Goal: Task Accomplishment & Management: Manage account settings

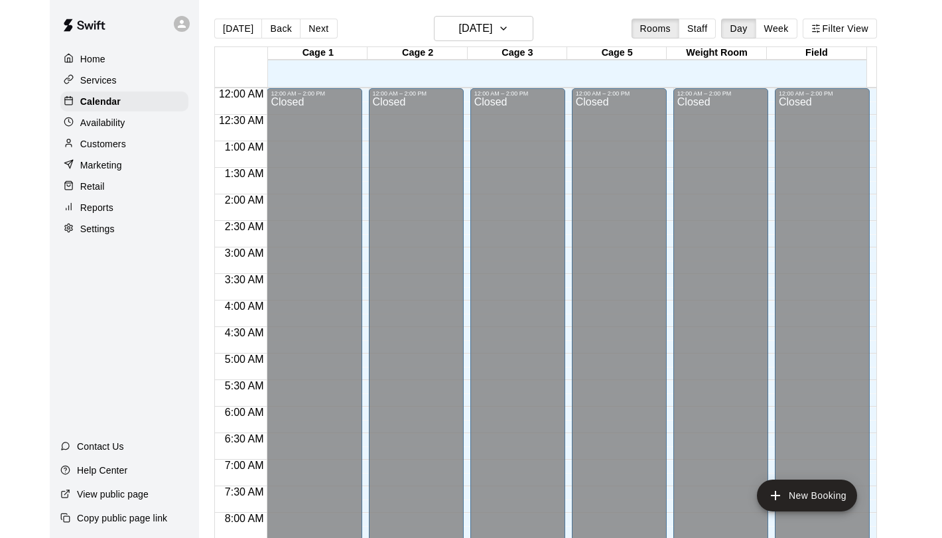
scroll to position [720, 0]
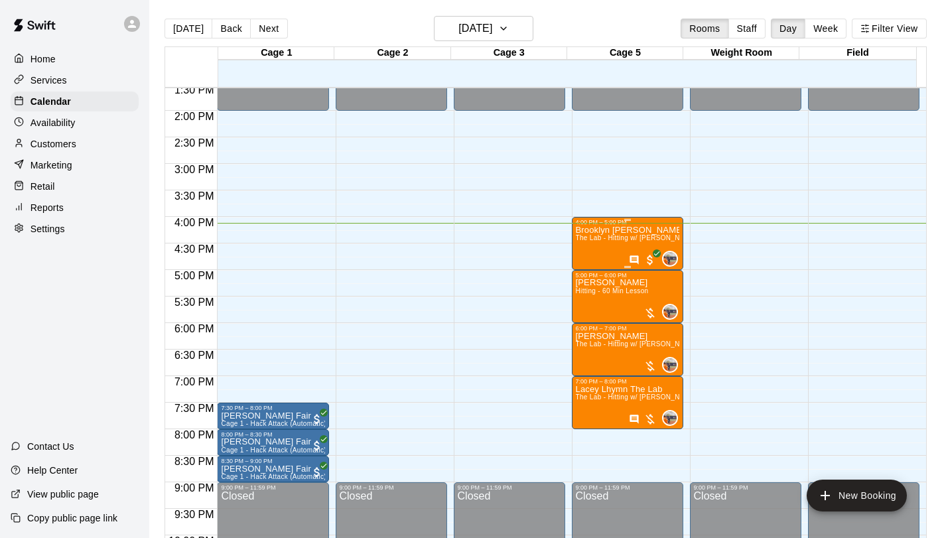
click at [587, 248] on div "Brooklyn [PERSON_NAME] The Lab - Hitting w/ [PERSON_NAME]" at bounding box center [627, 494] width 103 height 538
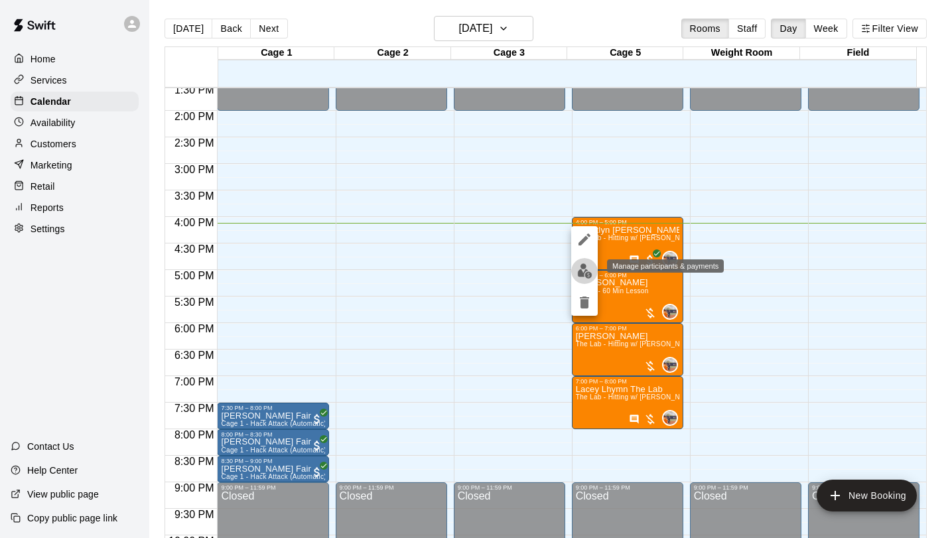
click at [580, 269] on img "edit" at bounding box center [584, 270] width 15 height 15
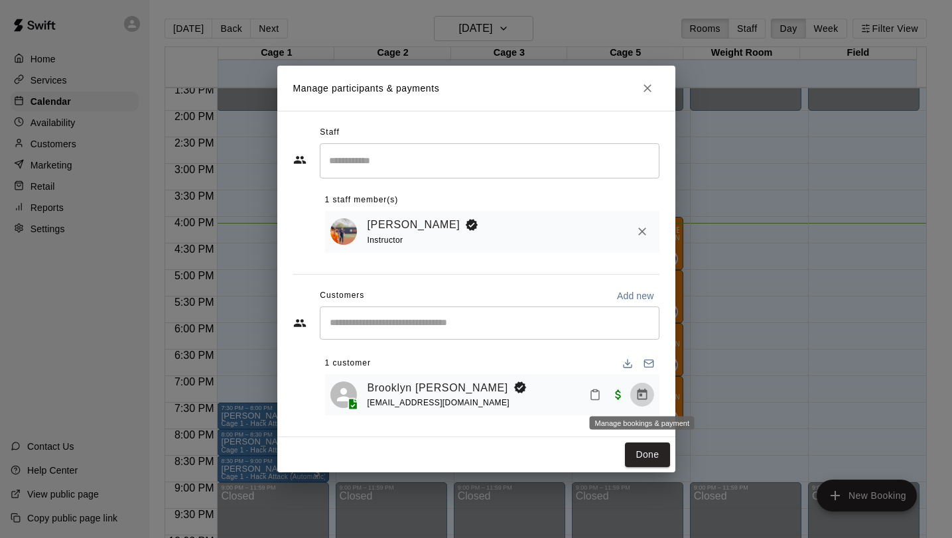
click at [648, 393] on icon "Manage bookings & payment" at bounding box center [641, 394] width 13 height 13
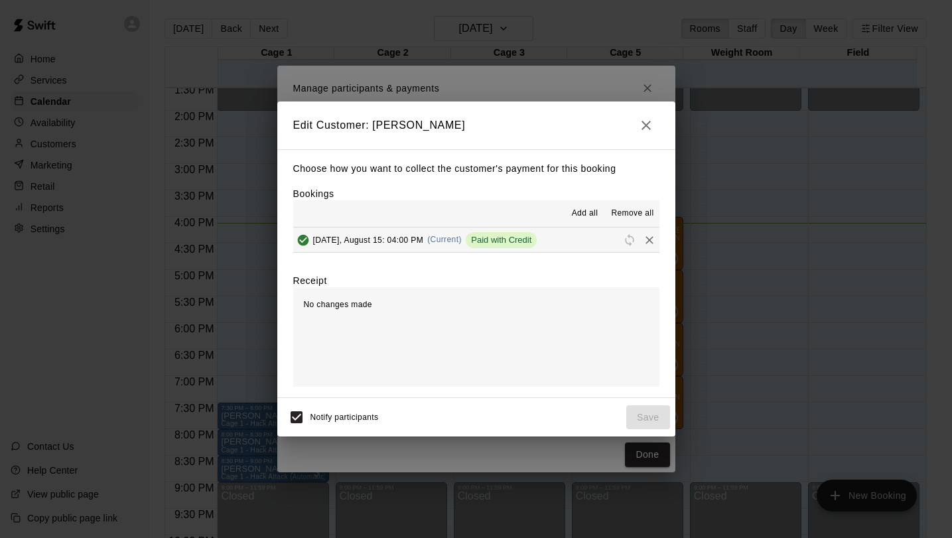
click at [386, 239] on span "[DATE], August 15: 04:00 PM" at bounding box center [368, 239] width 111 height 9
click at [637, 121] on button "button" at bounding box center [646, 125] width 27 height 27
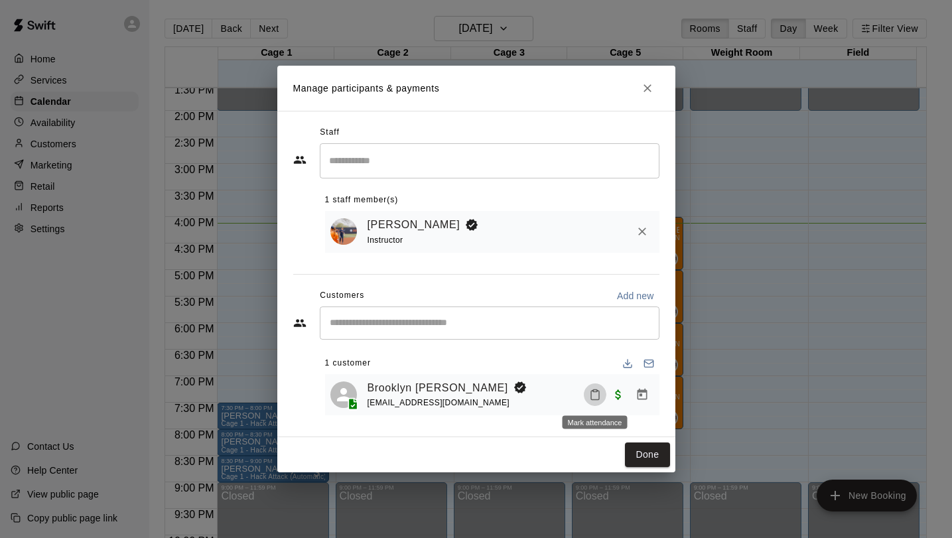
click at [595, 399] on icon "Mark attendance" at bounding box center [595, 395] width 8 height 9
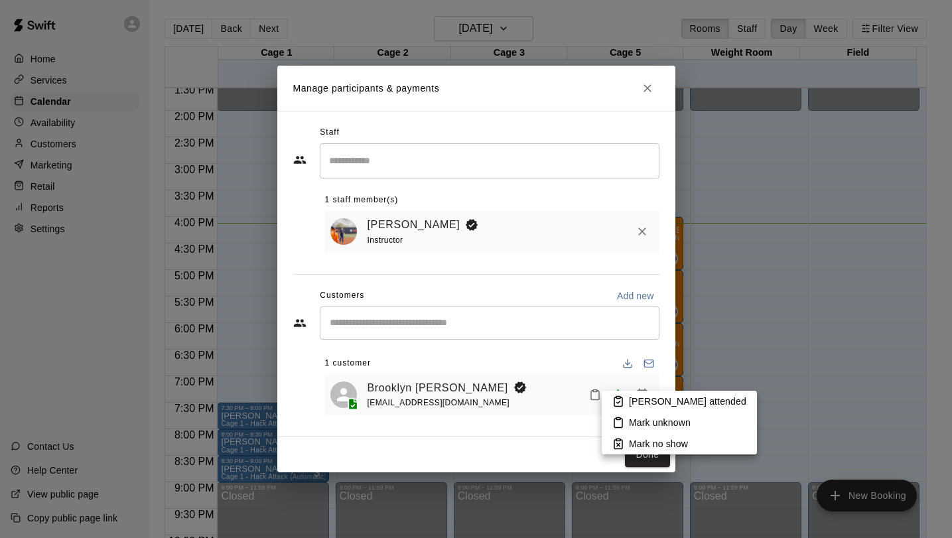
click at [618, 397] on rect at bounding box center [618, 398] width 4 height 2
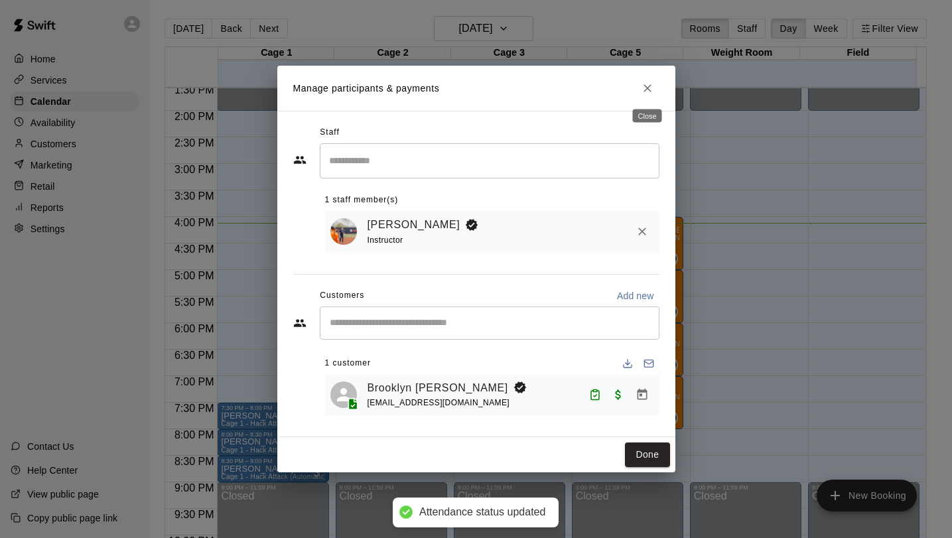
click at [645, 97] on button "Close" at bounding box center [647, 88] width 24 height 24
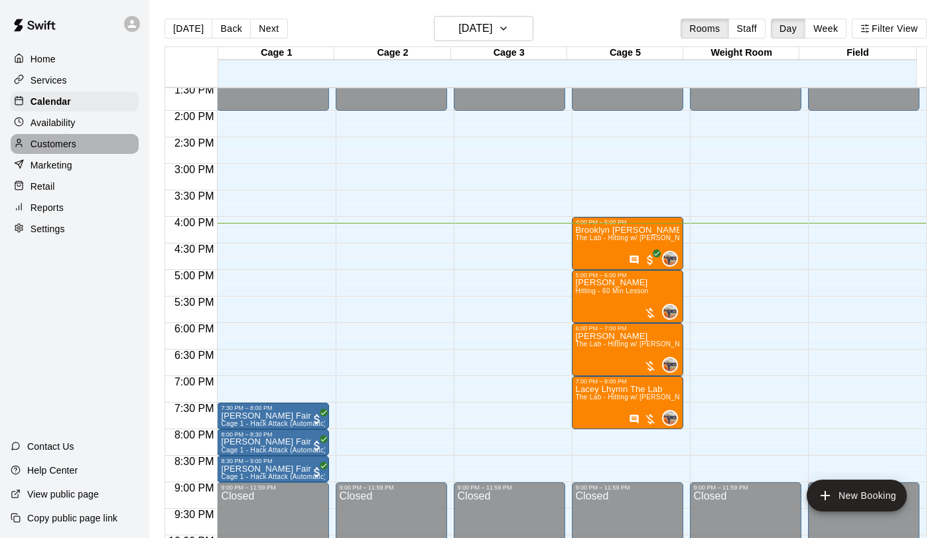
click at [75, 140] on p "Customers" at bounding box center [54, 143] width 46 height 13
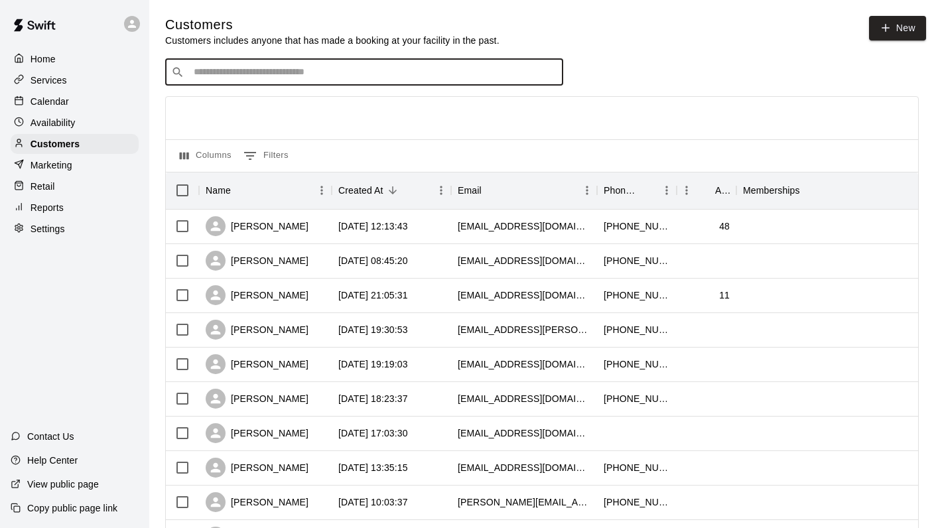
click at [491, 64] on div "​ ​" at bounding box center [364, 72] width 398 height 27
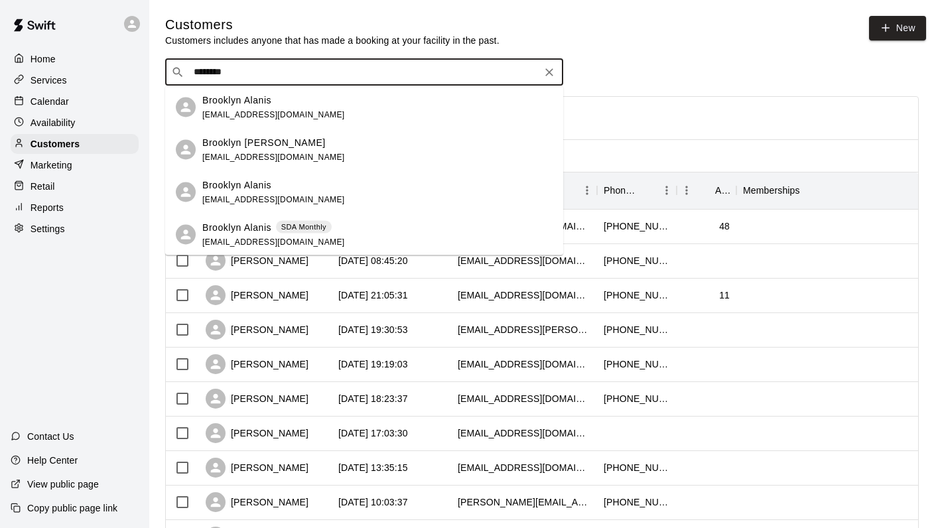
type input "********"
drag, startPoint x: 254, startPoint y: 72, endPoint x: 183, endPoint y: 75, distance: 71.0
click at [183, 75] on div "​ ******** ​" at bounding box center [364, 72] width 398 height 27
click at [226, 96] on p "[PERSON_NAME]" at bounding box center [242, 100] width 81 height 14
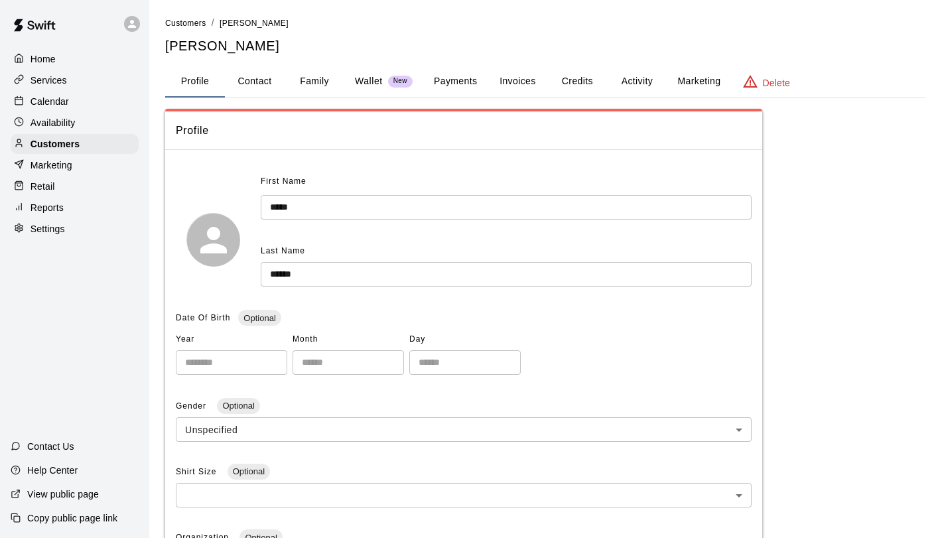
click at [281, 78] on button "Contact" at bounding box center [255, 82] width 60 height 32
select select "**"
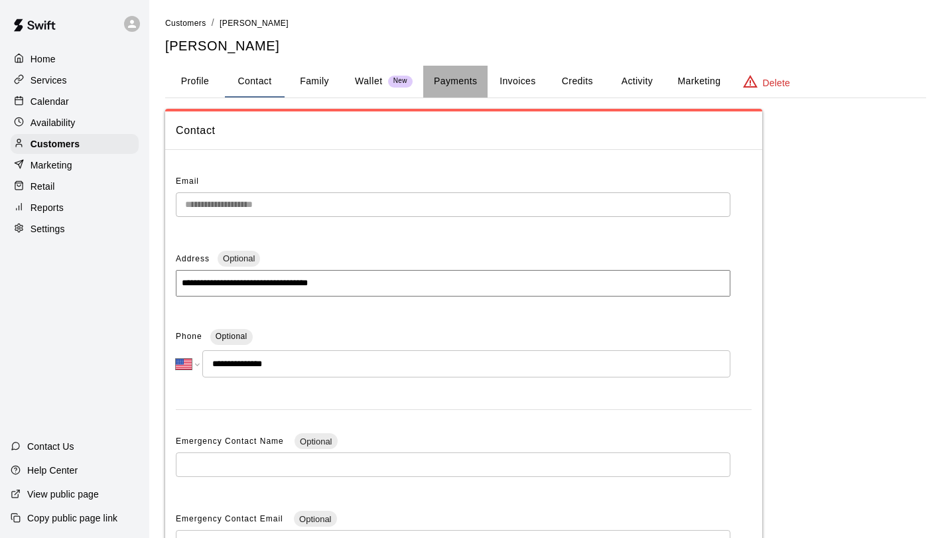
drag, startPoint x: 467, startPoint y: 84, endPoint x: 555, endPoint y: 80, distance: 88.3
click at [483, 84] on button "Payments" at bounding box center [455, 82] width 64 height 32
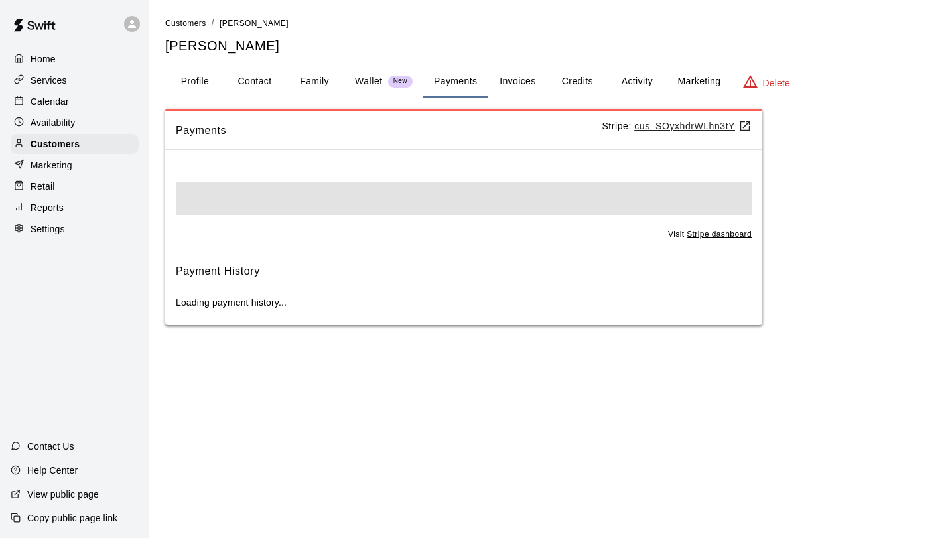
drag, startPoint x: 502, startPoint y: 86, endPoint x: 530, endPoint y: 85, distance: 28.5
click at [505, 86] on button "Invoices" at bounding box center [517, 82] width 60 height 32
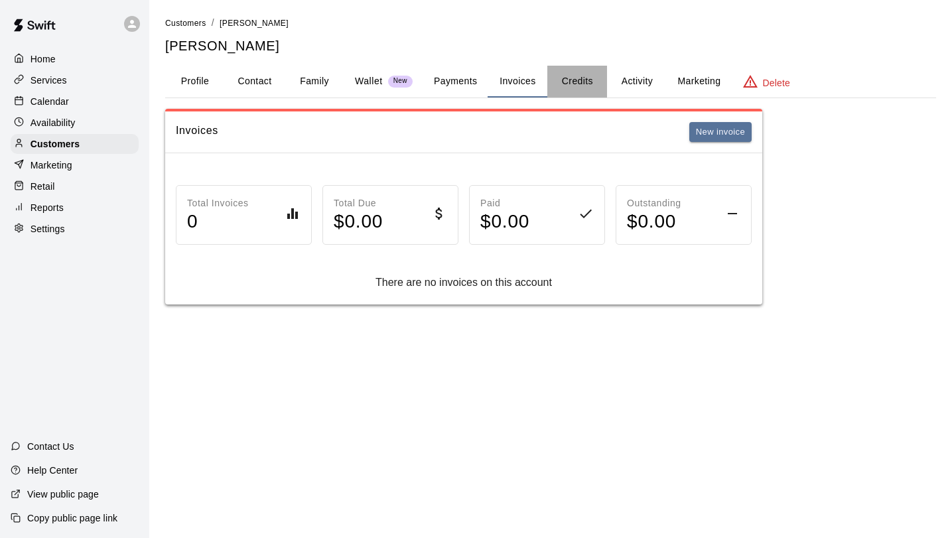
click at [593, 83] on button "Credits" at bounding box center [577, 82] width 60 height 32
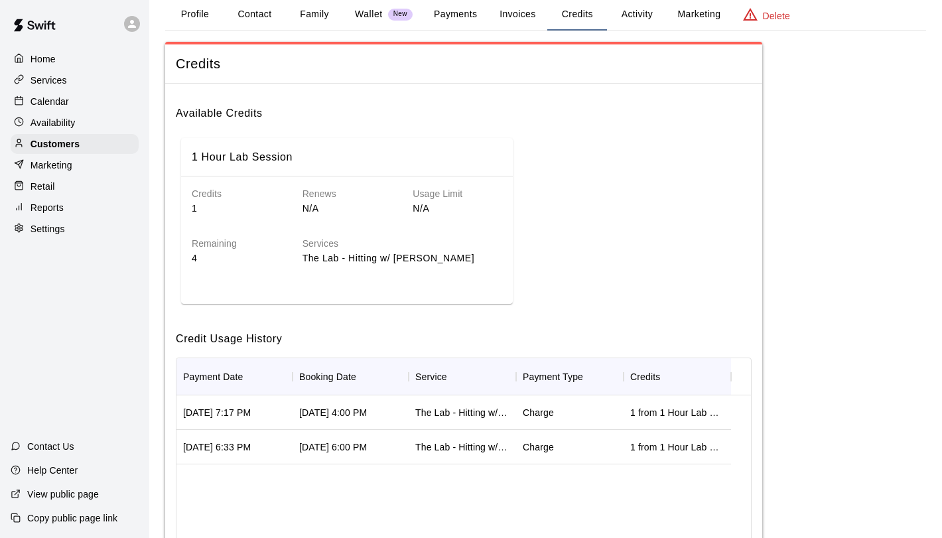
scroll to position [55, 0]
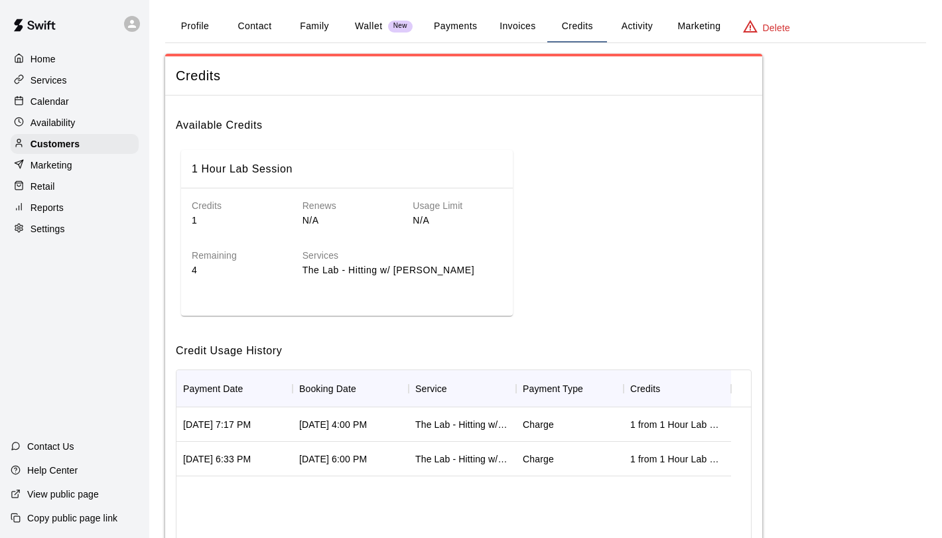
click at [502, 27] on button "Invoices" at bounding box center [517, 27] width 60 height 32
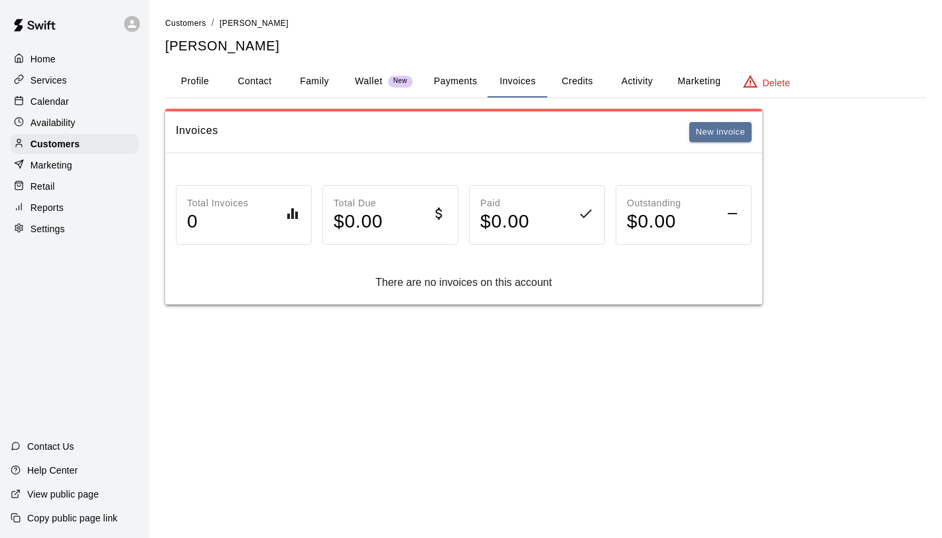
scroll to position [0, 0]
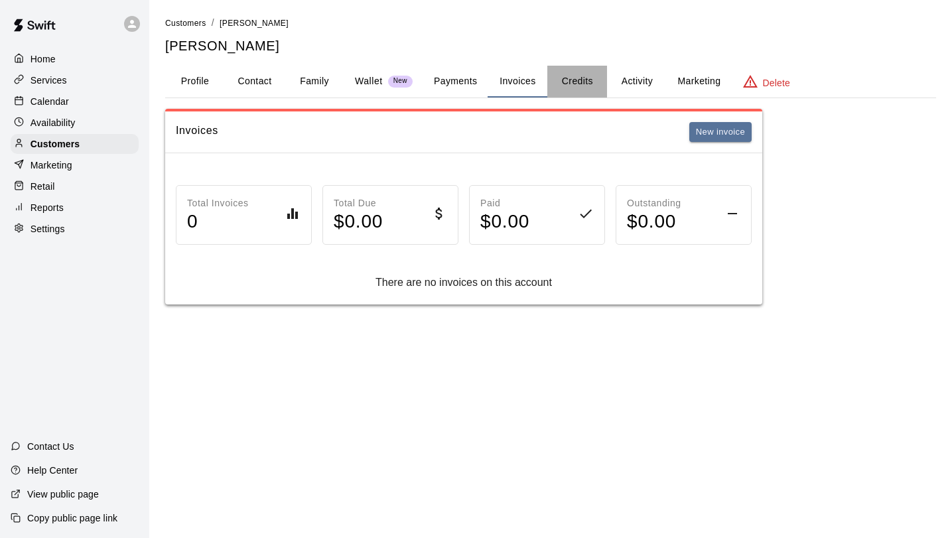
click at [572, 78] on button "Credits" at bounding box center [577, 82] width 60 height 32
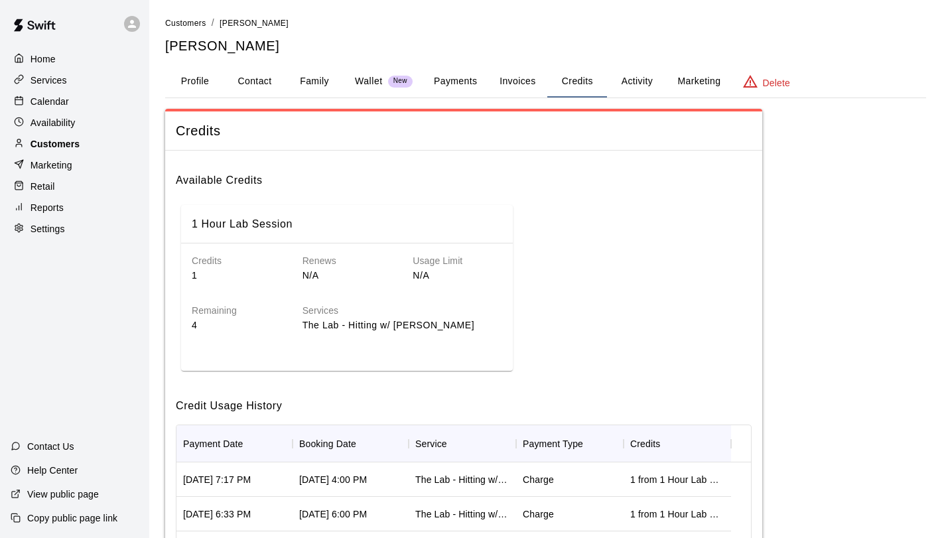
click at [95, 141] on div "Customers" at bounding box center [75, 144] width 128 height 20
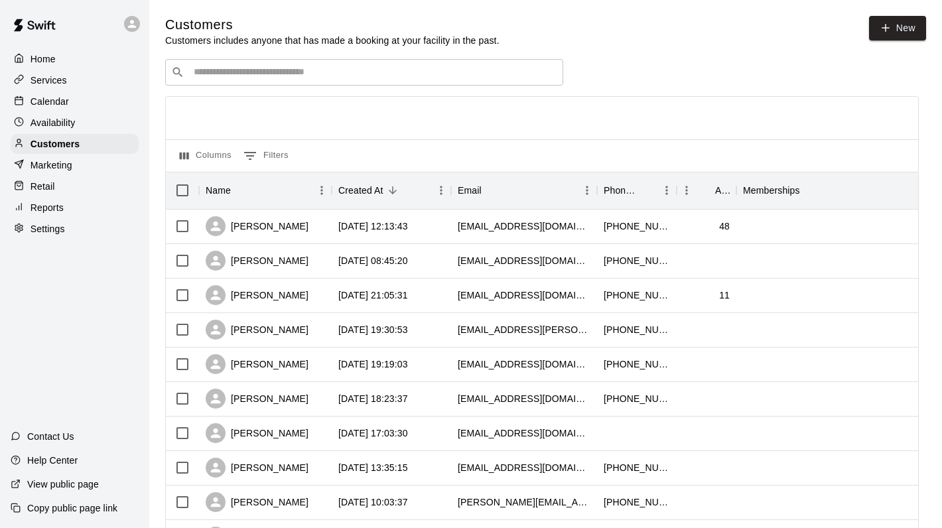
click at [231, 80] on div "​ ​" at bounding box center [364, 72] width 398 height 27
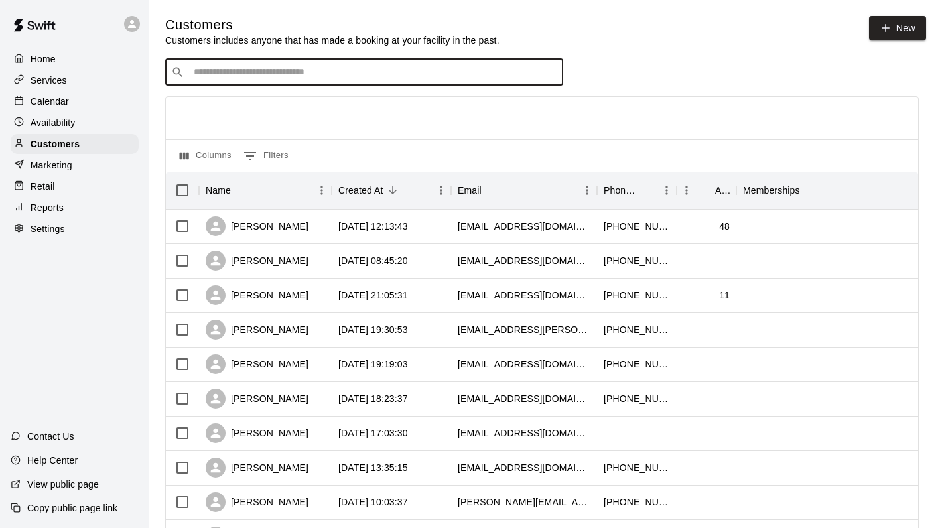
click at [71, 107] on div "Calendar" at bounding box center [75, 102] width 128 height 20
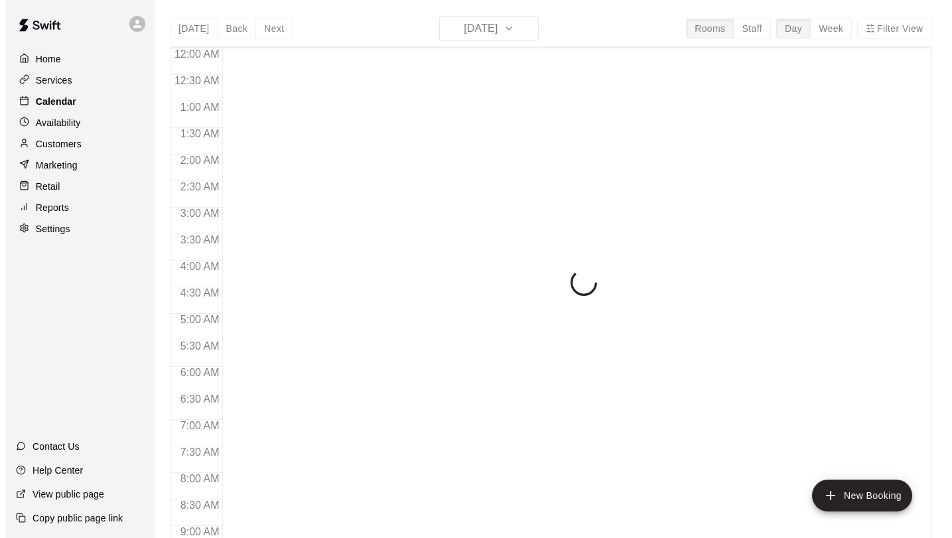
scroll to position [769, 0]
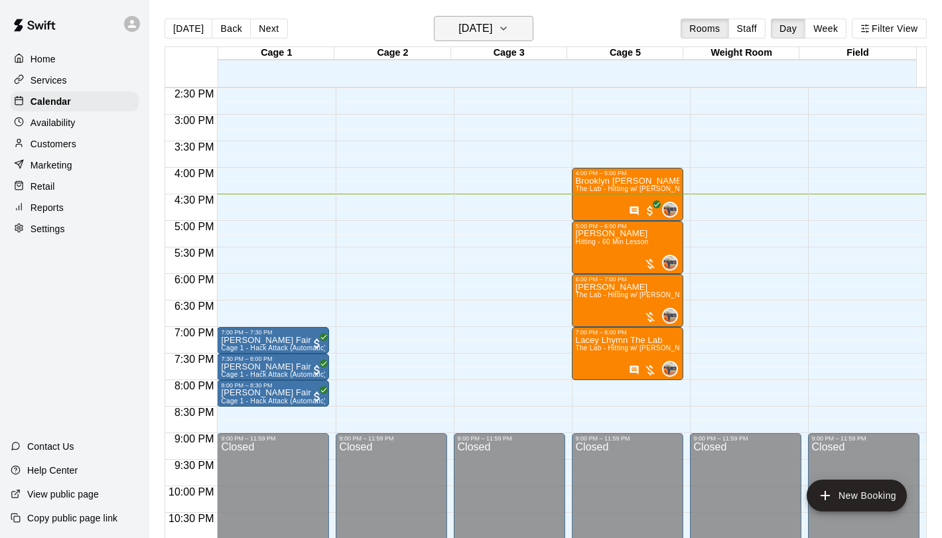
click at [458, 30] on h6 "[DATE]" at bounding box center [475, 28] width 34 height 19
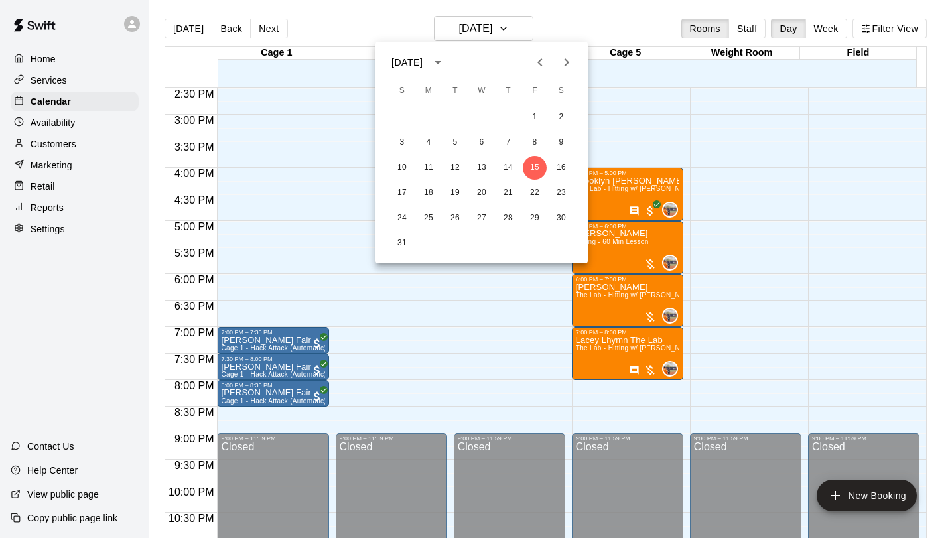
click at [467, 34] on div at bounding box center [476, 269] width 952 height 538
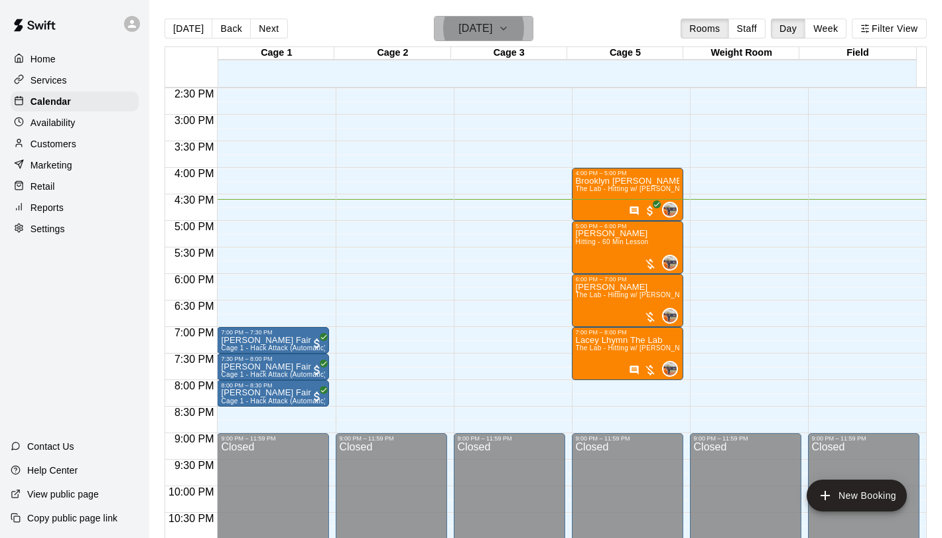
click at [509, 25] on icon "button" at bounding box center [503, 29] width 11 height 16
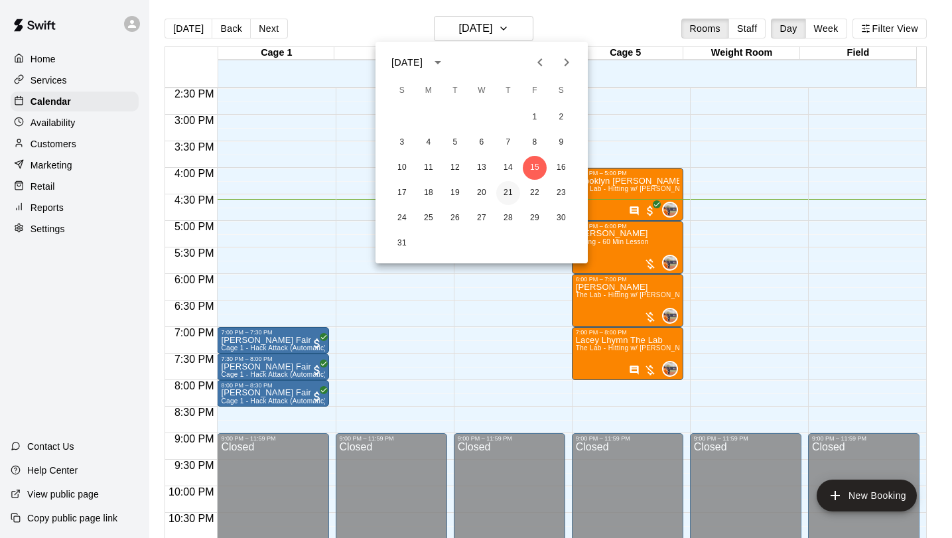
click at [502, 188] on button "21" at bounding box center [508, 193] width 24 height 24
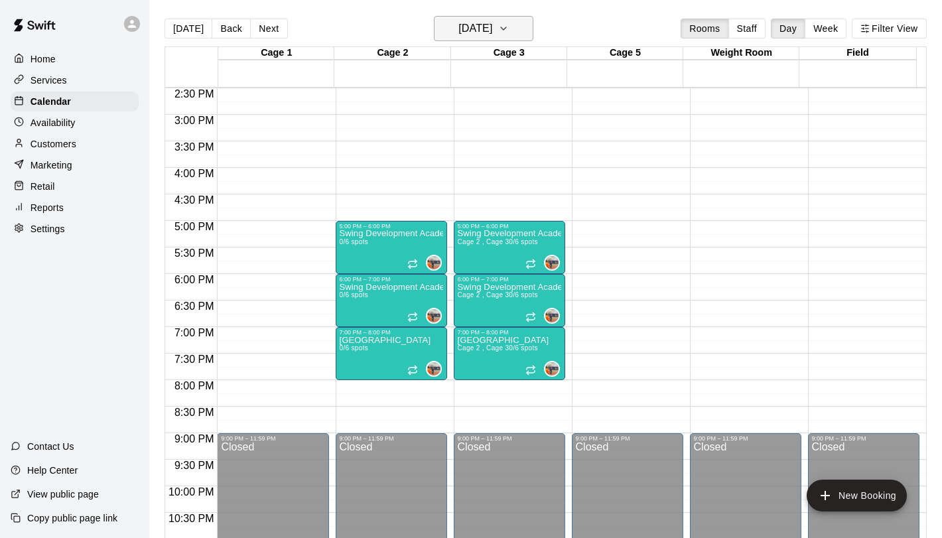
click at [458, 36] on h6 "[DATE]" at bounding box center [475, 28] width 34 height 19
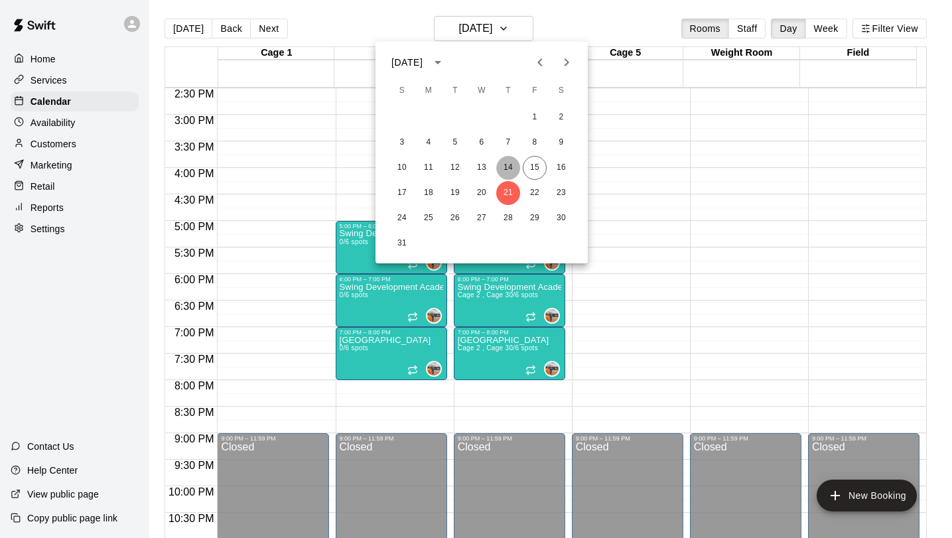
click at [513, 170] on button "14" at bounding box center [508, 168] width 24 height 24
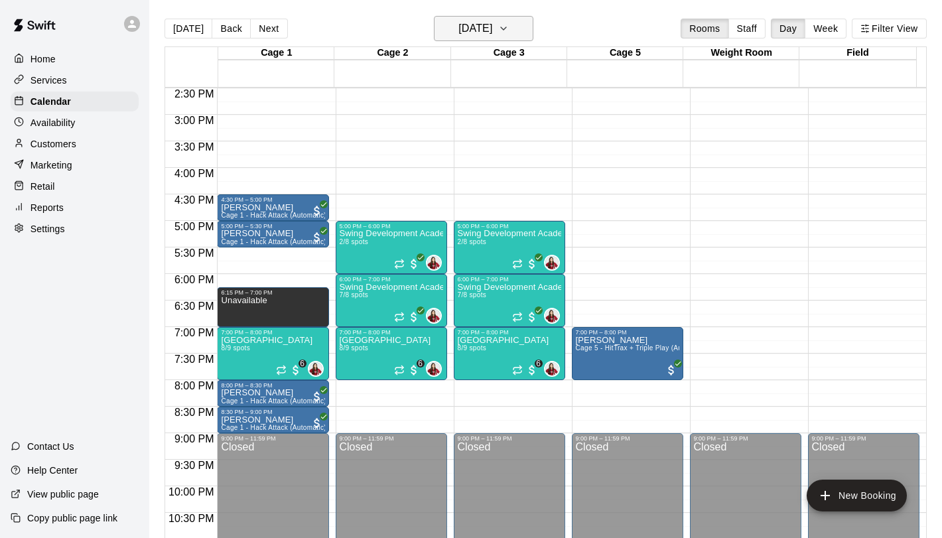
click at [518, 34] on button "[DATE]" at bounding box center [483, 28] width 99 height 25
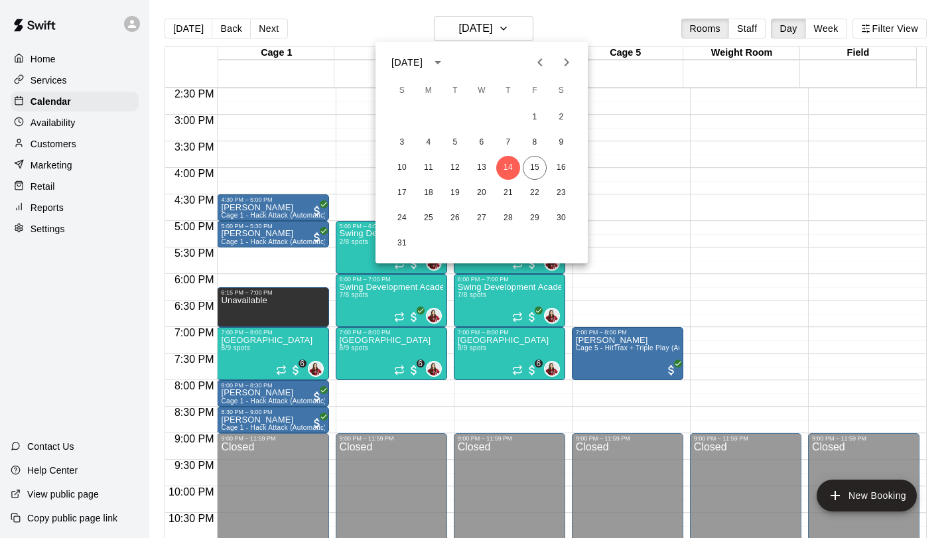
click at [622, 167] on div at bounding box center [476, 269] width 952 height 538
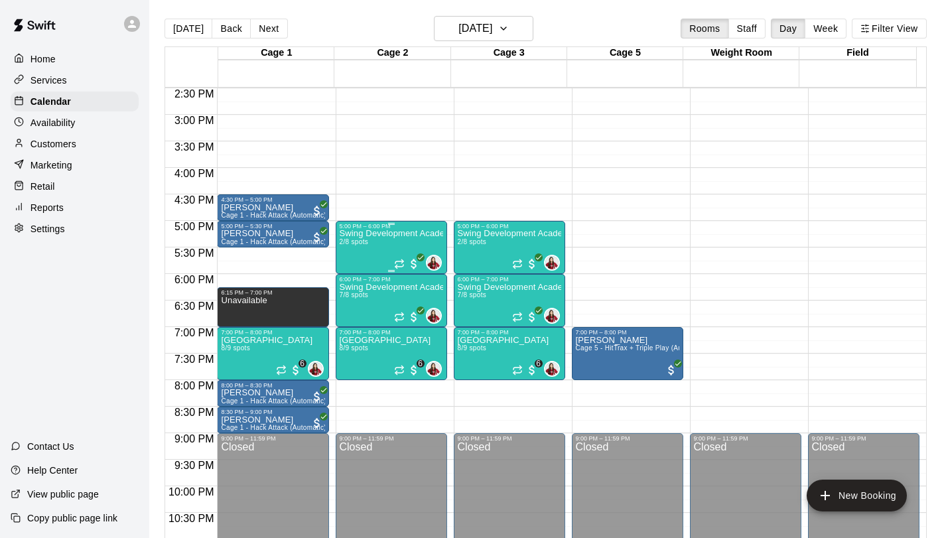
click at [390, 251] on div "Swing Development Academy 8U/10U 2/8 spots" at bounding box center [391, 498] width 103 height 538
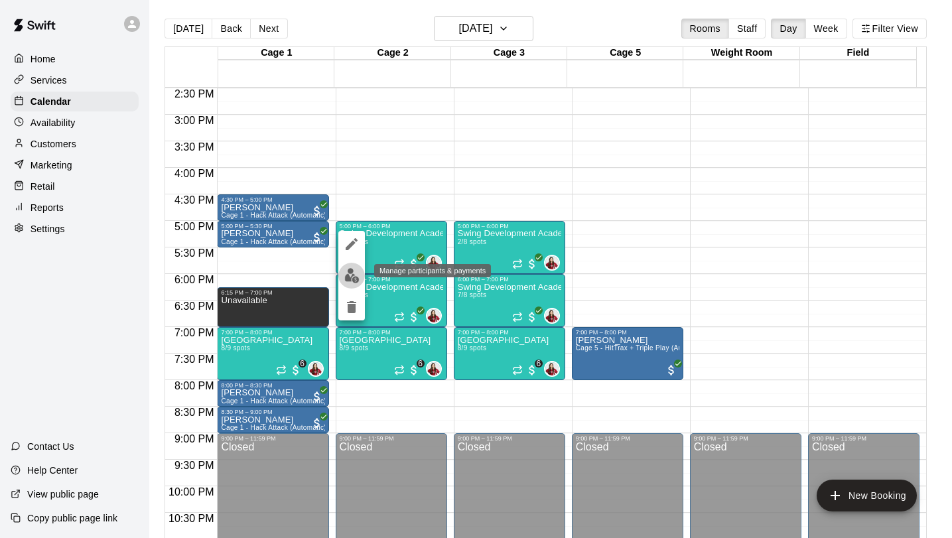
click at [349, 274] on img "edit" at bounding box center [351, 275] width 15 height 15
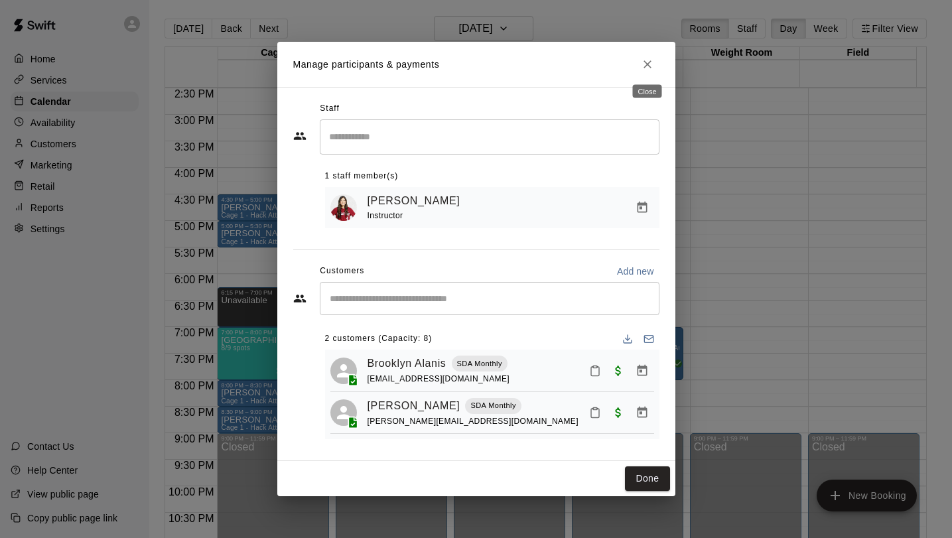
click at [645, 65] on icon "Close" at bounding box center [647, 64] width 8 height 8
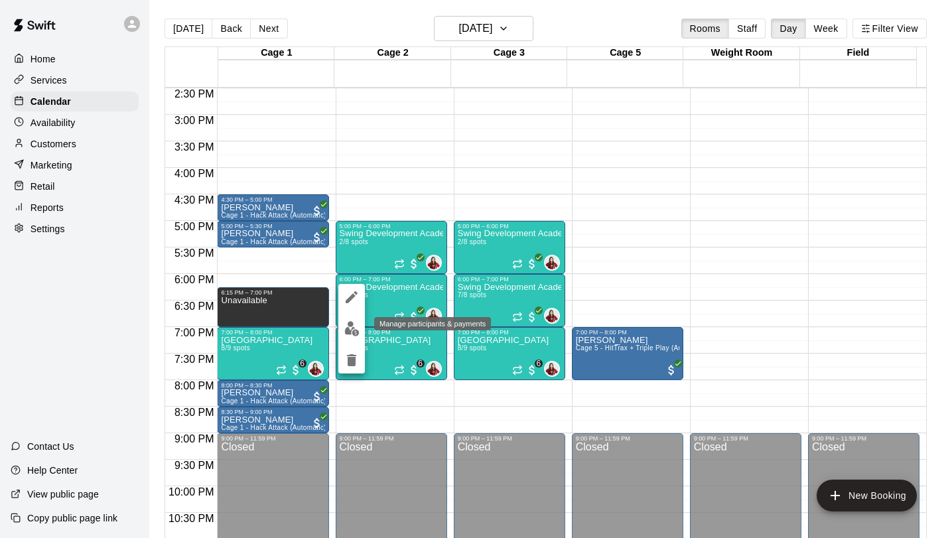
click at [357, 336] on button "edit" at bounding box center [351, 329] width 27 height 26
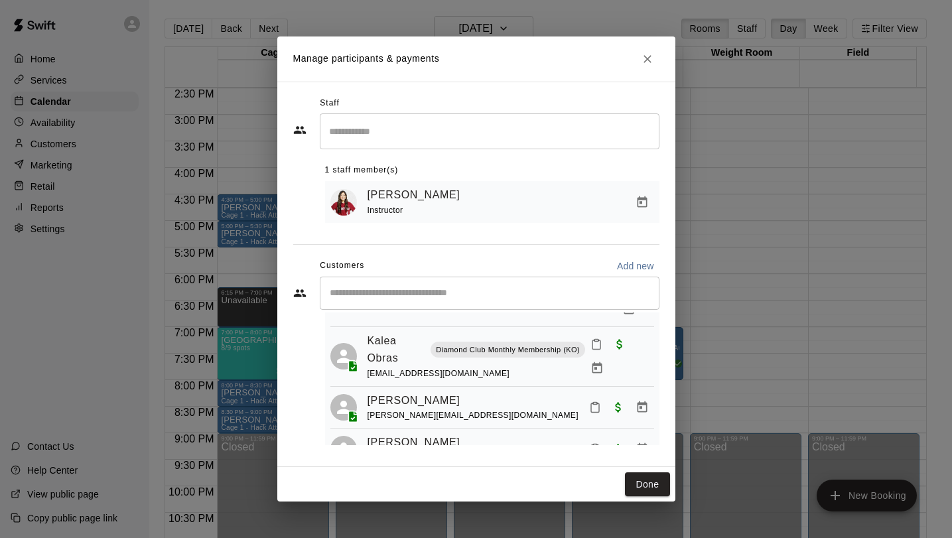
scroll to position [237, 0]
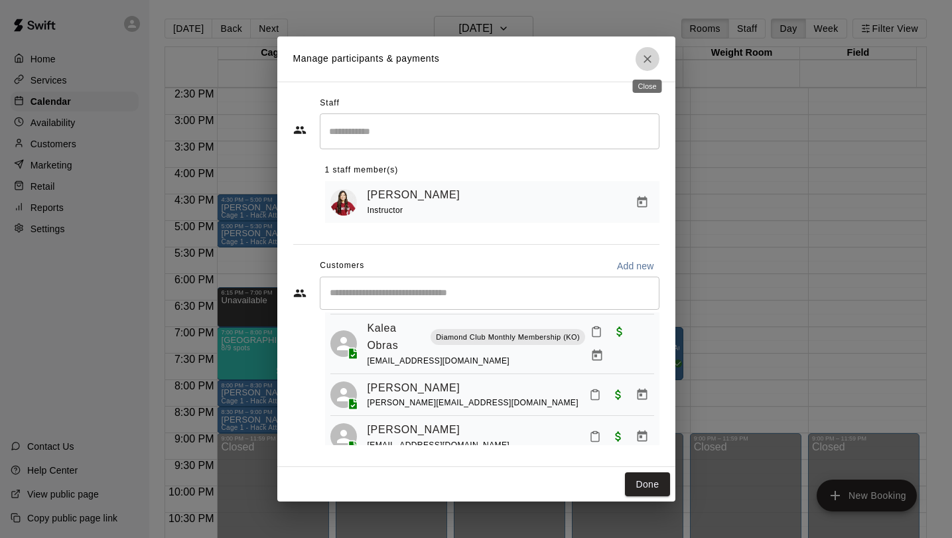
click at [642, 61] on icon "Close" at bounding box center [647, 58] width 13 height 13
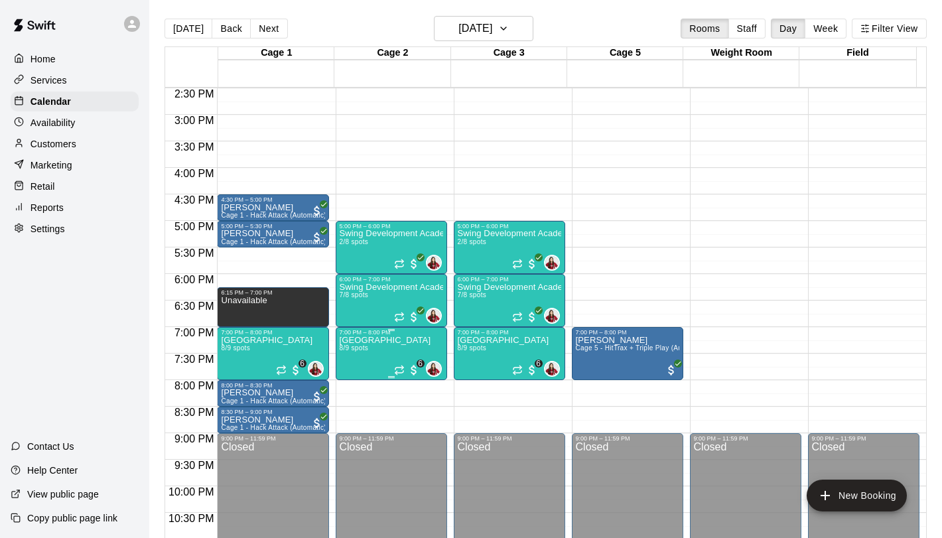
click at [377, 340] on p "[GEOGRAPHIC_DATA]" at bounding box center [386, 340] width 92 height 0
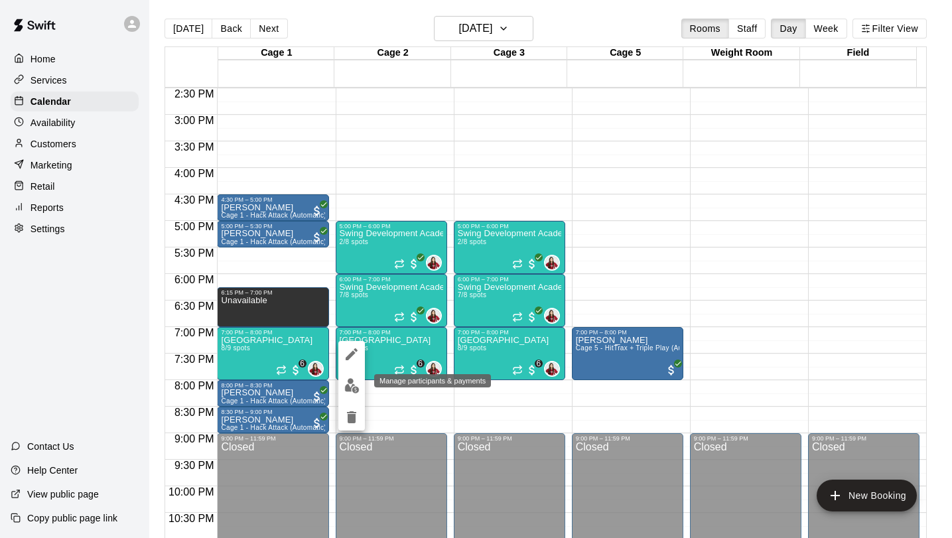
click at [345, 385] on img "edit" at bounding box center [351, 385] width 15 height 15
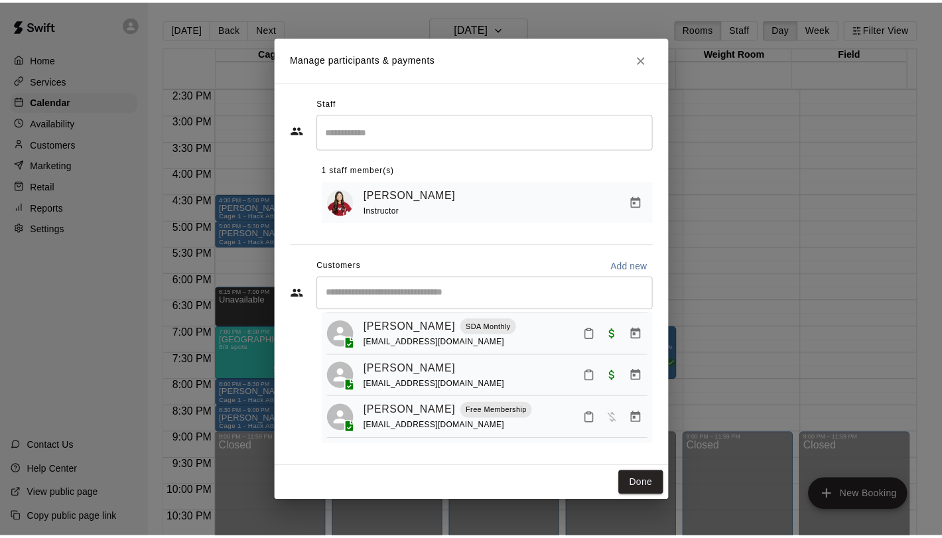
scroll to position [247, 0]
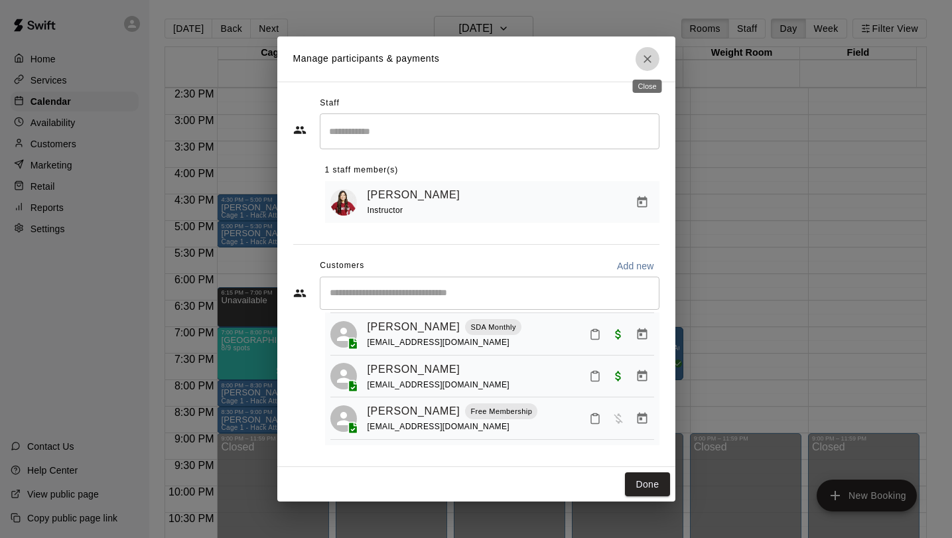
click at [644, 54] on icon "Close" at bounding box center [647, 58] width 13 height 13
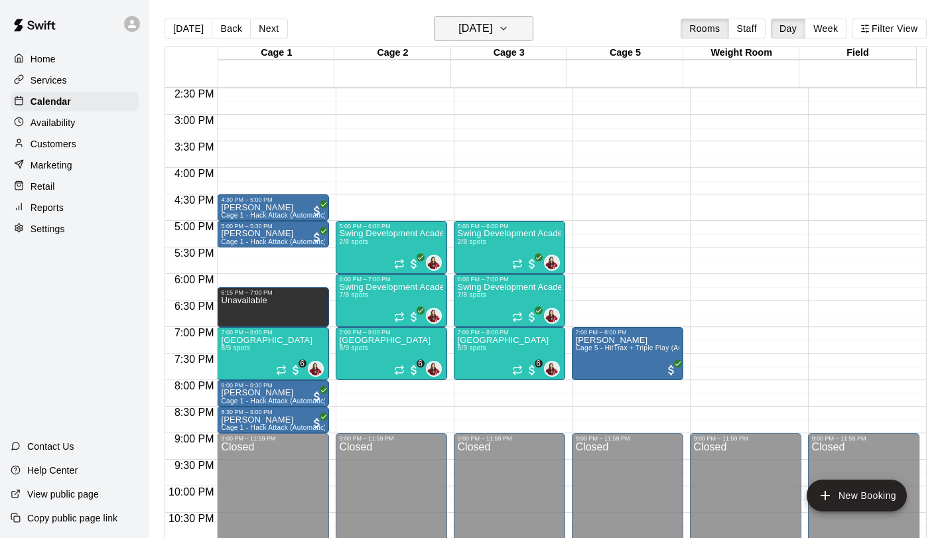
click at [485, 31] on h6 "[DATE]" at bounding box center [475, 28] width 34 height 19
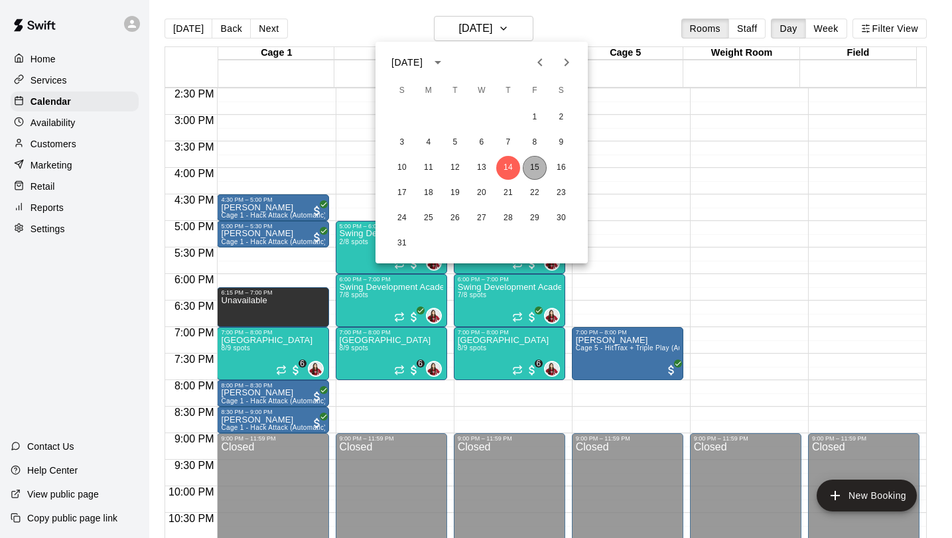
click at [528, 173] on button "15" at bounding box center [535, 168] width 24 height 24
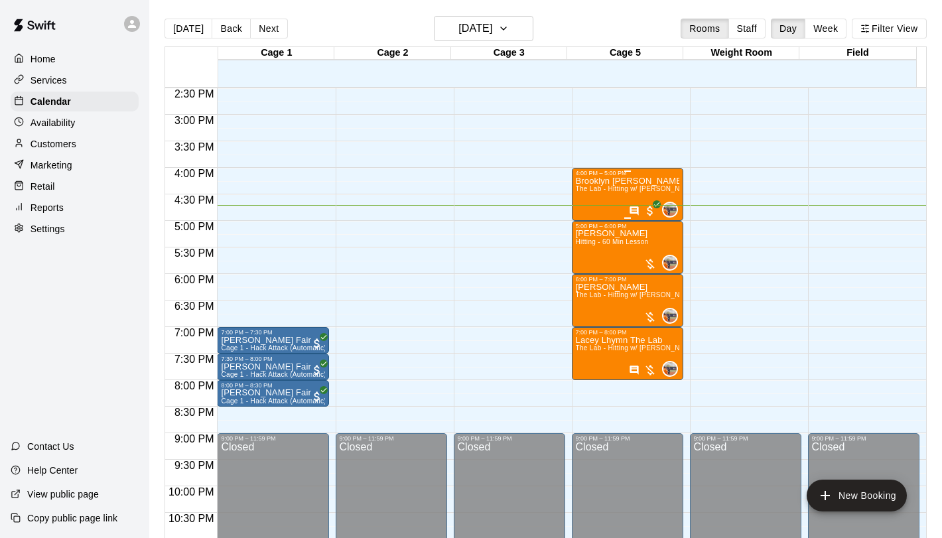
click at [597, 186] on span "The Lab - Hitting w/ [PERSON_NAME]" at bounding box center [636, 188] width 121 height 7
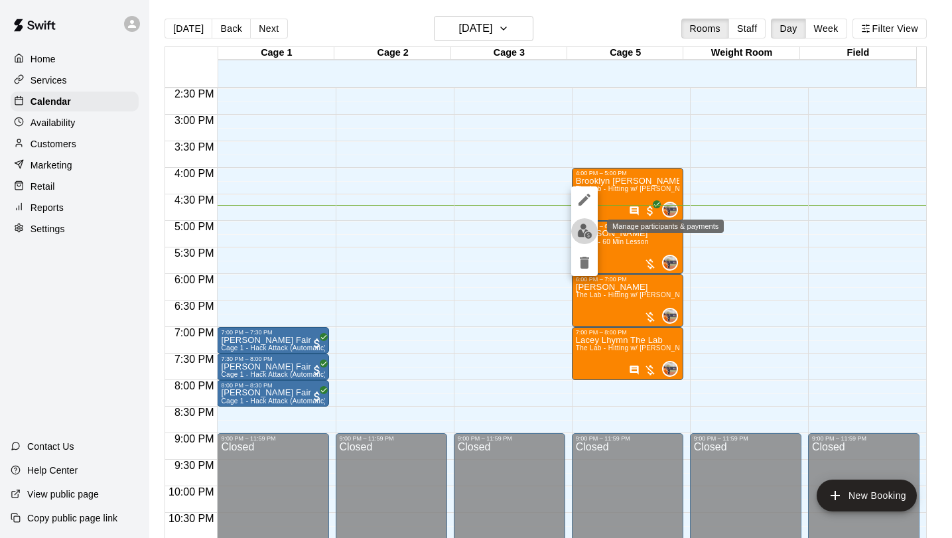
click at [589, 237] on img "edit" at bounding box center [584, 230] width 15 height 15
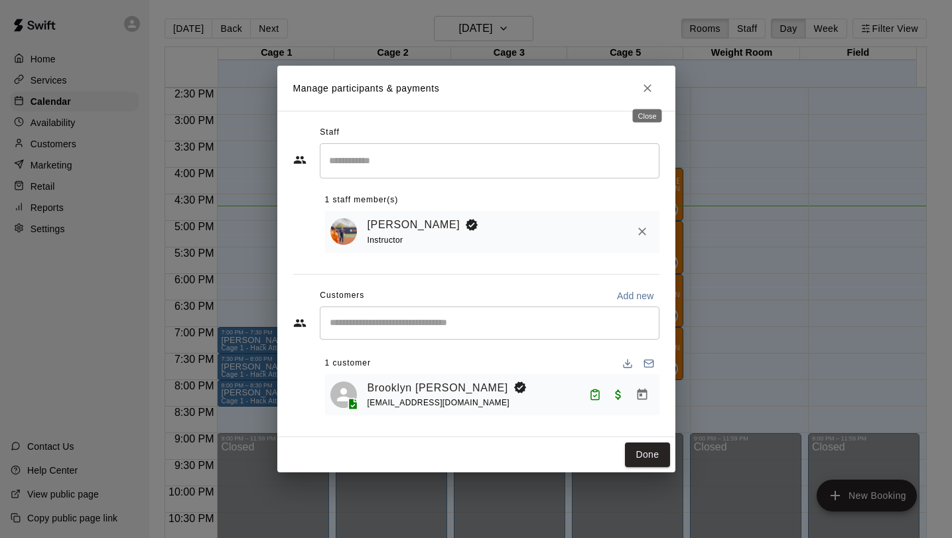
click at [642, 82] on icon "Close" at bounding box center [647, 88] width 13 height 13
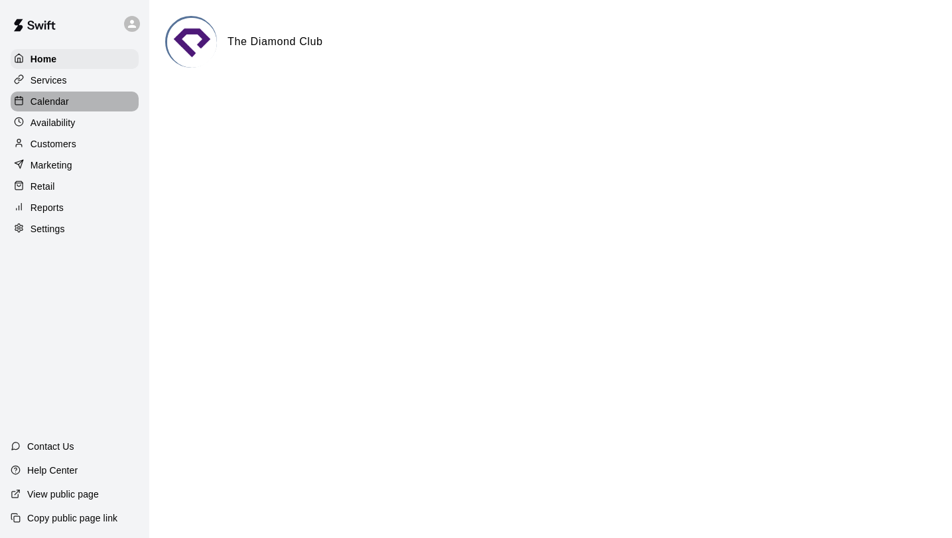
click at [81, 108] on div "Calendar" at bounding box center [75, 102] width 128 height 20
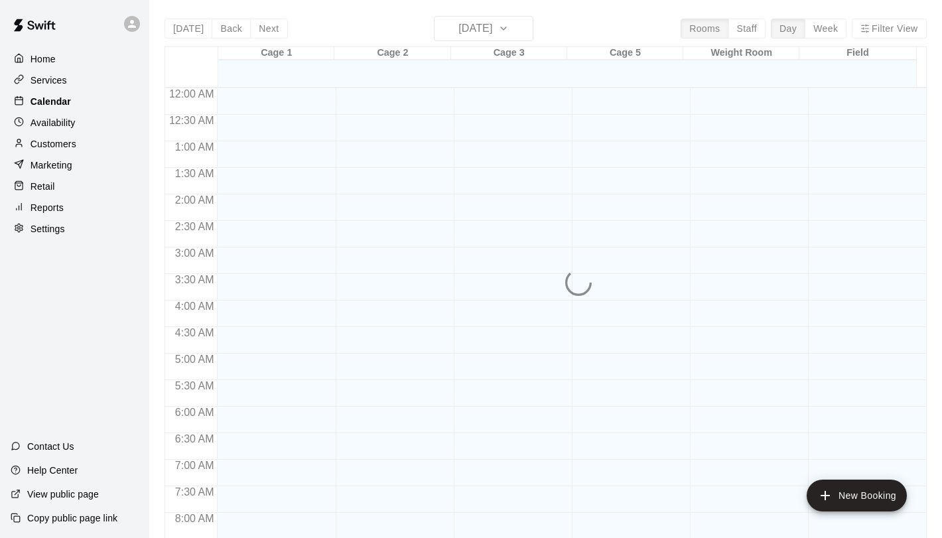
scroll to position [769, 0]
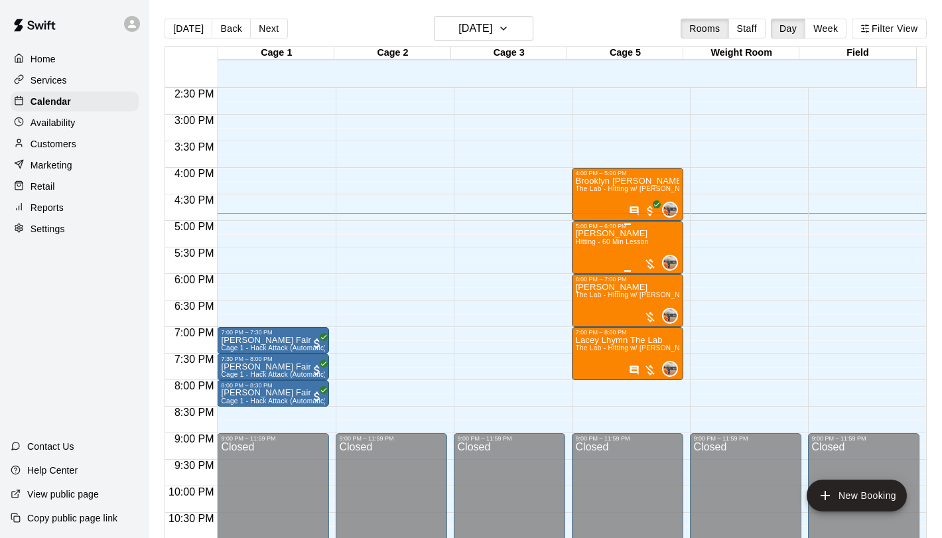
click at [587, 253] on div "Gianna Valencia Hitting - 60 Min Lesson" at bounding box center [612, 498] width 73 height 538
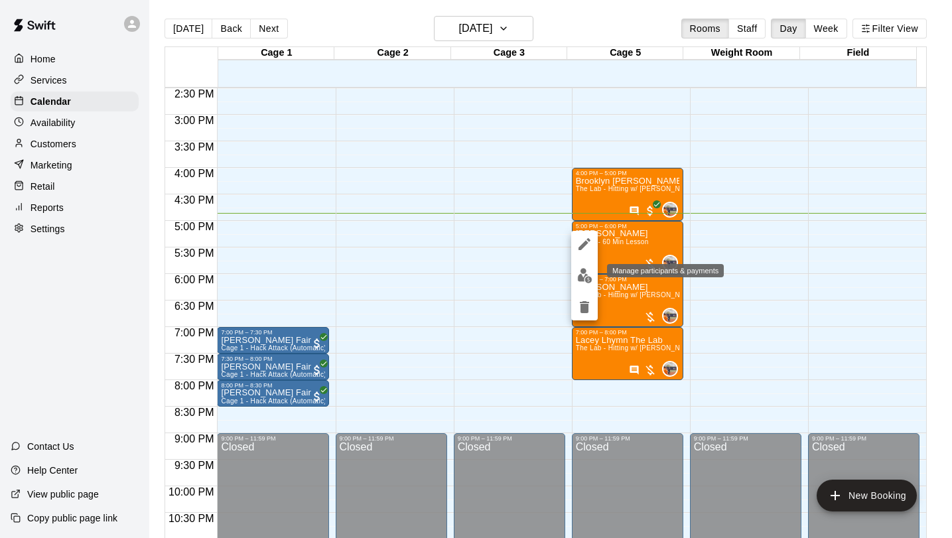
click at [578, 273] on img "edit" at bounding box center [584, 275] width 15 height 15
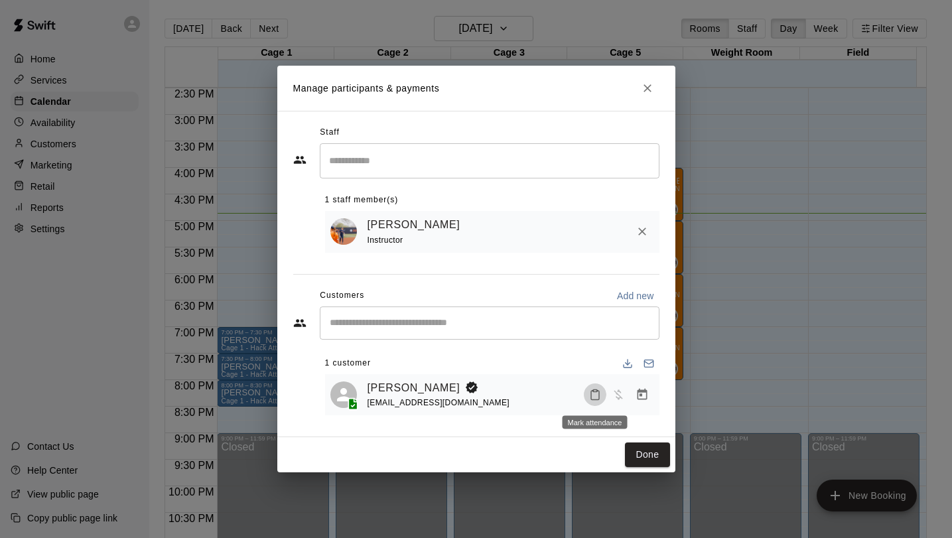
click at [591, 391] on icon "Mark attendance" at bounding box center [595, 395] width 12 height 12
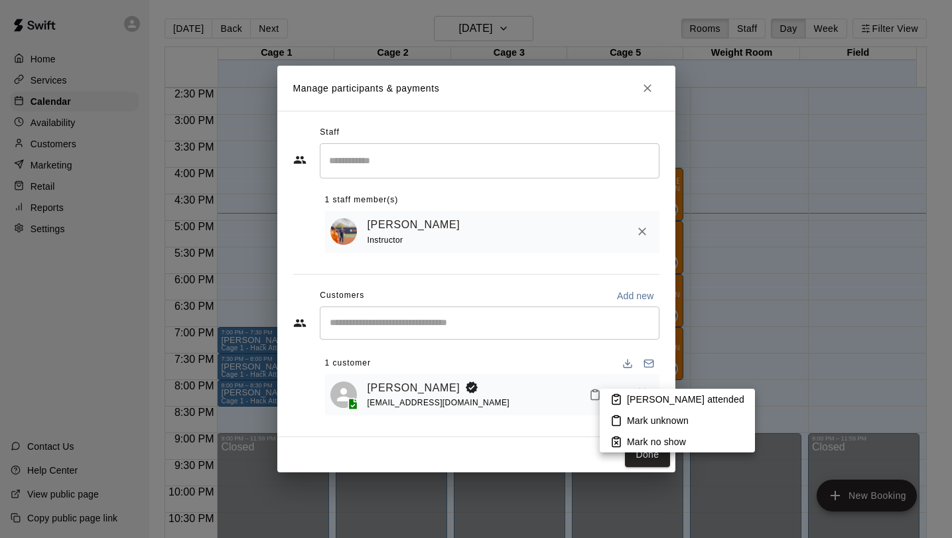
click at [612, 396] on icon at bounding box center [616, 399] width 8 height 9
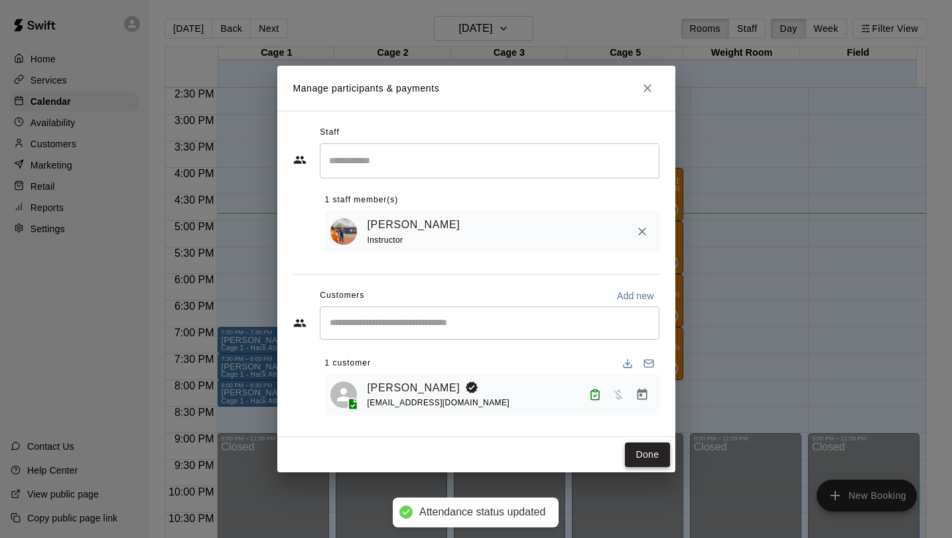
click at [641, 459] on button "Done" at bounding box center [647, 454] width 44 height 25
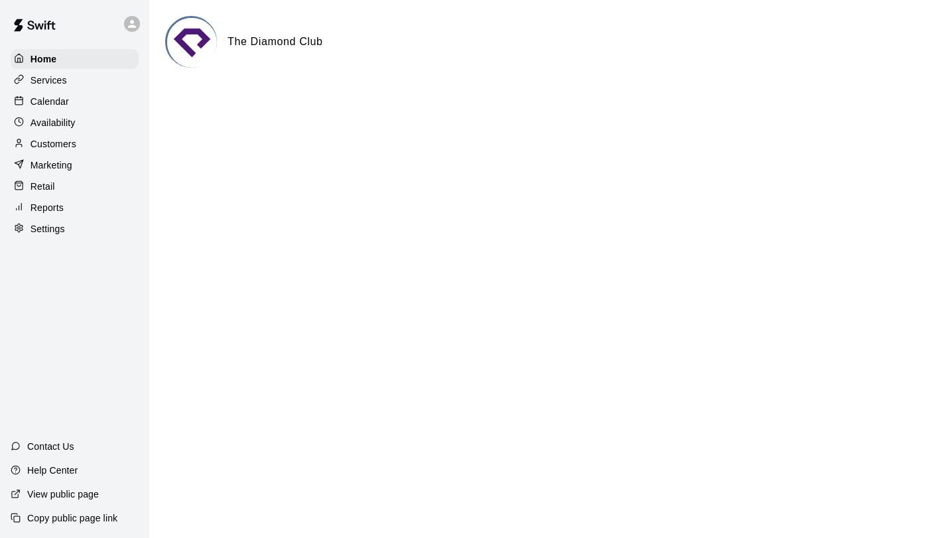
click at [97, 103] on div "Calendar" at bounding box center [75, 102] width 128 height 20
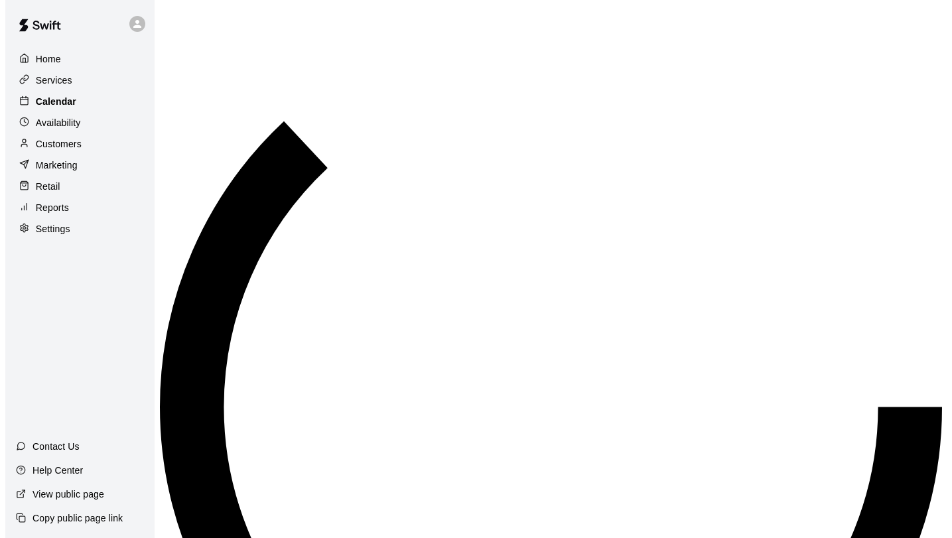
scroll to position [769, 0]
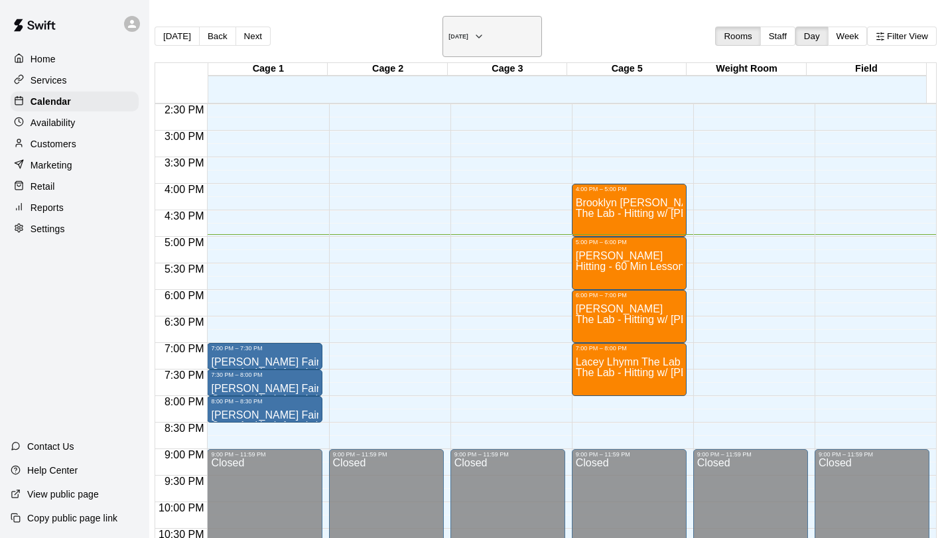
click at [468, 33] on h6 "[DATE]" at bounding box center [458, 36] width 20 height 7
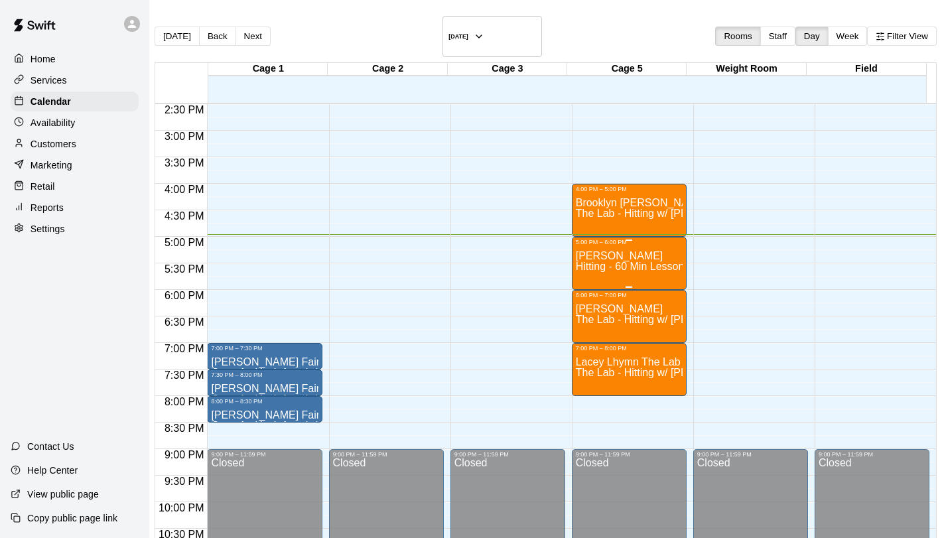
click at [584, 261] on span "Hitting - 60 Min Lesson" at bounding box center [630, 266] width 109 height 11
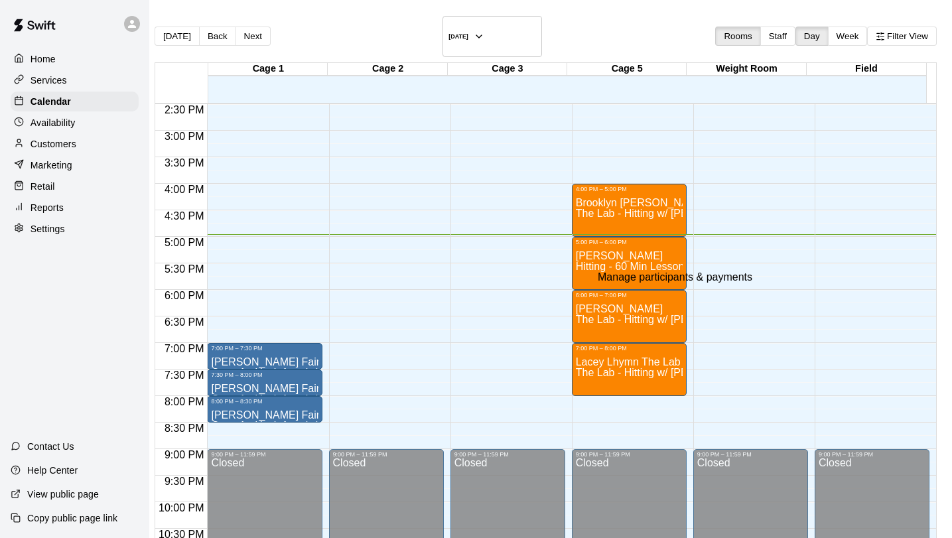
drag, startPoint x: 649, startPoint y: 88, endPoint x: 555, endPoint y: 38, distance: 105.9
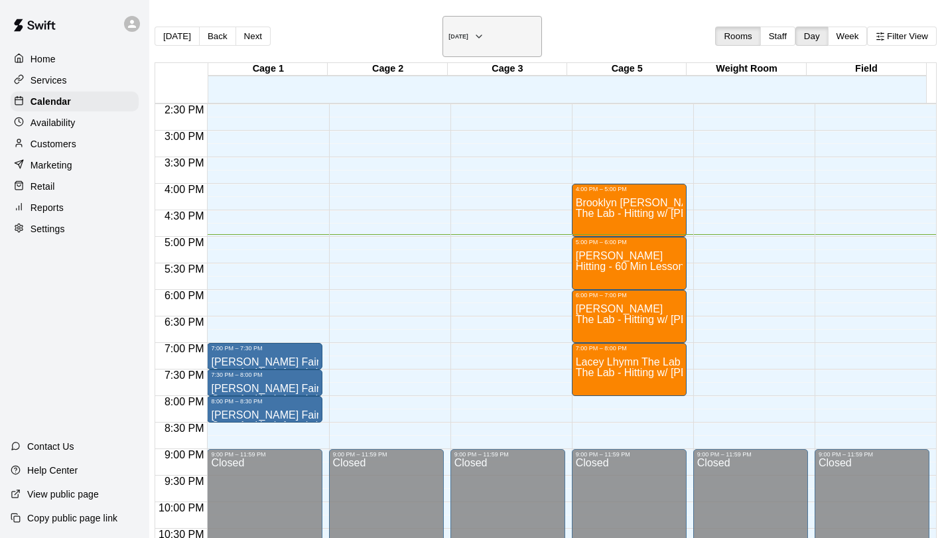
click at [468, 33] on h6 "[DATE]" at bounding box center [458, 36] width 20 height 7
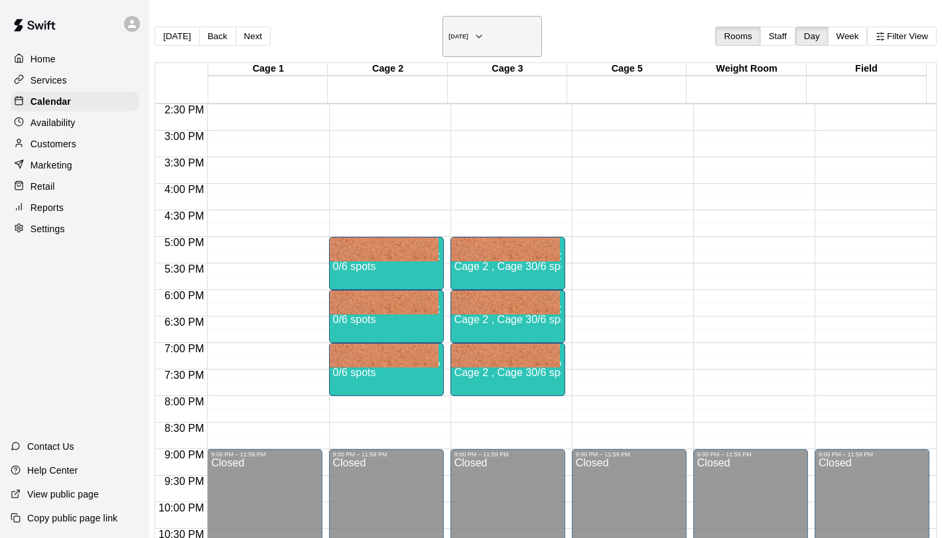
click at [515, 19] on button "[DATE]" at bounding box center [491, 36] width 99 height 41
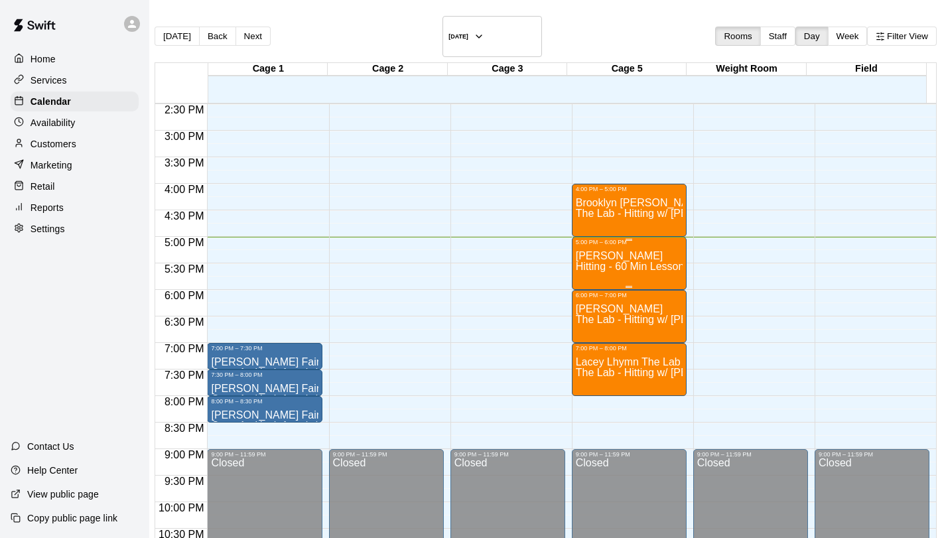
click at [584, 261] on div "Gianna Valencia Hitting - 60 Min Lesson" at bounding box center [629, 514] width 107 height 538
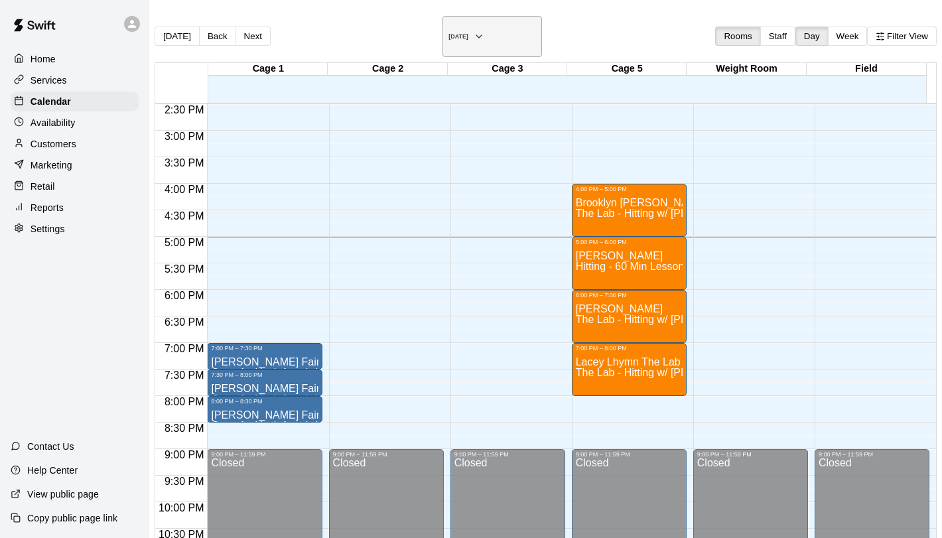
click at [468, 36] on h6 "[DATE]" at bounding box center [458, 36] width 20 height 7
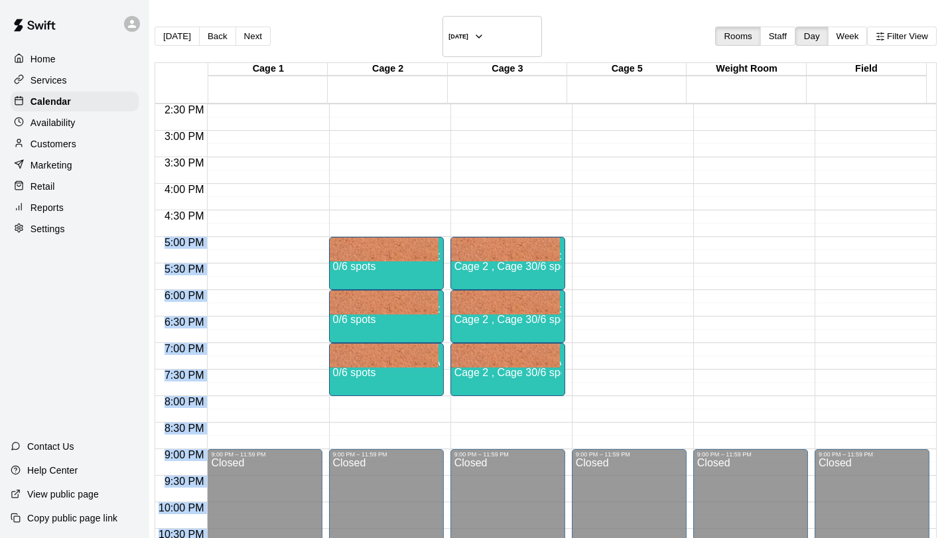
drag, startPoint x: 217, startPoint y: 221, endPoint x: 300, endPoint y: 274, distance: 98.4
click at [300, 274] on div "12:00 AM 12:30 AM 1:00 AM 1:30 AM 2:00 AM 2:30 AM 3:00 AM 3:30 AM 4:00 AM 4:30 …" at bounding box center [545, 328] width 780 height 450
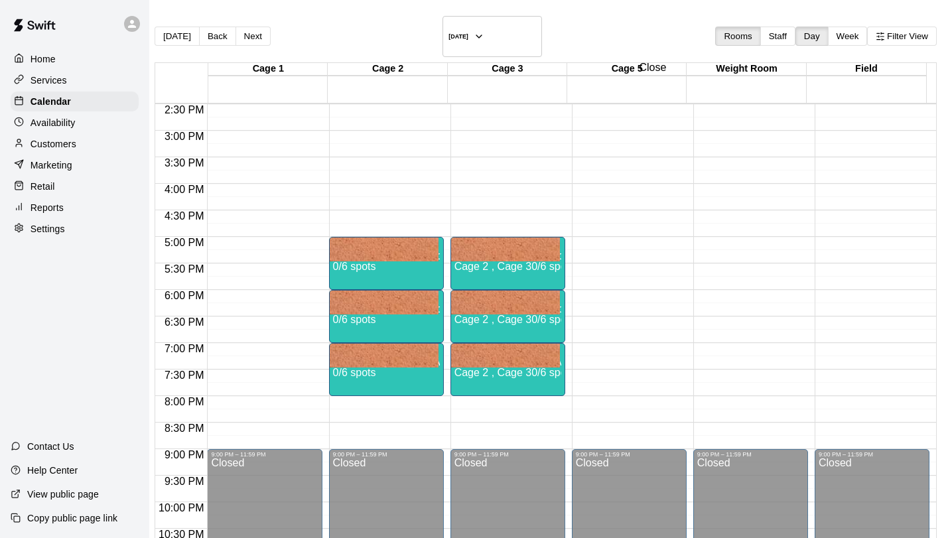
drag, startPoint x: 652, startPoint y: 55, endPoint x: 520, endPoint y: 144, distance: 159.6
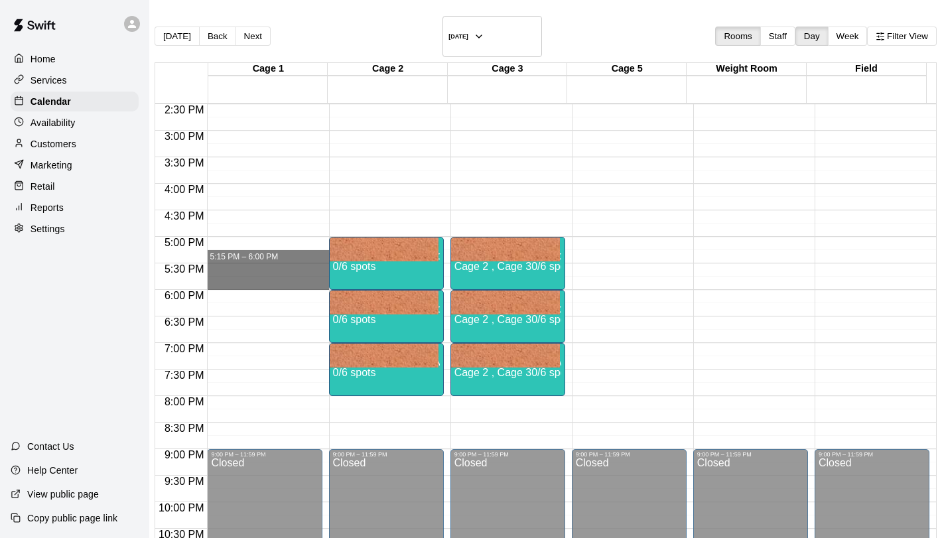
drag, startPoint x: 220, startPoint y: 223, endPoint x: 257, endPoint y: 270, distance: 59.4
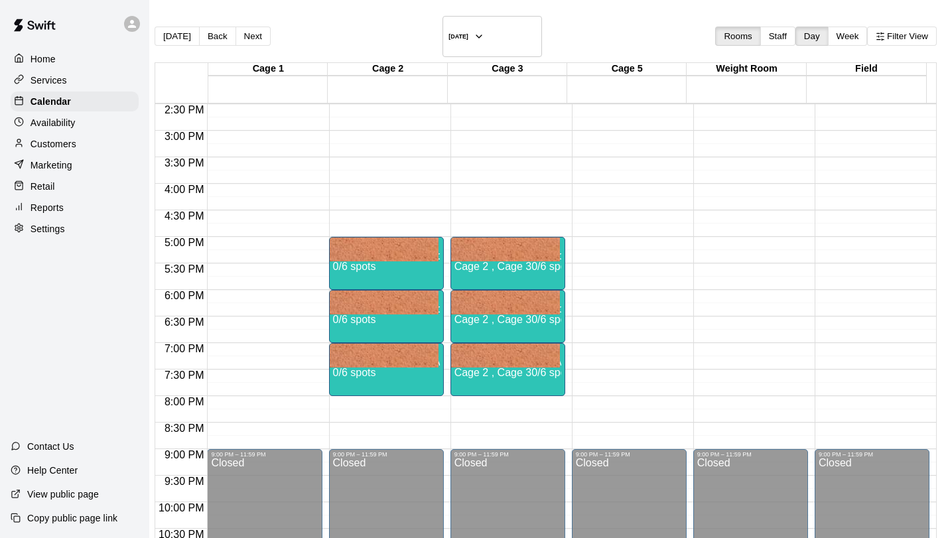
scroll to position [3, 0]
type input "**********"
click at [372, 204] on li "Catching - 60 Min Lesson" at bounding box center [220, 198] width 303 height 12
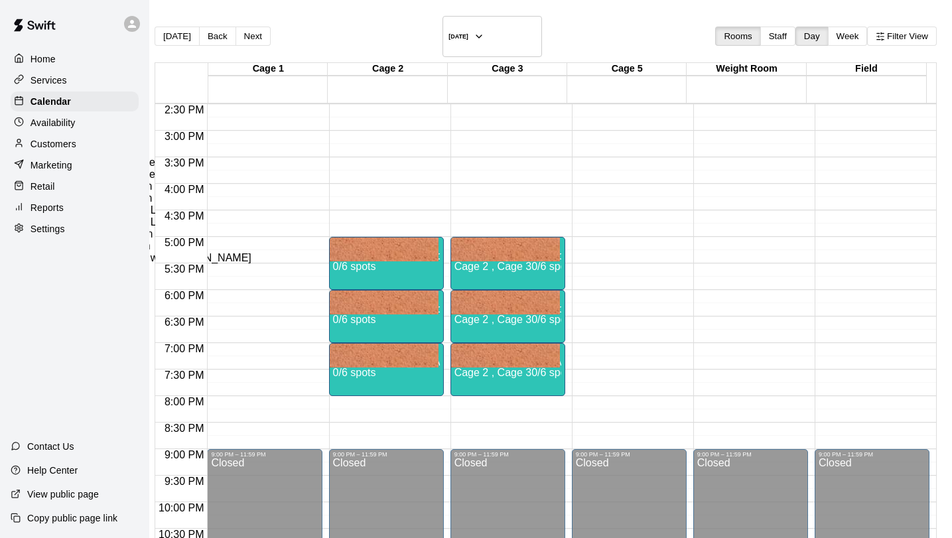
type input "**********"
type input "********"
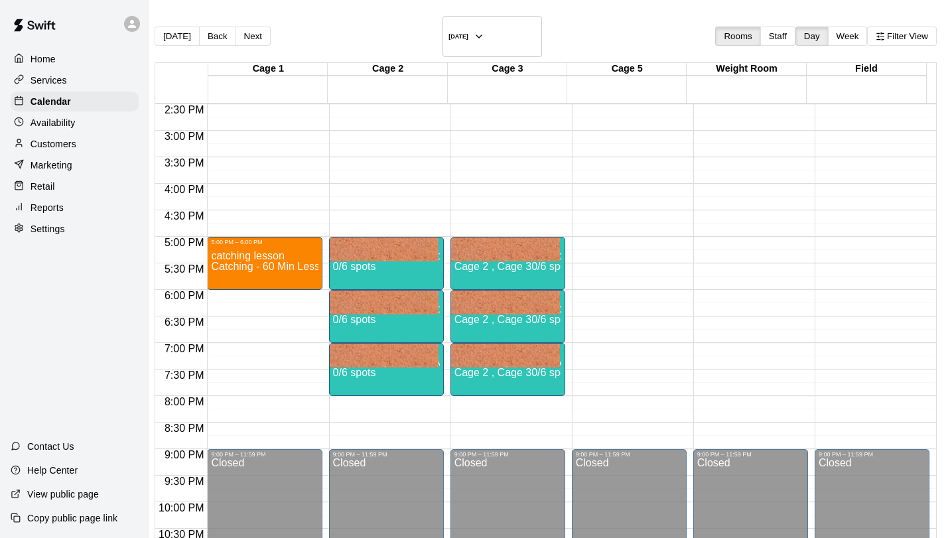
type input "**********"
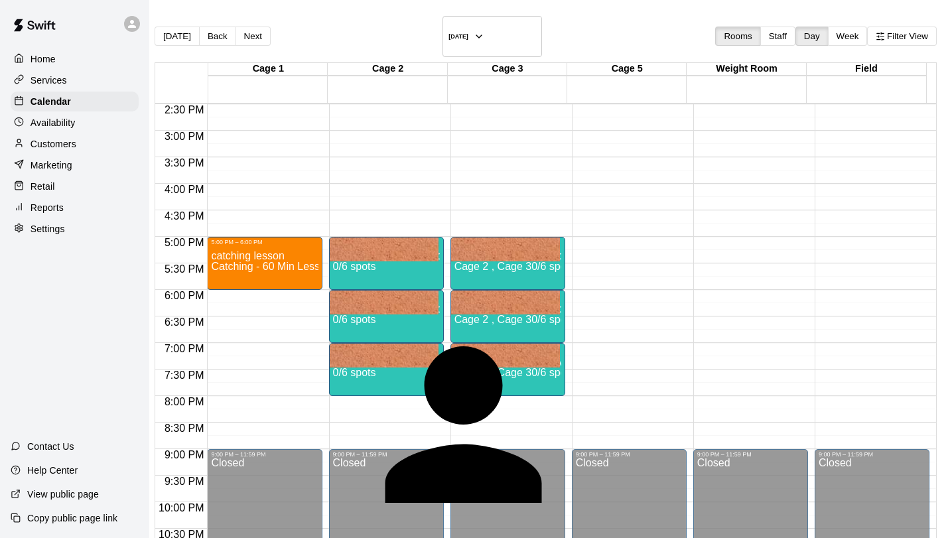
type input "********"
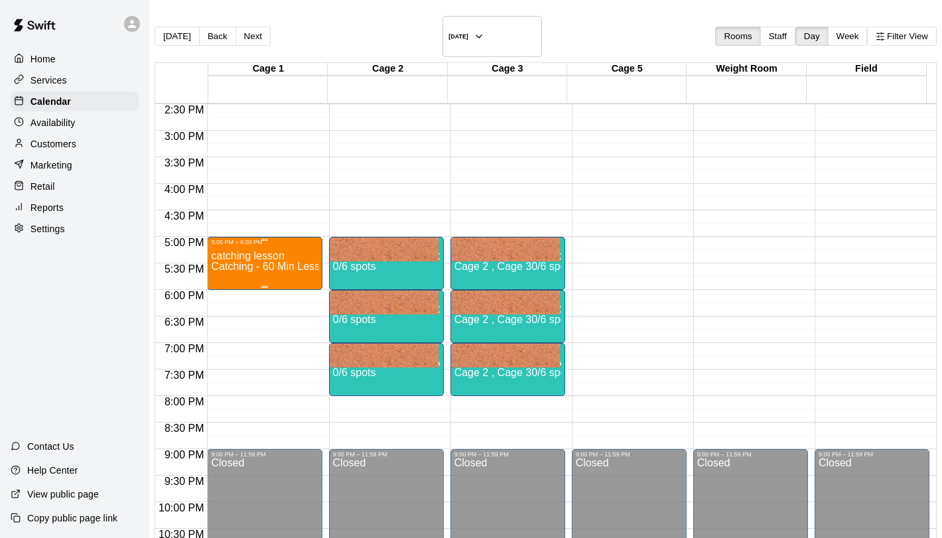
click at [261, 247] on div "catching lesson Catching - 60 Min Lesson" at bounding box center [264, 514] width 107 height 538
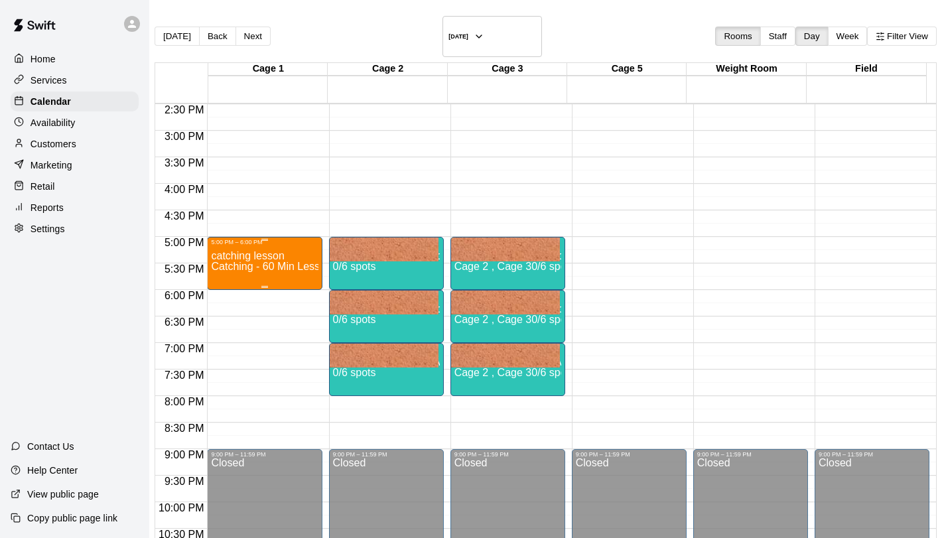
click at [282, 258] on div "catching lesson Catching - 60 Min Lesson" at bounding box center [264, 514] width 107 height 538
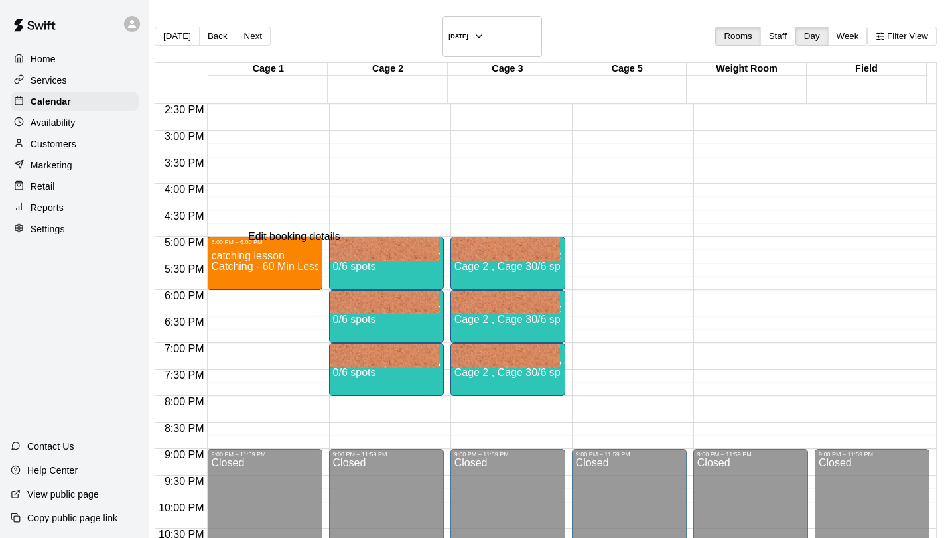
type input "**********"
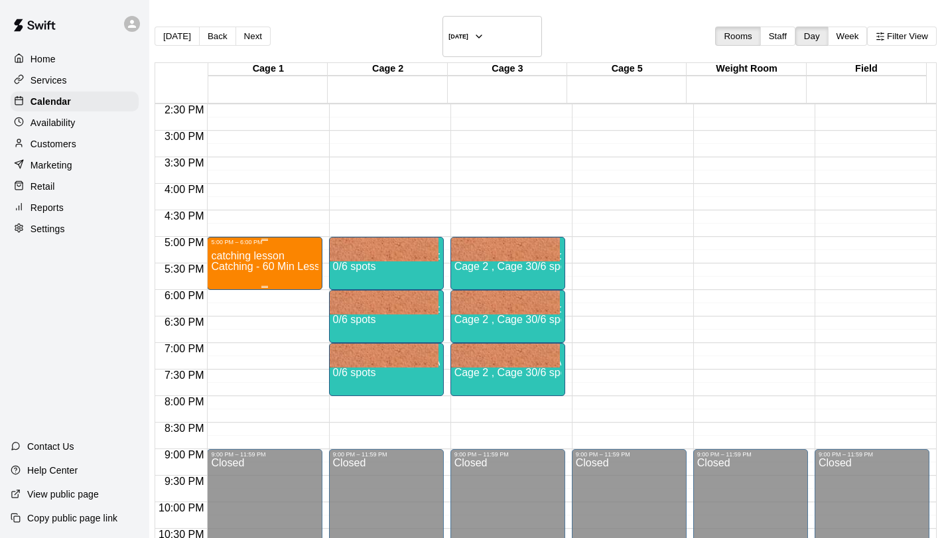
click at [269, 260] on div "catching lesson Catching - 60 Min Lesson" at bounding box center [264, 514] width 107 height 538
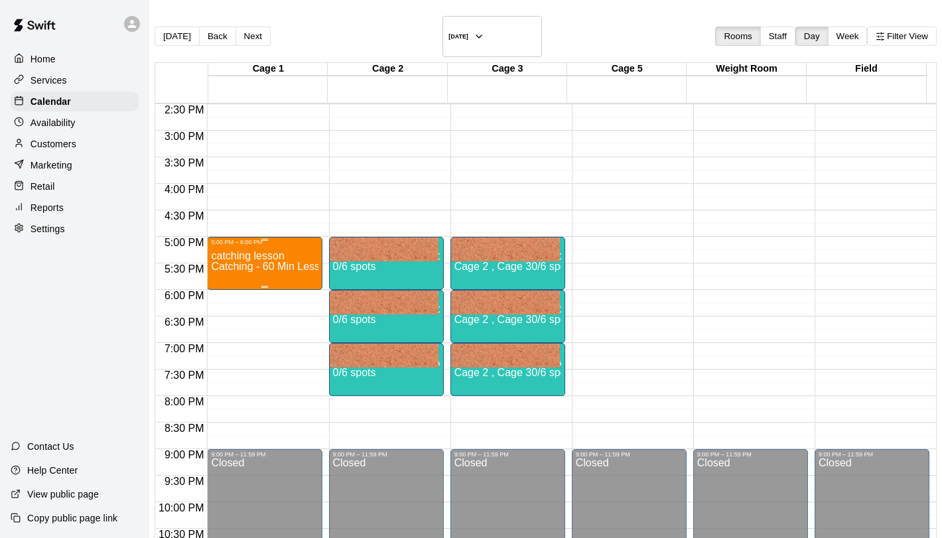
click at [258, 261] on span "Catching - 60 Min Lesson" at bounding box center [271, 266] width 120 height 11
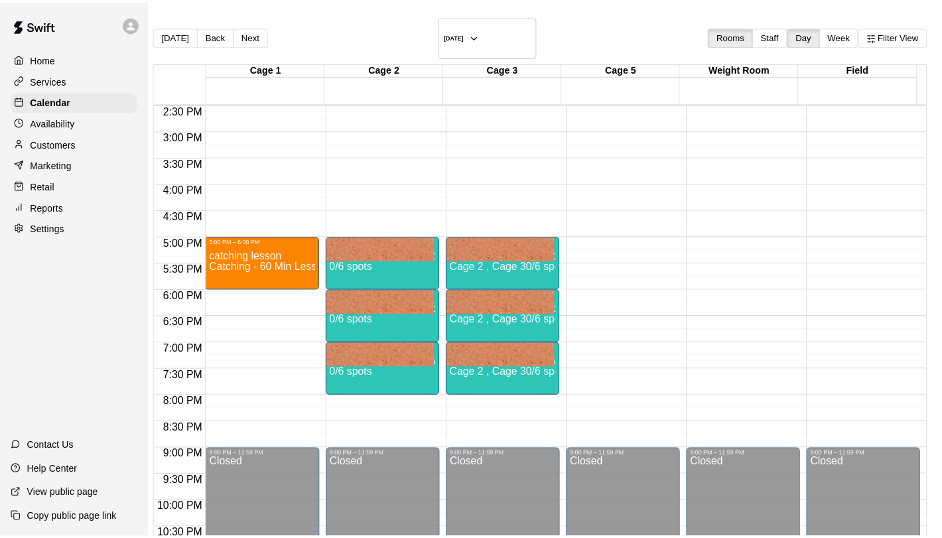
scroll to position [0, 0]
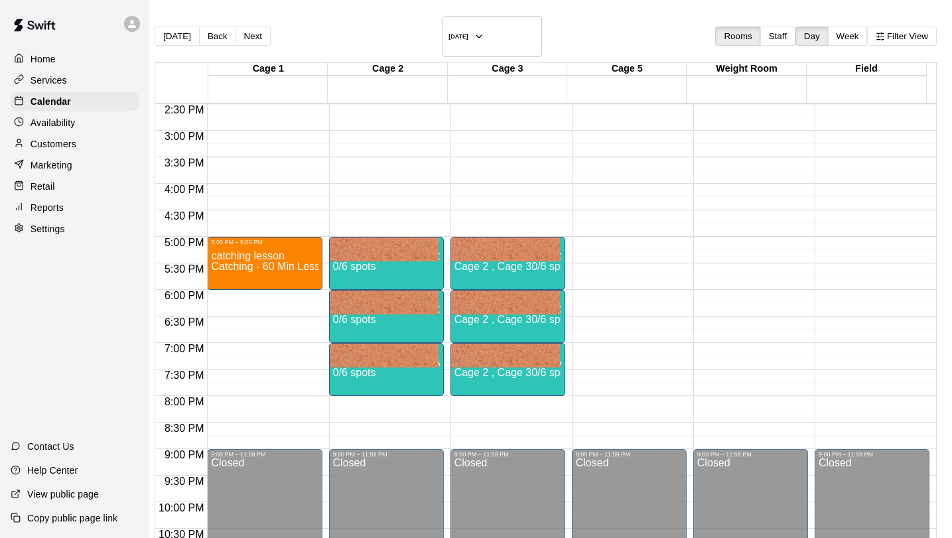
type input "**********"
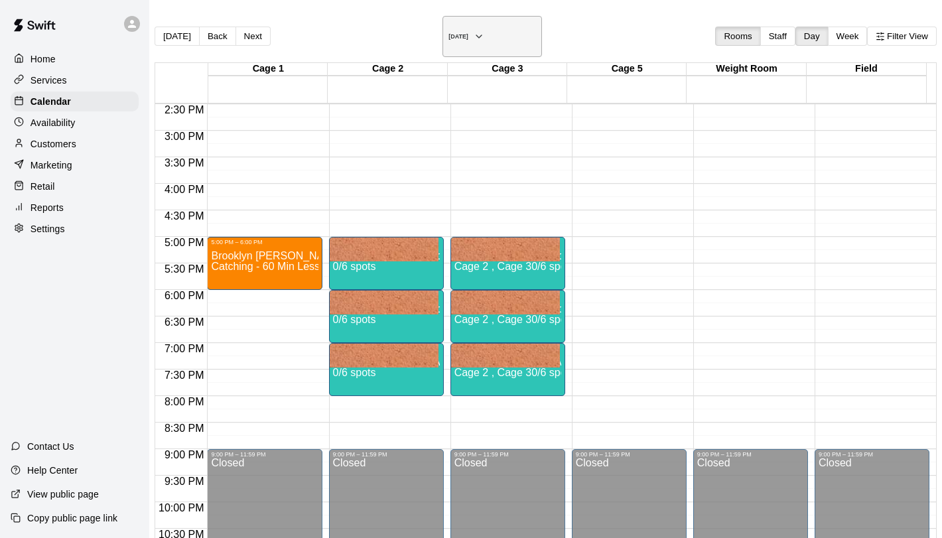
click at [468, 33] on h6 "[DATE]" at bounding box center [458, 36] width 20 height 7
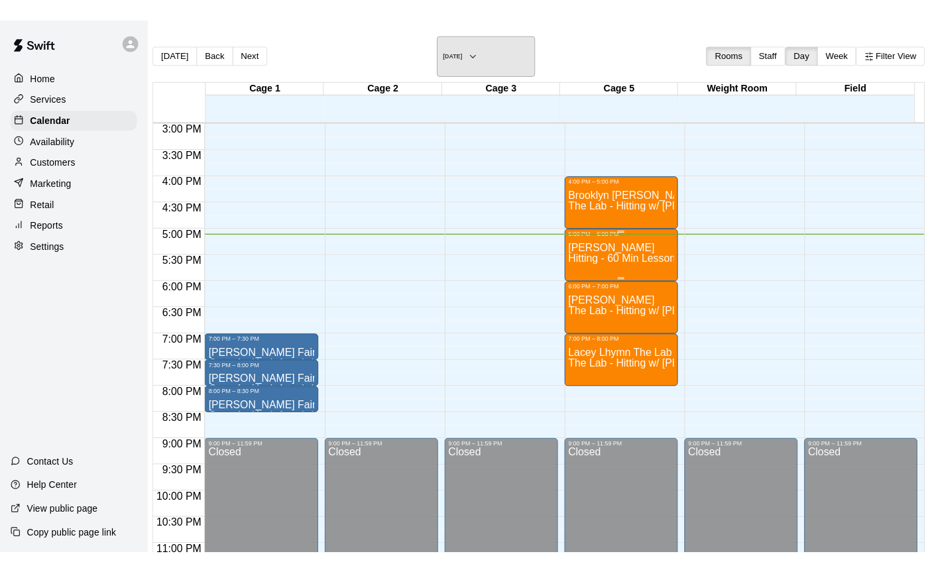
scroll to position [809, 0]
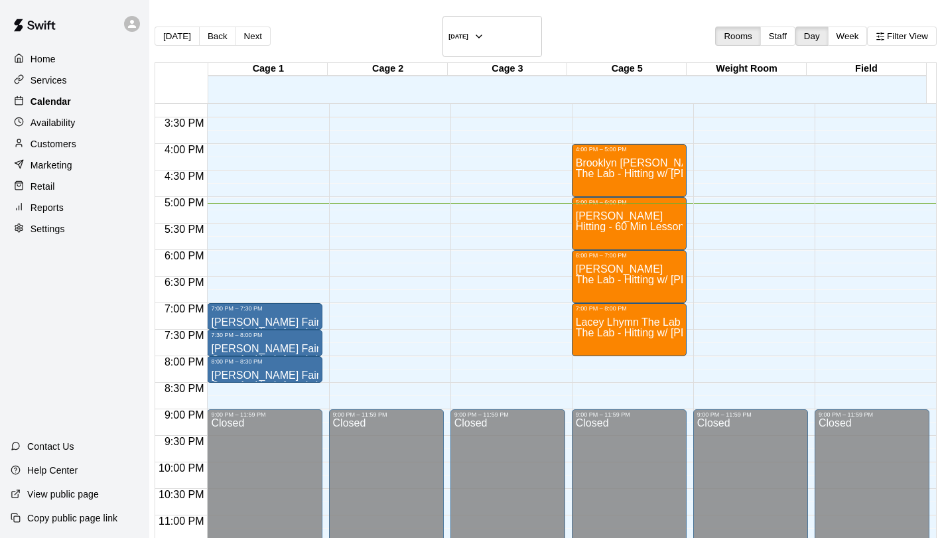
click at [103, 107] on div "Calendar" at bounding box center [75, 102] width 128 height 20
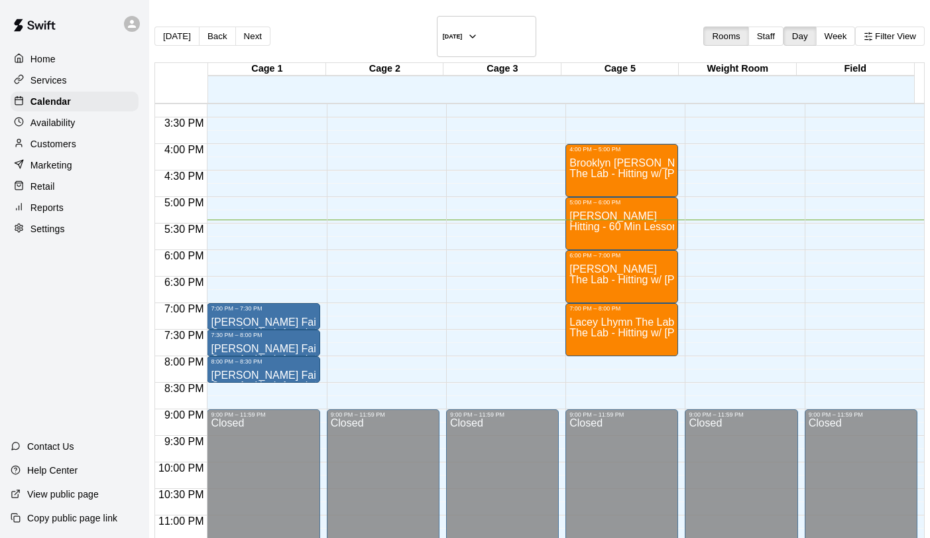
click at [916, 535] on div "Today Back Next Friday Aug 15 Rooms Staff Day Week Filter View Cage 1 15 Fri Ca…" at bounding box center [539, 319] width 771 height 606
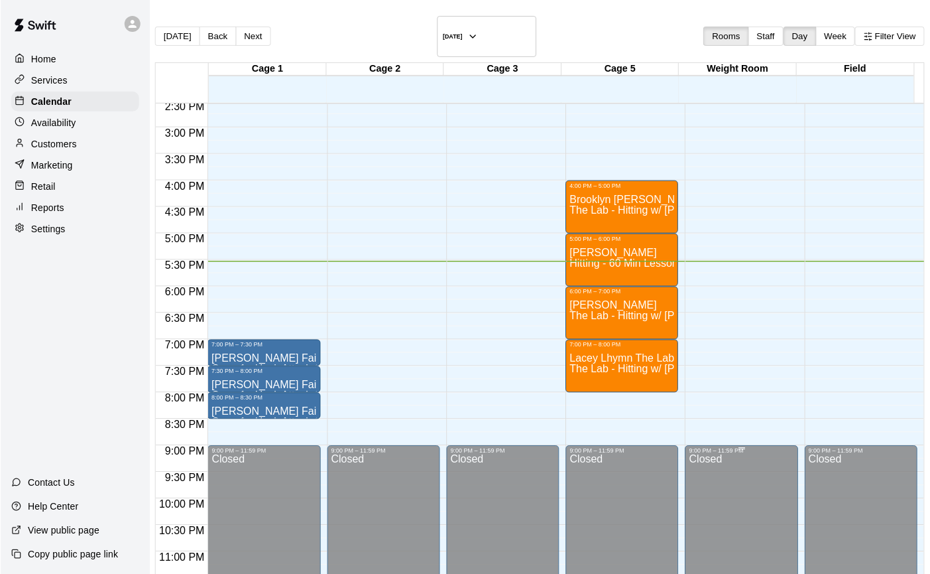
scroll to position [773, 0]
click at [597, 248] on div "Gianna Valencia Hitting - 60 Min Lesson" at bounding box center [622, 528] width 105 height 574
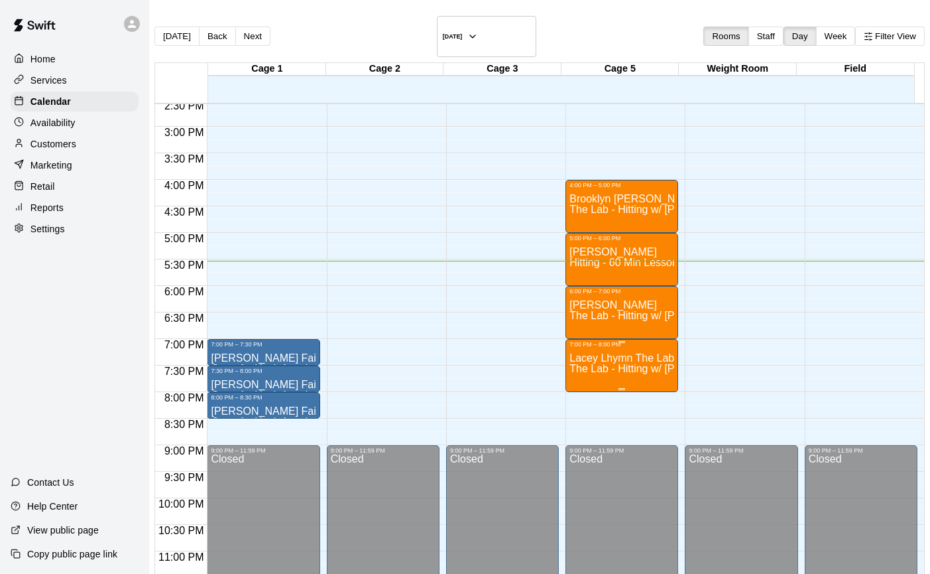
click at [591, 363] on span "The Lab - Hitting w/ [PERSON_NAME]" at bounding box center [661, 368] width 182 height 11
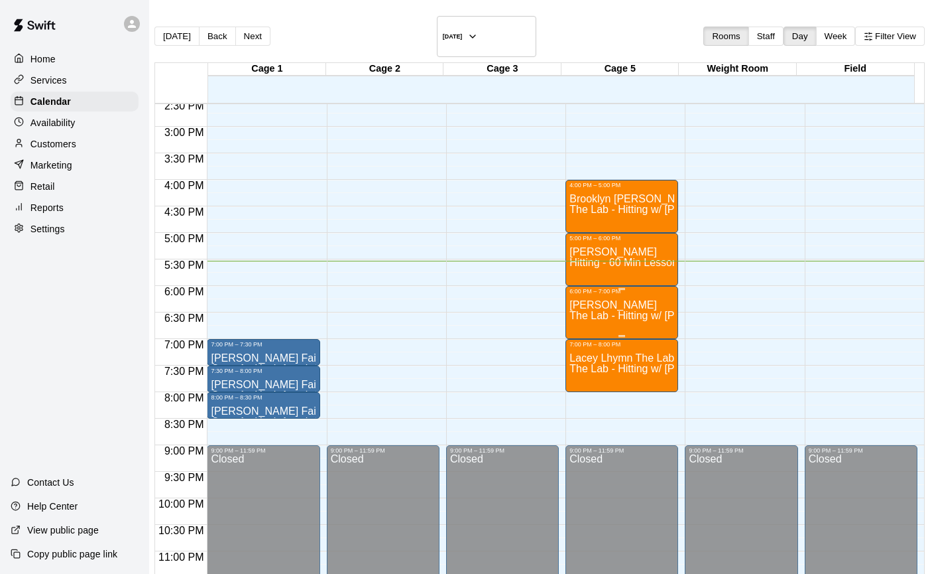
click at [593, 301] on div "Mariana Patarroyo The Lab - Hitting w/ Kailee Powell" at bounding box center [622, 581] width 105 height 574
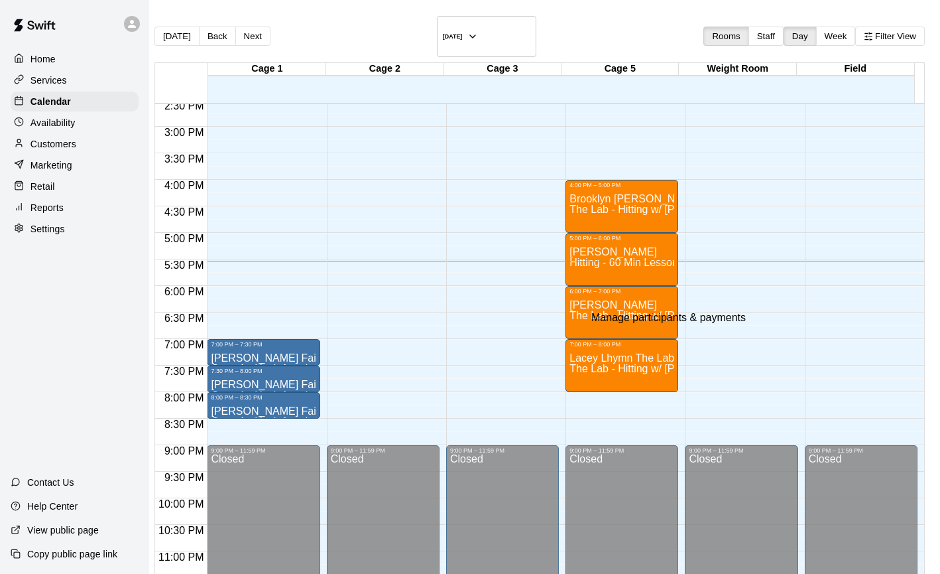
click at [637, 404] on div "Download list" at bounding box center [624, 398] width 63 height 12
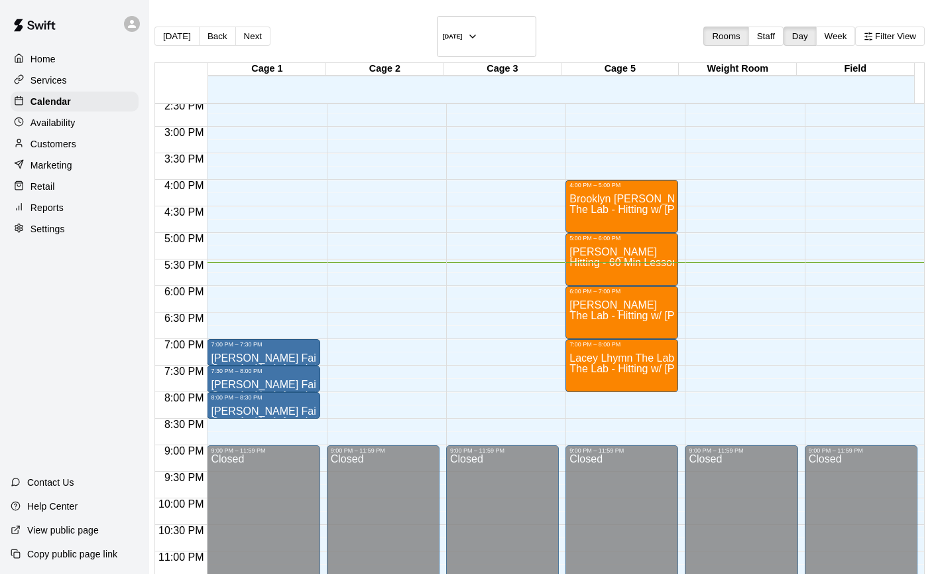
type input "*"
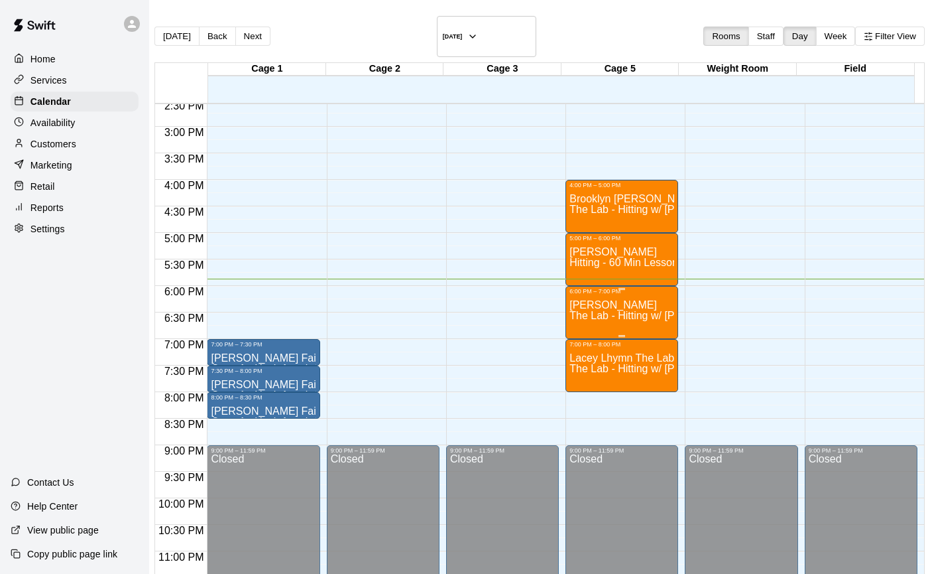
click at [615, 310] on span "The Lab - Hitting w/ [PERSON_NAME]" at bounding box center [661, 315] width 182 height 11
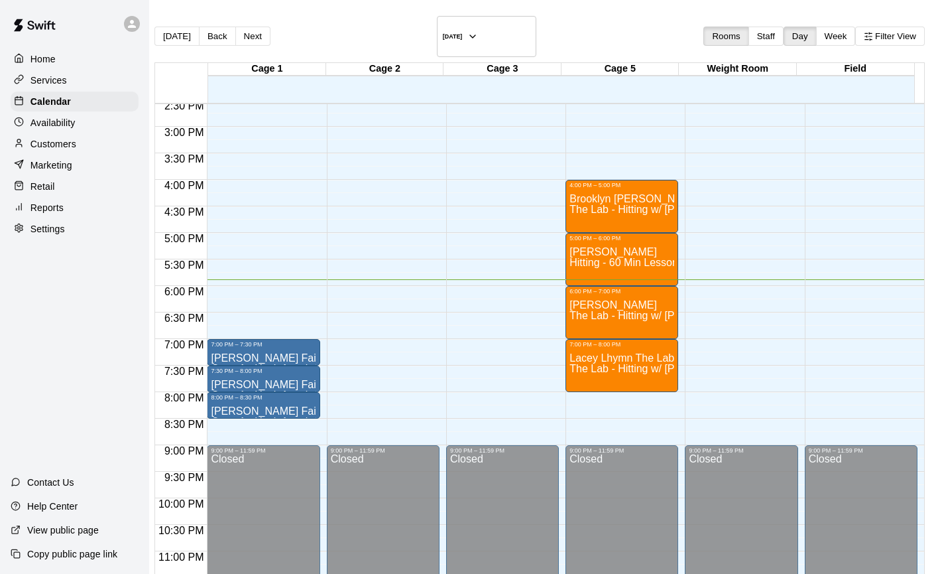
type input "*"
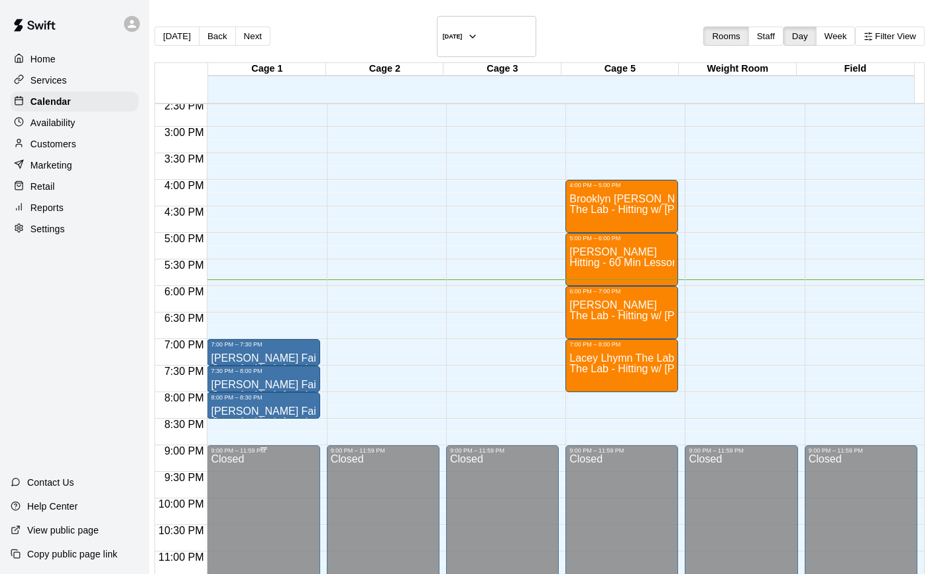
click at [263, 526] on div "Closed" at bounding box center [263, 531] width 105 height 154
click at [566, 236] on div "5:00 PM – 6:00 PM Gianna Valencia Hitting - 60 Min Lesson 0" at bounding box center [622, 259] width 113 height 53
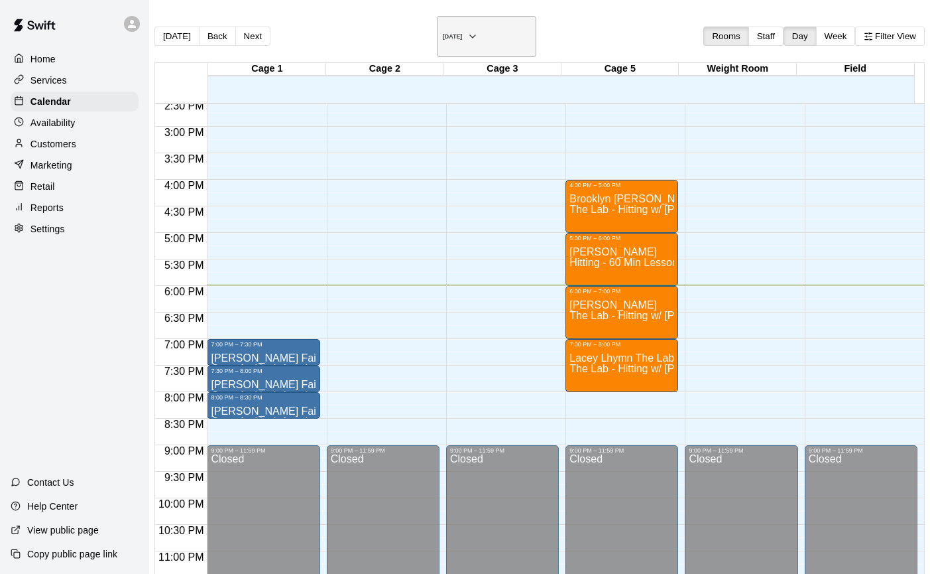
click at [463, 33] on h6 "[DATE]" at bounding box center [453, 36] width 20 height 7
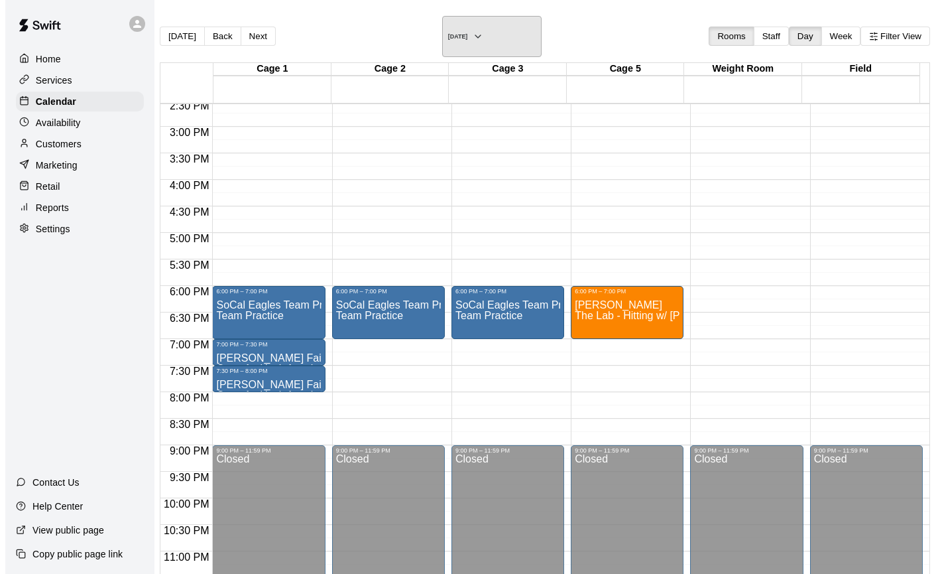
scroll to position [772, 0]
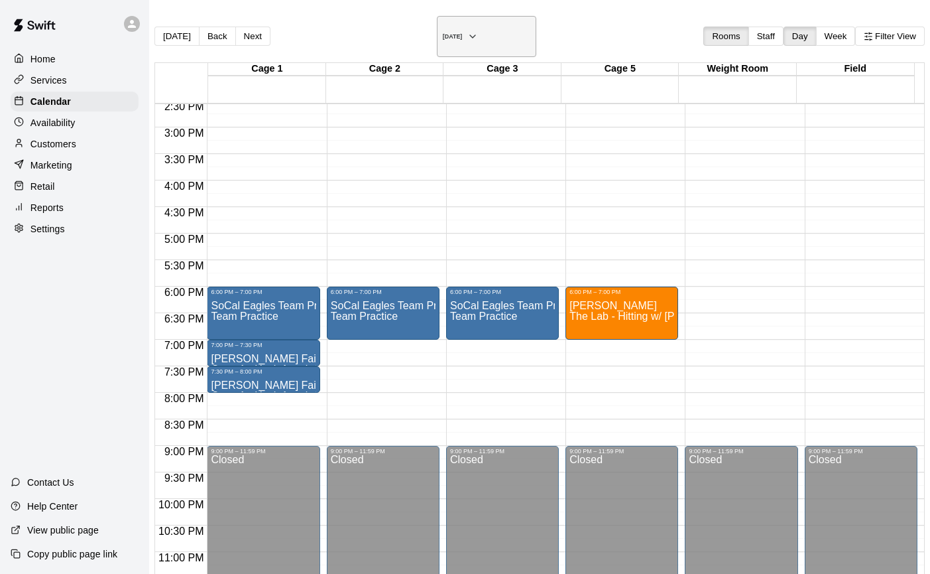
click at [478, 30] on icon "button" at bounding box center [472, 37] width 11 height 16
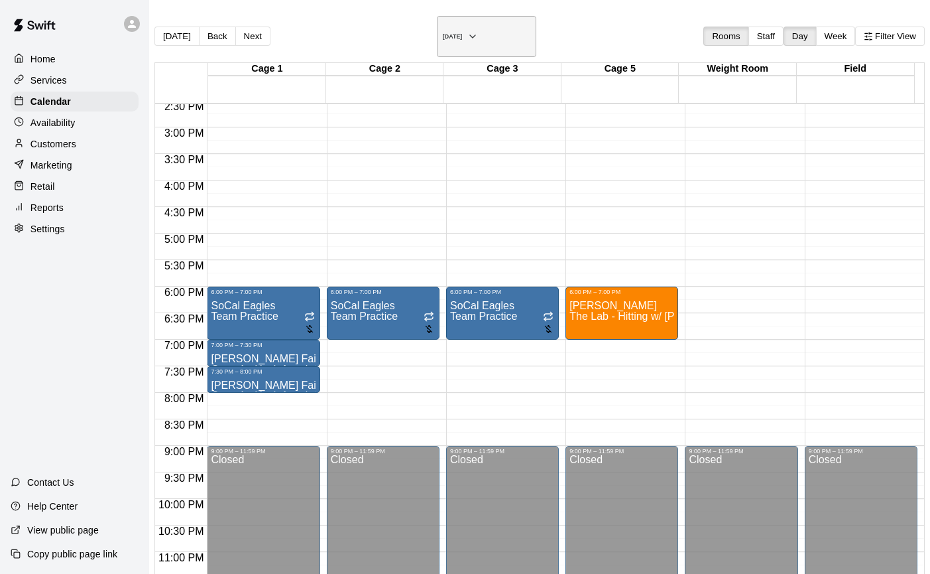
click at [463, 33] on h6 "Friday Aug 29" at bounding box center [453, 36] width 20 height 7
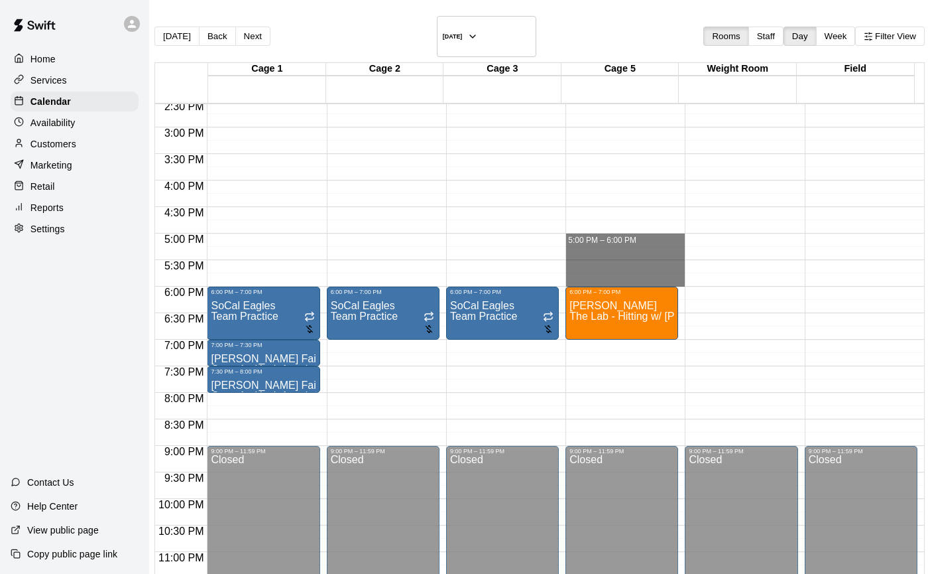
drag, startPoint x: 566, startPoint y: 219, endPoint x: 597, endPoint y: 265, distance: 55.4
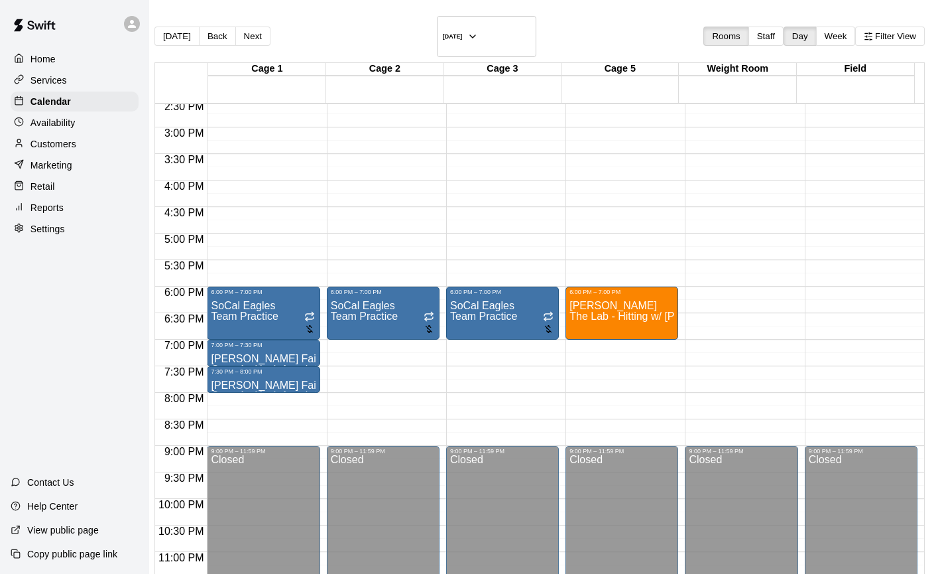
type input "***"
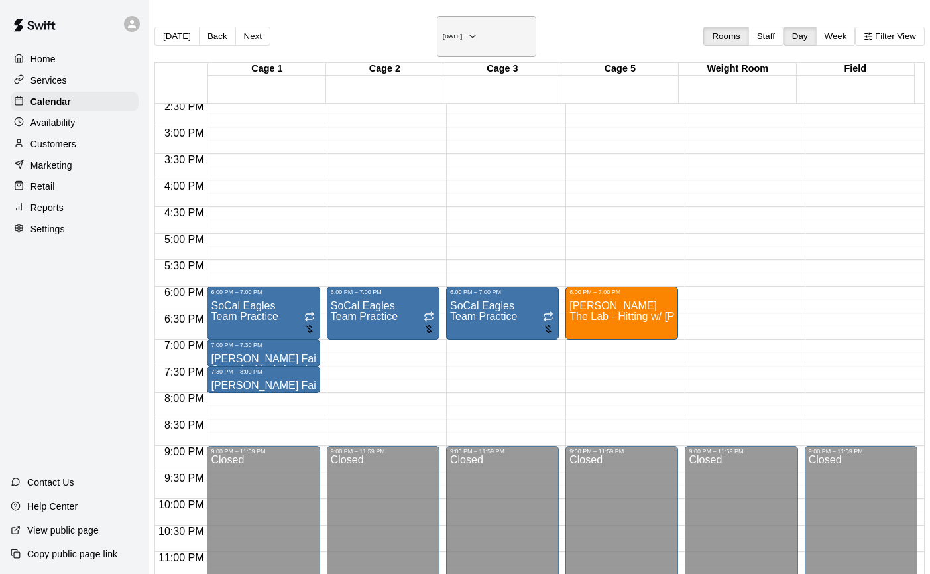
click at [463, 37] on h6 "Friday Aug 29" at bounding box center [453, 36] width 20 height 7
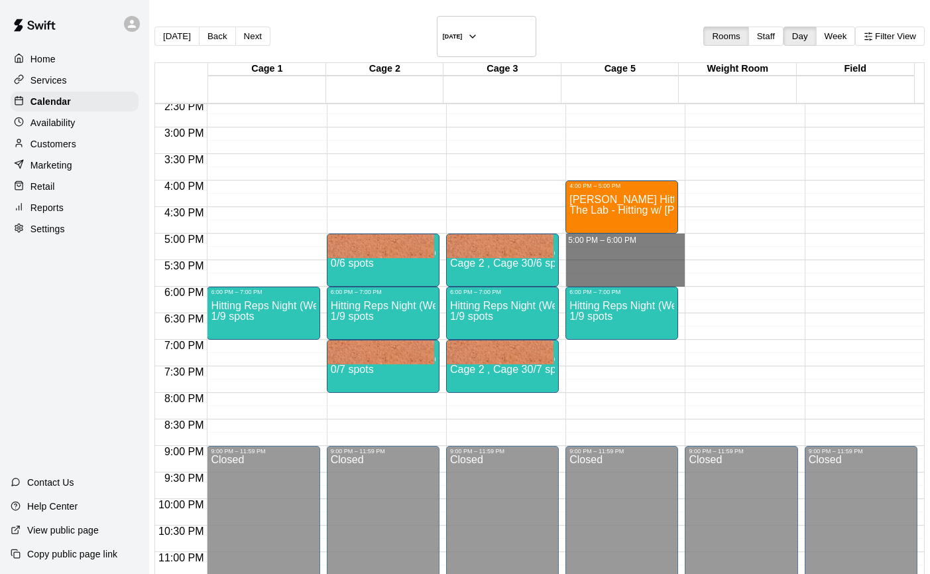
drag, startPoint x: 562, startPoint y: 219, endPoint x: 596, endPoint y: 263, distance: 55.3
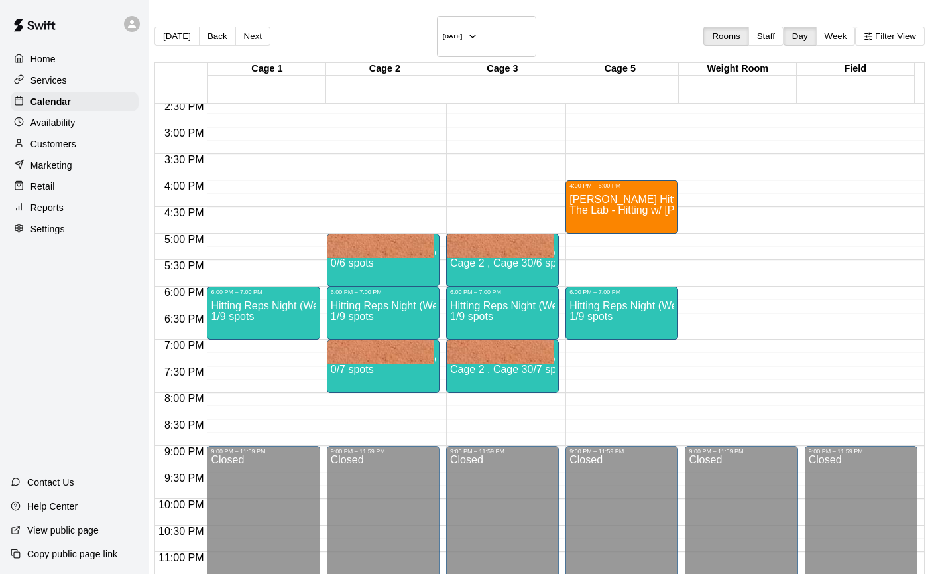
drag, startPoint x: 369, startPoint y: 53, endPoint x: 371, endPoint y: 34, distance: 18.7
type input "******"
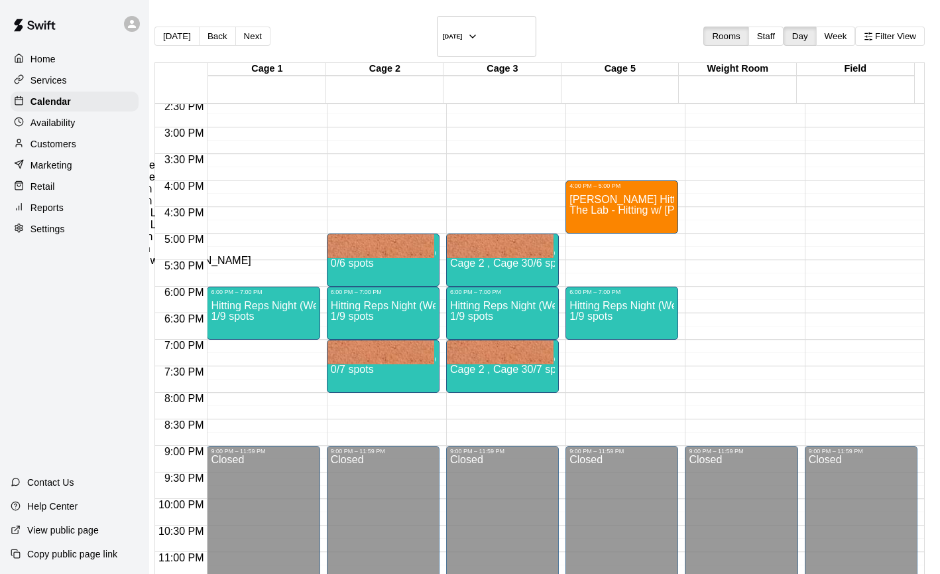
click at [372, 183] on li "Hitting - 60 Min Lesson" at bounding box center [220, 177] width 303 height 12
click at [372, 267] on li "The Lab - Hitting w/ [PERSON_NAME]" at bounding box center [220, 261] width 303 height 12
type input "**********"
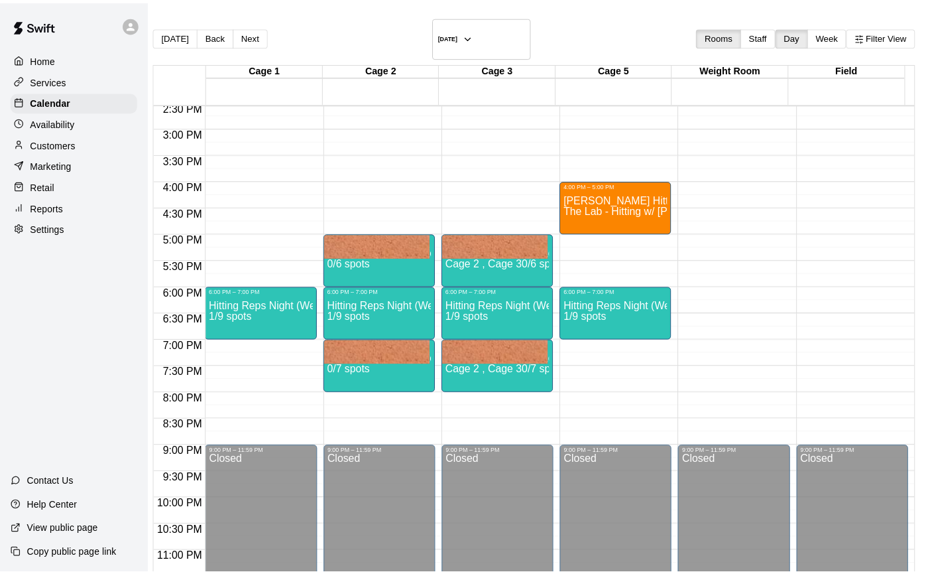
scroll to position [143, 0]
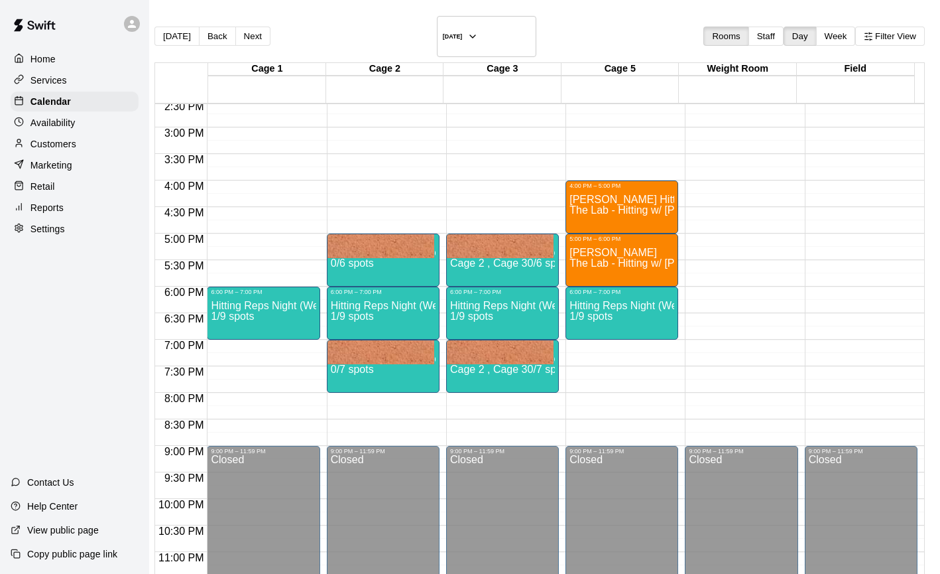
type input "*"
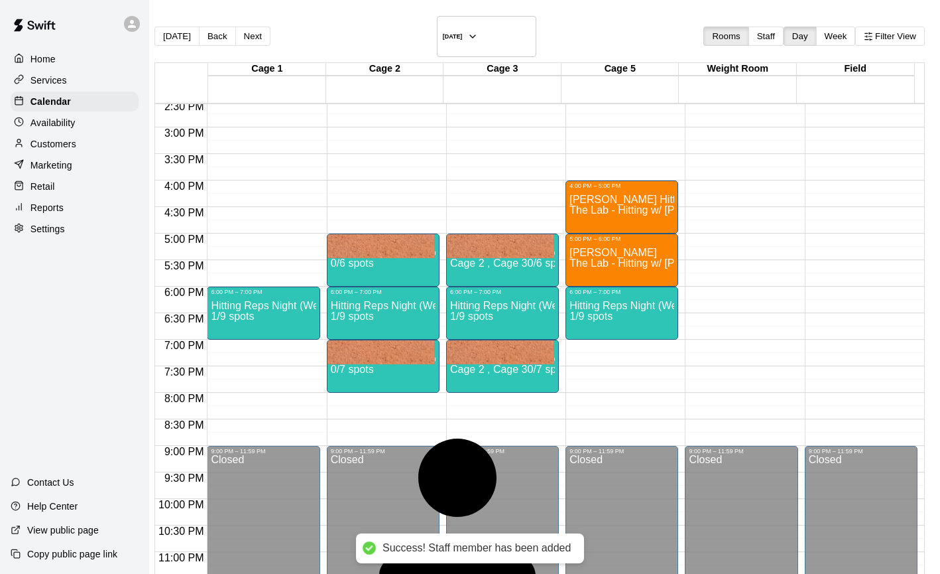
type input "******"
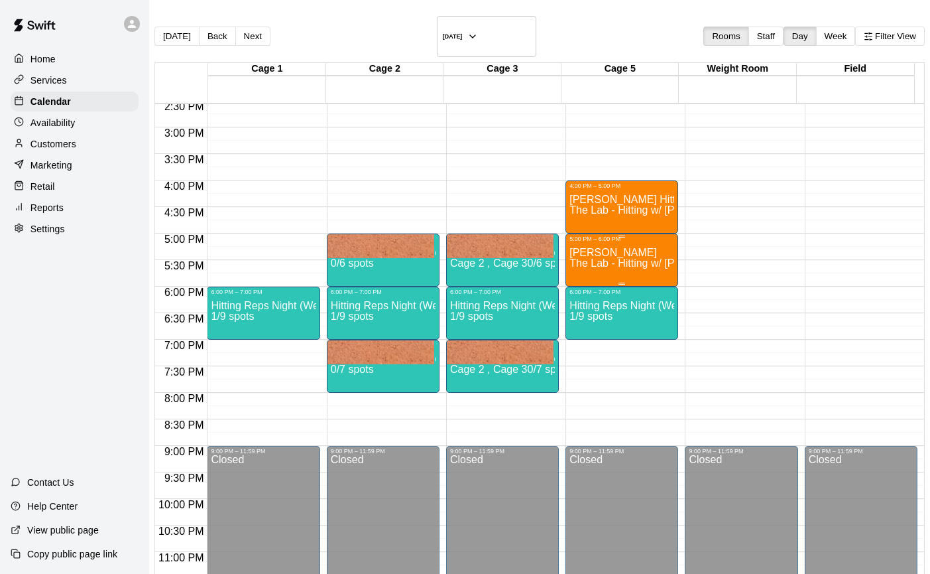
click at [603, 249] on div "Gianna The Lab - Hitting w/ Kailee Powell" at bounding box center [622, 529] width 105 height 574
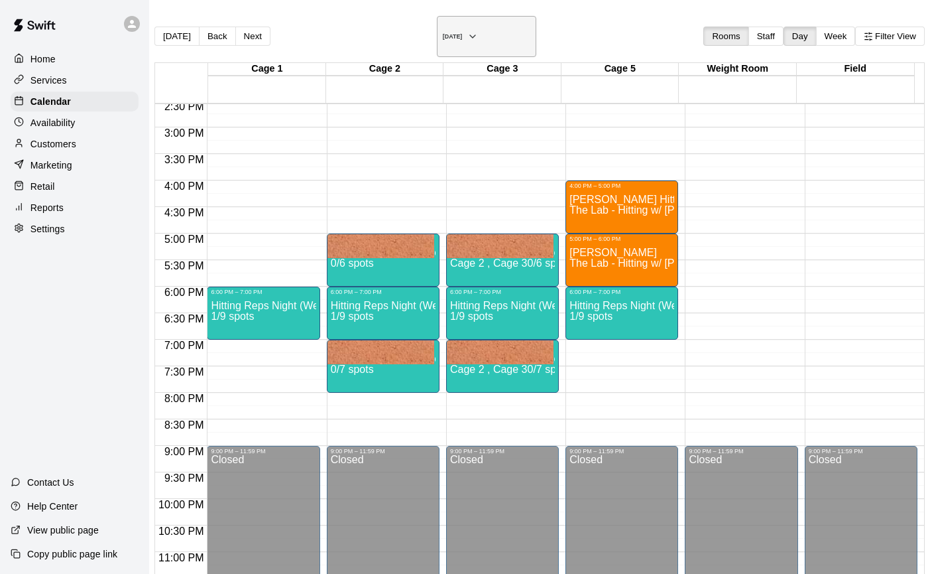
click at [522, 38] on button "Wednesday Aug 27" at bounding box center [486, 36] width 99 height 41
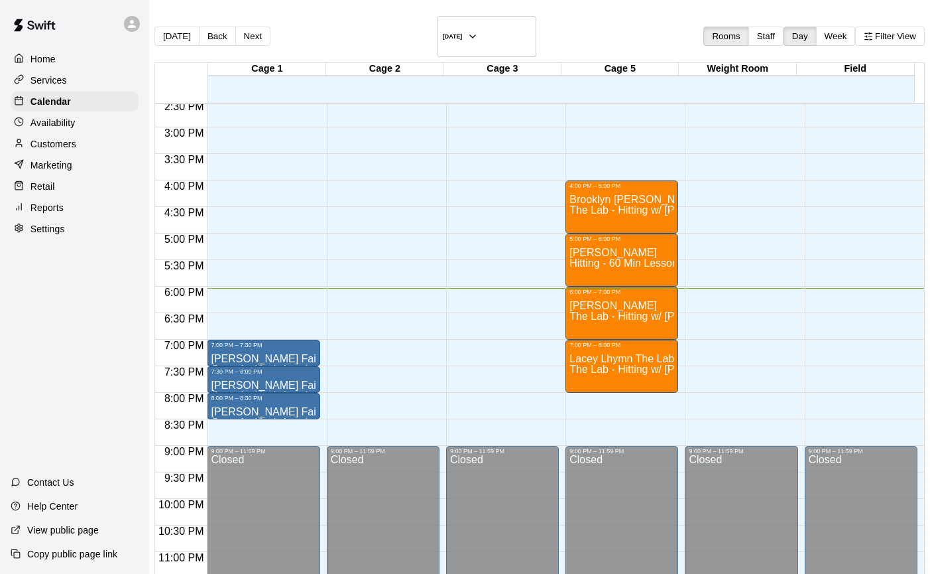
click at [497, 13] on main "Today Back Next Friday Aug 15 Rooms Staff Day Week Filter View Cage 1 15 Fri Ca…" at bounding box center [539, 331] width 781 height 663
click at [505, 32] on button "[DATE]" at bounding box center [486, 36] width 99 height 41
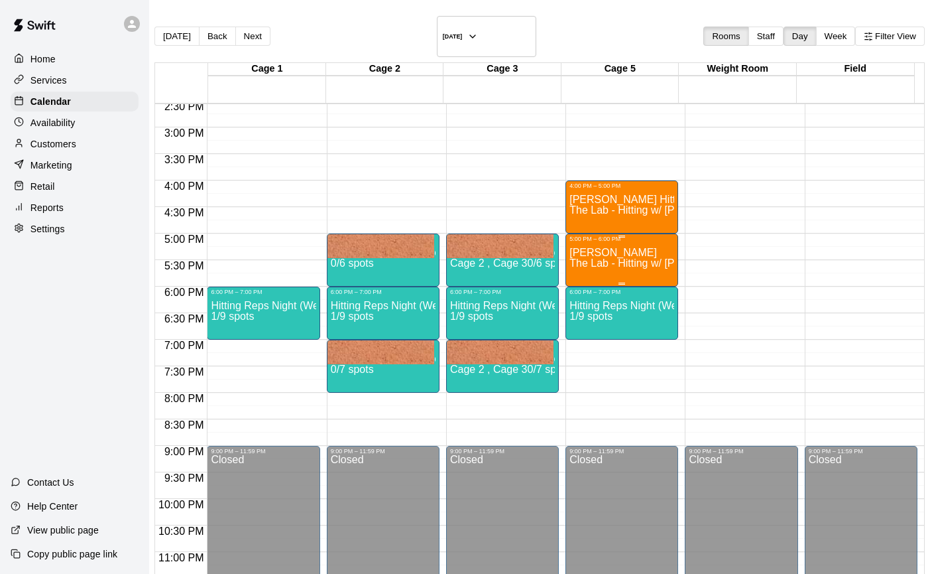
click at [634, 251] on div "Gianna The Lab - Hitting w/ Kailee Powell" at bounding box center [622, 529] width 105 height 574
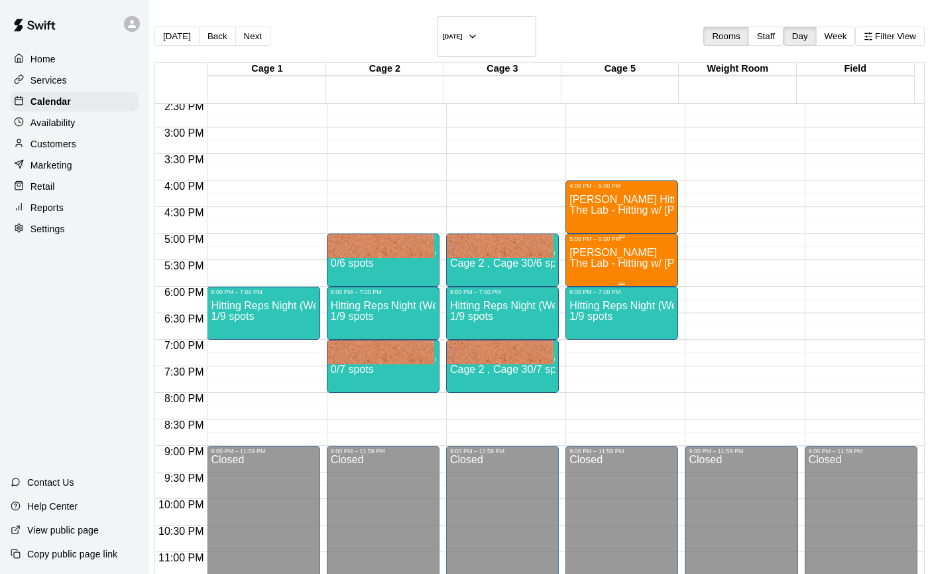
click at [584, 242] on div "Gianna The Lab - Hitting w/ Kailee Powell" at bounding box center [622, 529] width 105 height 574
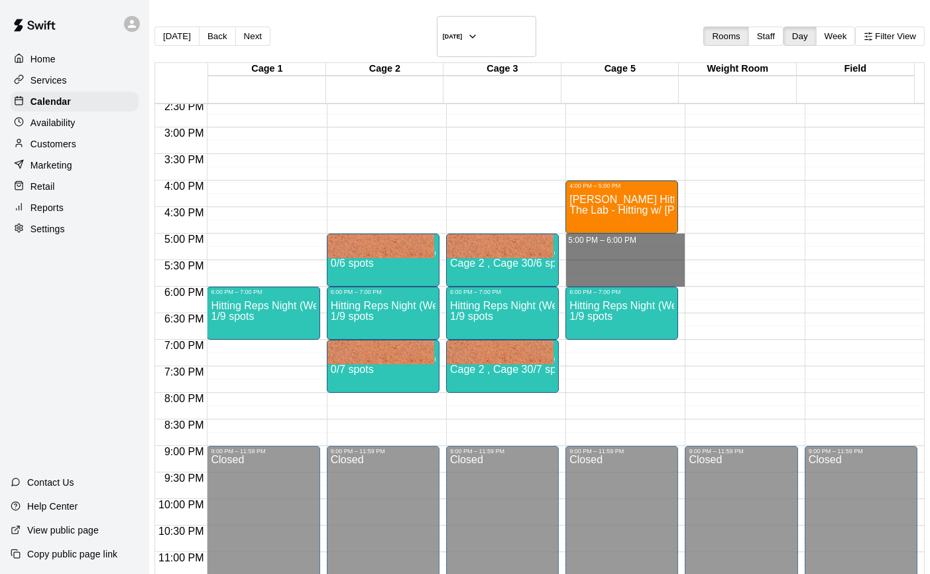
drag, startPoint x: 564, startPoint y: 218, endPoint x: 625, endPoint y: 266, distance: 77.5
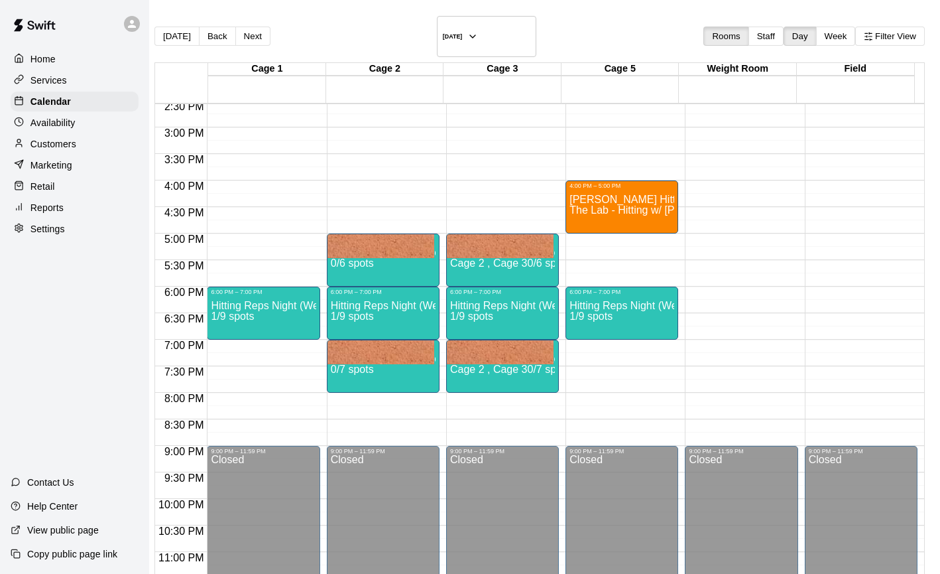
type input "**********"
click at [372, 183] on li "Hitting - 60 Min Lesson" at bounding box center [220, 177] width 303 height 12
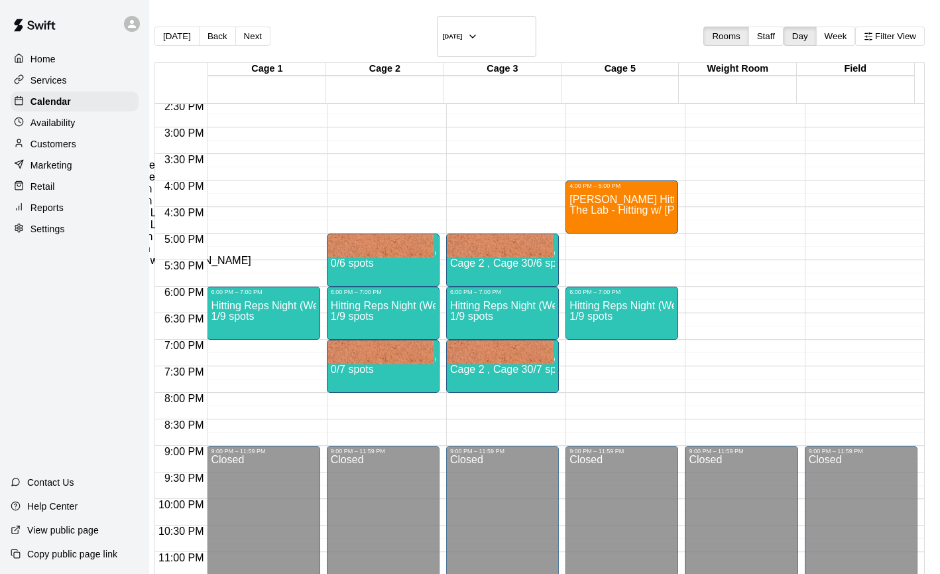
type input "**********"
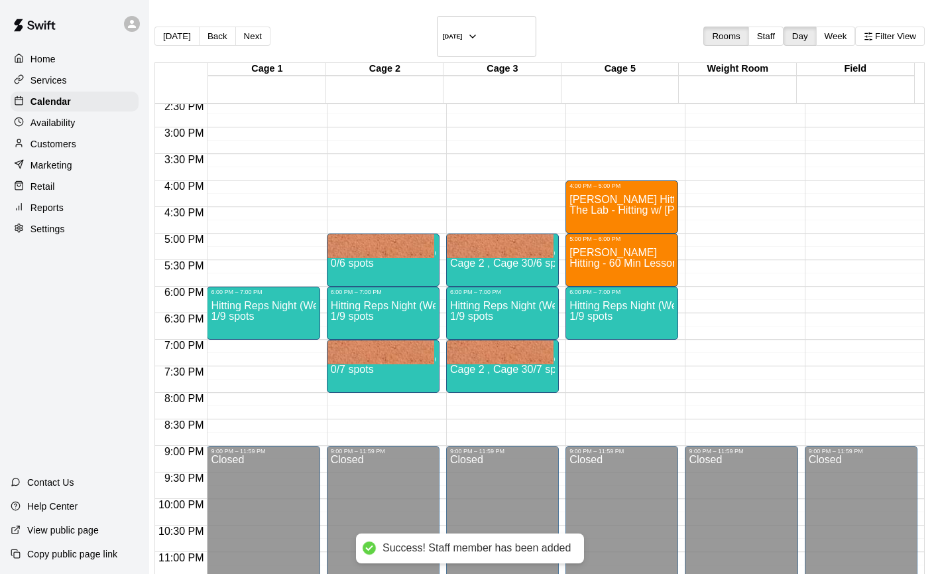
type input "***"
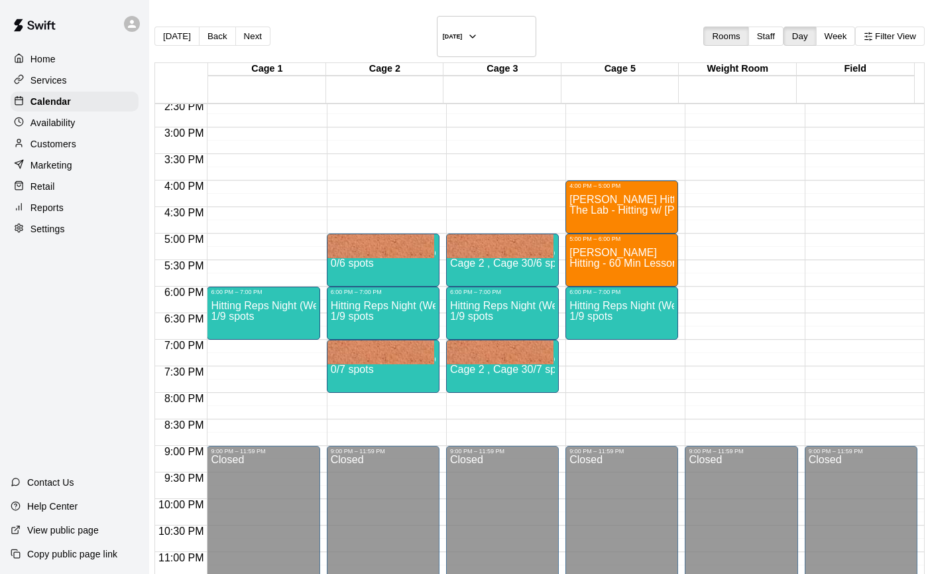
click at [58, 145] on p "Customers" at bounding box center [54, 143] width 46 height 13
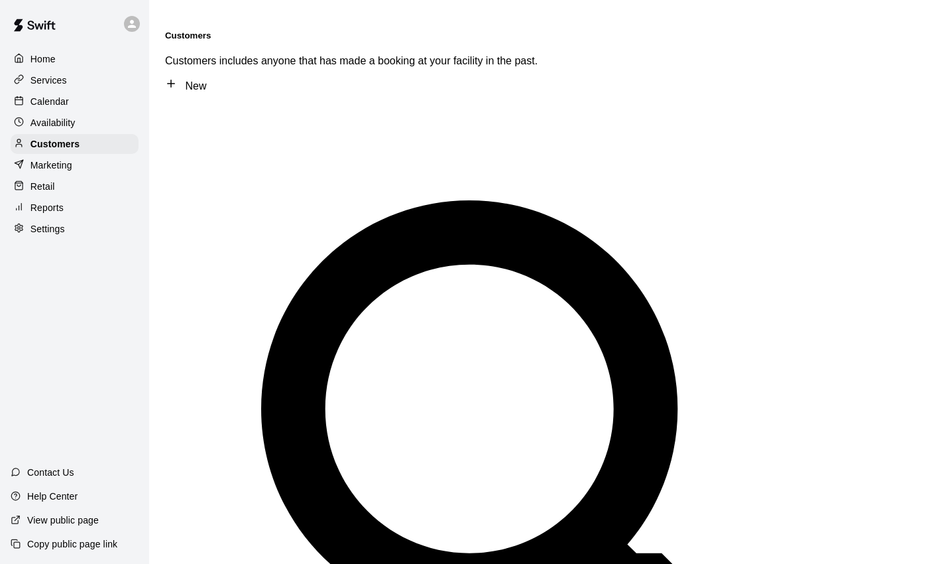
type input "******"
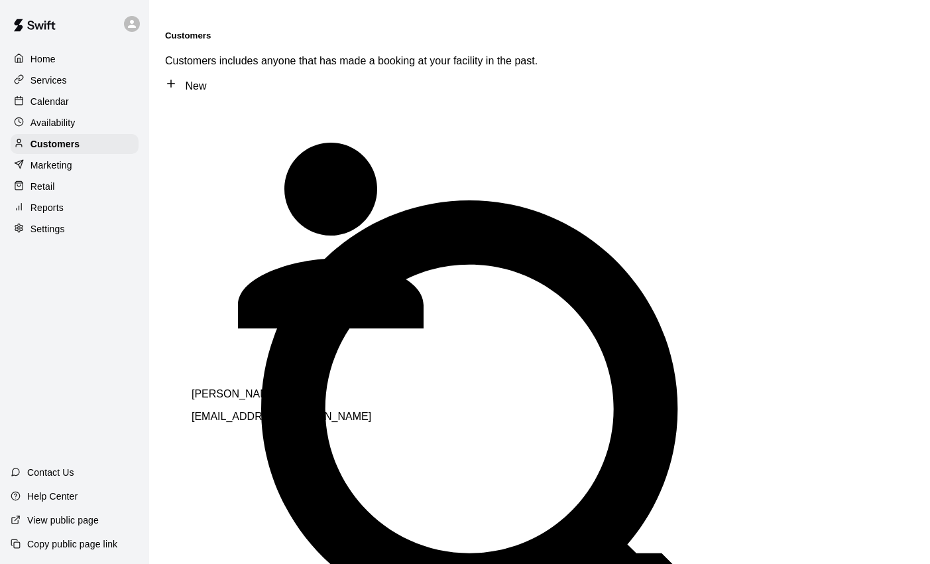
click at [448, 96] on div "Gianna Valencia kvanessan@hotmail.com" at bounding box center [377, 259] width 371 height 326
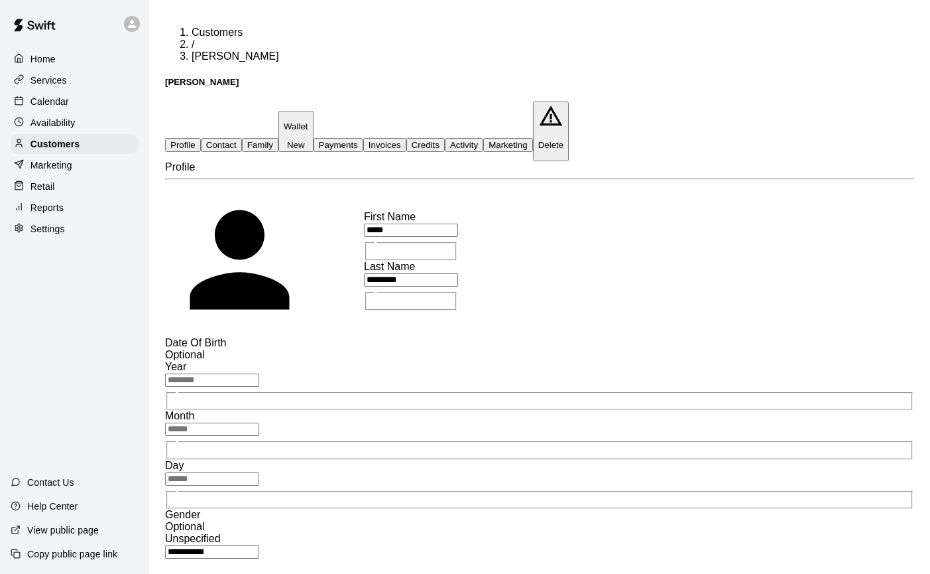
click at [483, 138] on button "Activity" at bounding box center [464, 145] width 38 height 14
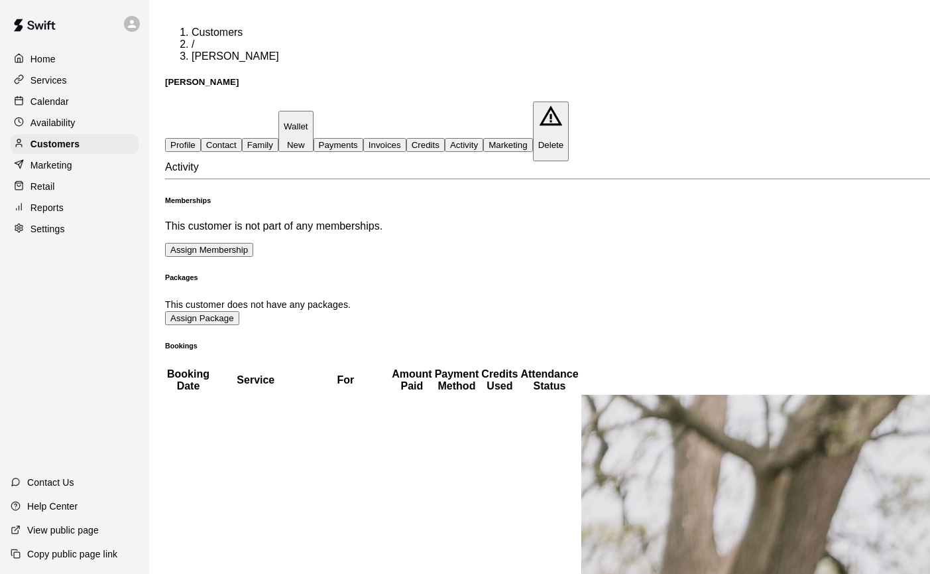
click at [64, 90] on div "Home Services Calendar Availability Customers Marketing Retail Reports Settings" at bounding box center [74, 144] width 149 height 192
click at [363, 138] on button "Payments" at bounding box center [339, 145] width 50 height 14
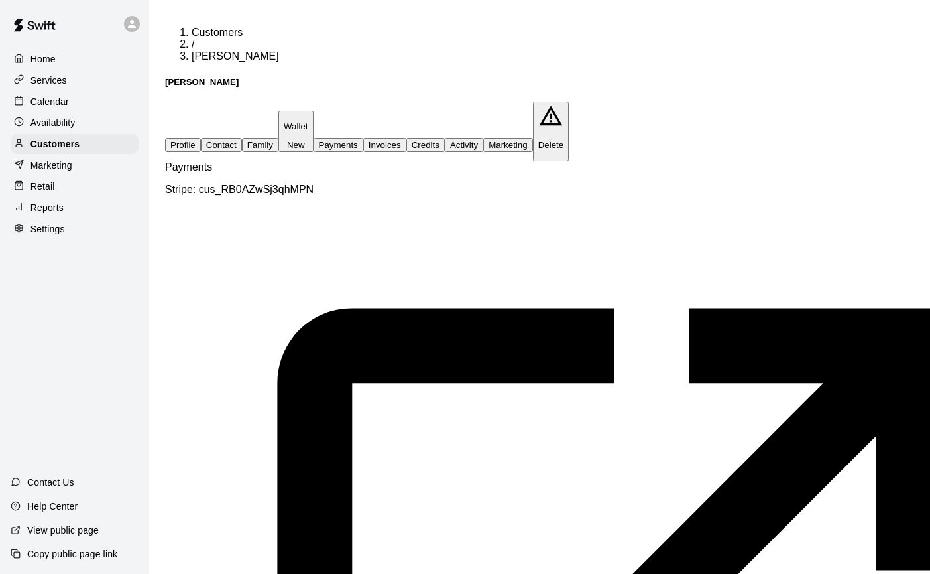
click at [73, 103] on div "Calendar" at bounding box center [75, 102] width 128 height 20
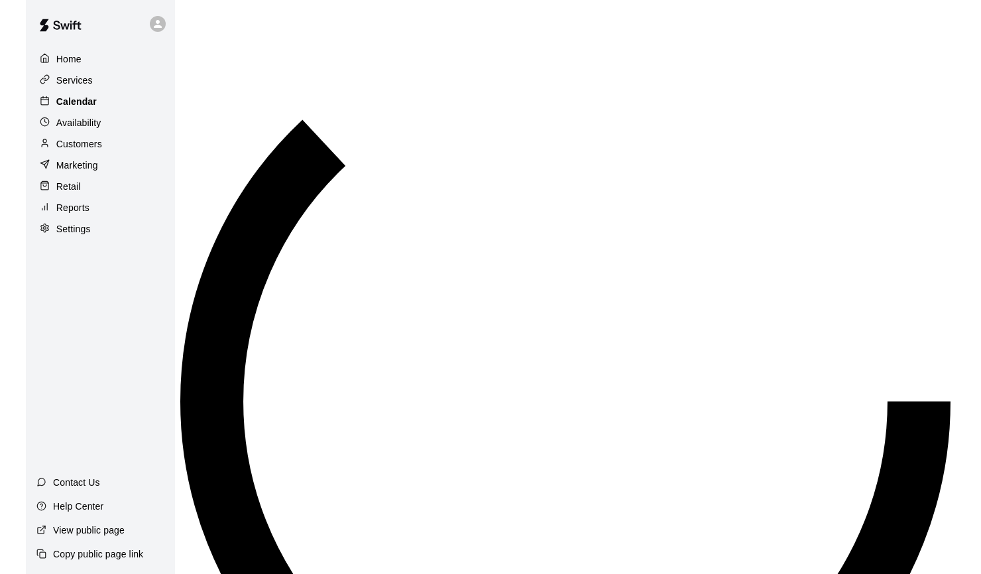
scroll to position [733, 0]
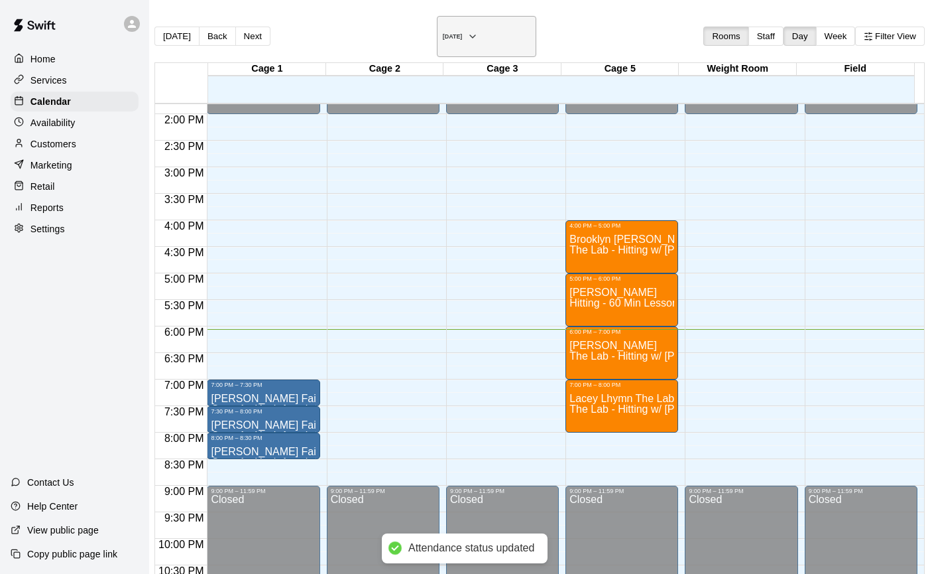
click at [521, 32] on button "[DATE]" at bounding box center [486, 36] width 99 height 41
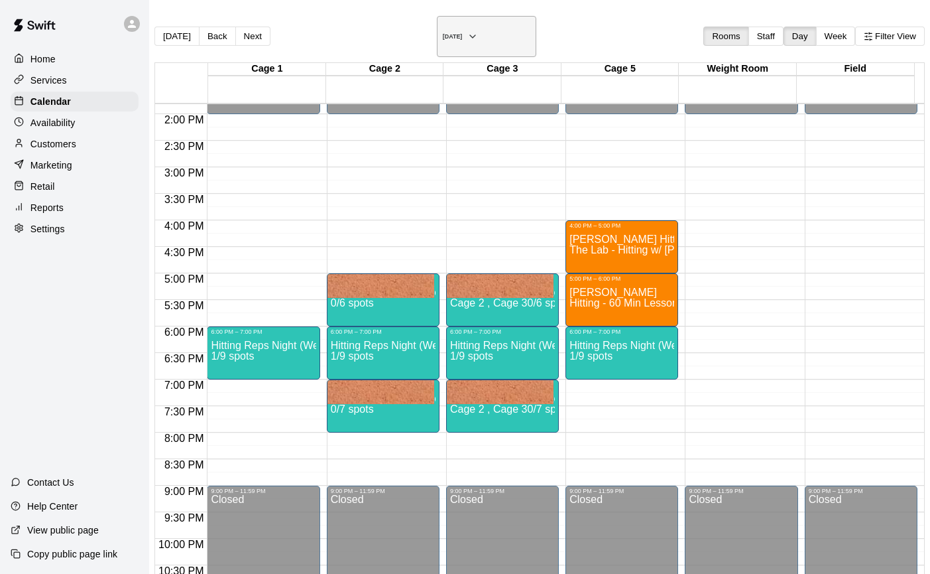
click at [463, 35] on h6 "Wednesday Aug 27" at bounding box center [453, 36] width 20 height 7
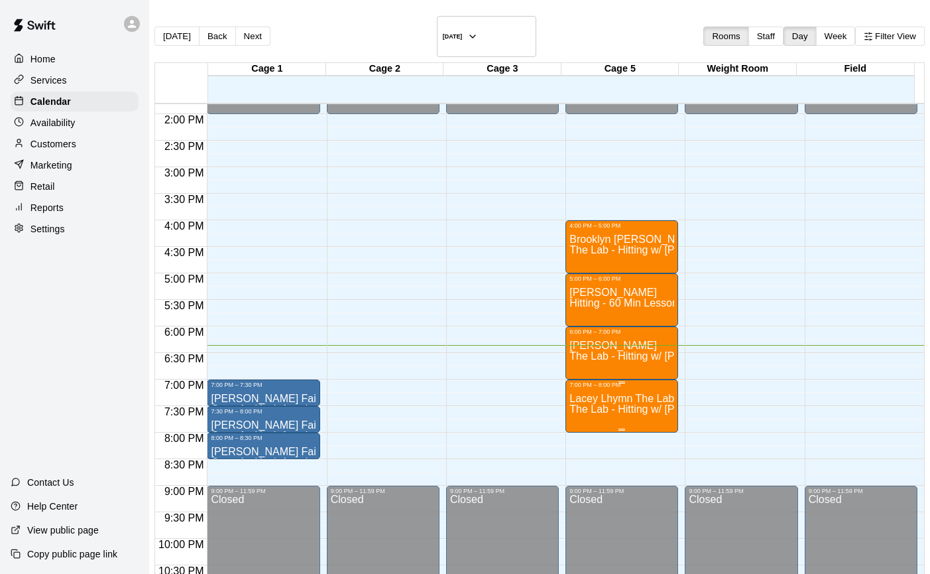
click at [592, 403] on span "The Lab - Hitting w/ [PERSON_NAME]" at bounding box center [661, 408] width 182 height 11
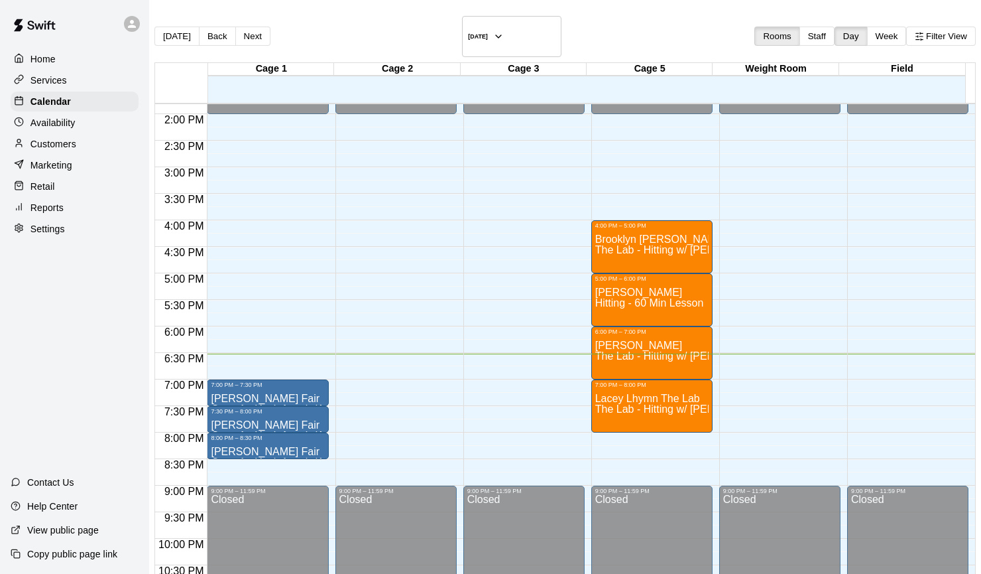
click at [922, 200] on div "12:00 AM – 2:00 PM Closed 9:00 PM – 11:59 PM Closed" at bounding box center [907, 7] width 121 height 1273
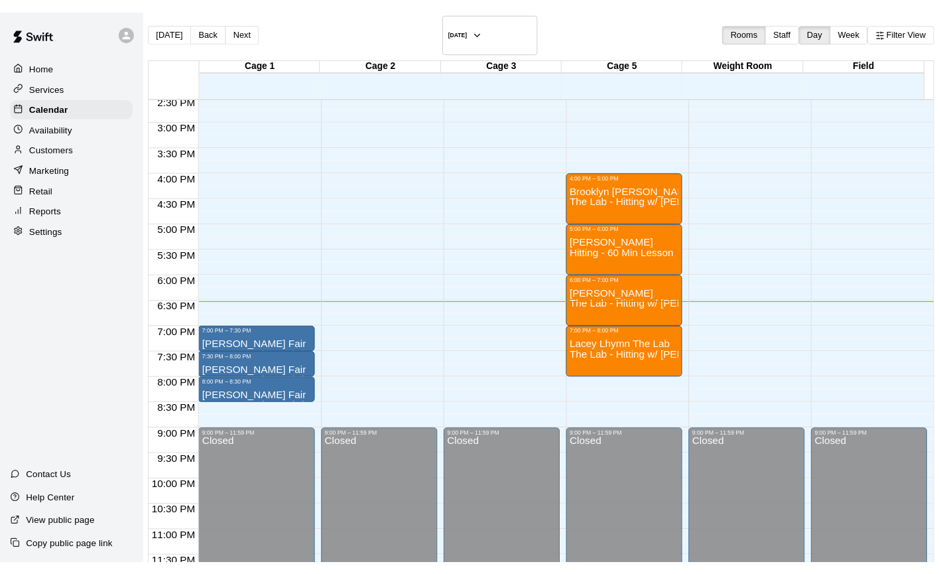
scroll to position [21, 0]
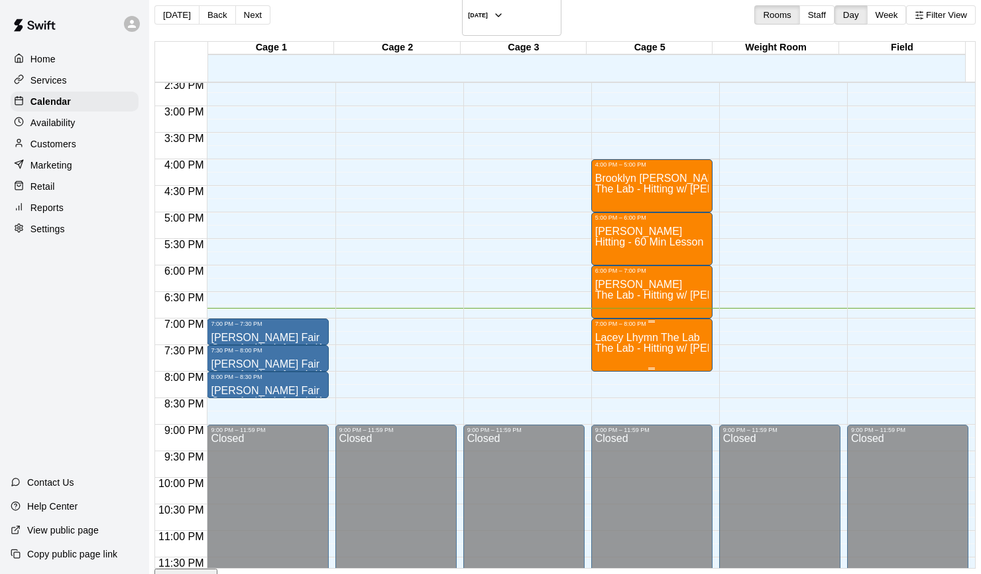
click at [629, 342] on span "The Lab - Hitting w/ [PERSON_NAME]" at bounding box center [686, 347] width 182 height 11
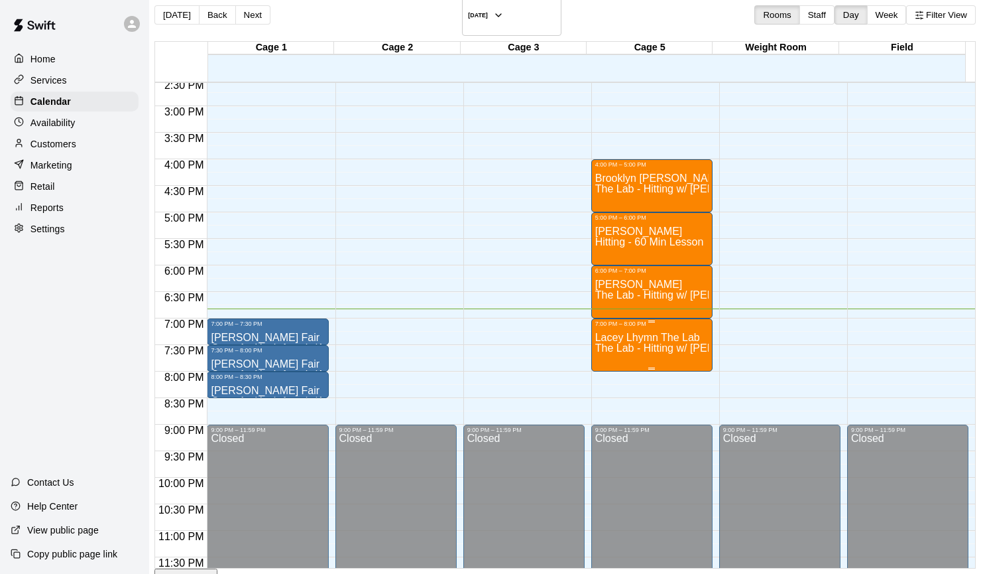
click at [644, 342] on span "The Lab - Hitting w/ [PERSON_NAME]" at bounding box center [686, 347] width 182 height 11
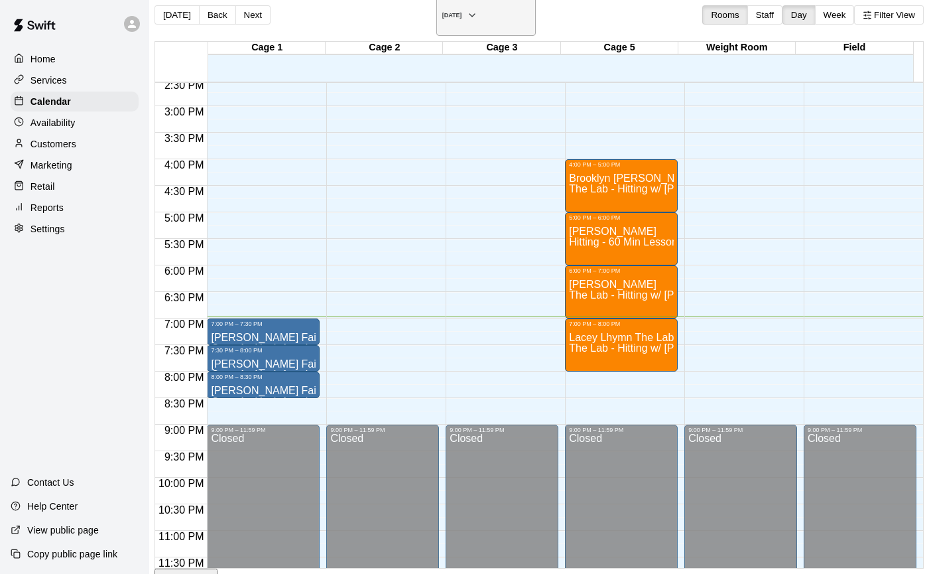
click at [477, 11] on icon "button" at bounding box center [472, 15] width 11 height 16
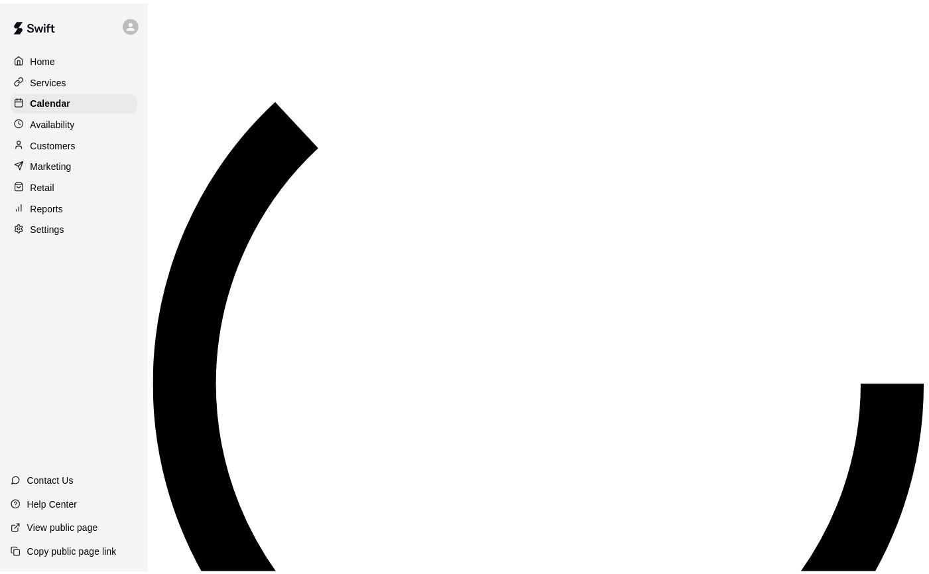
scroll to position [16, 0]
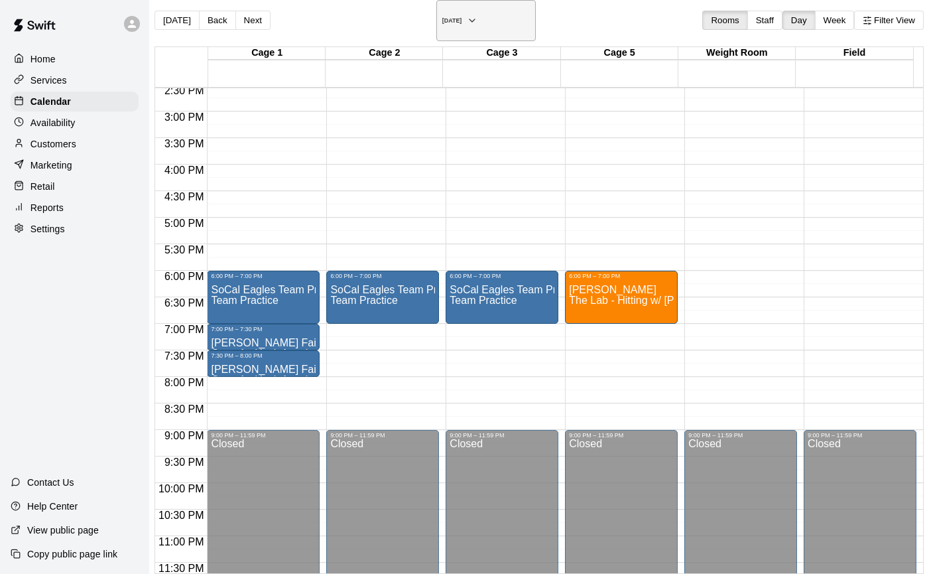
click at [477, 13] on icon "button" at bounding box center [472, 21] width 11 height 16
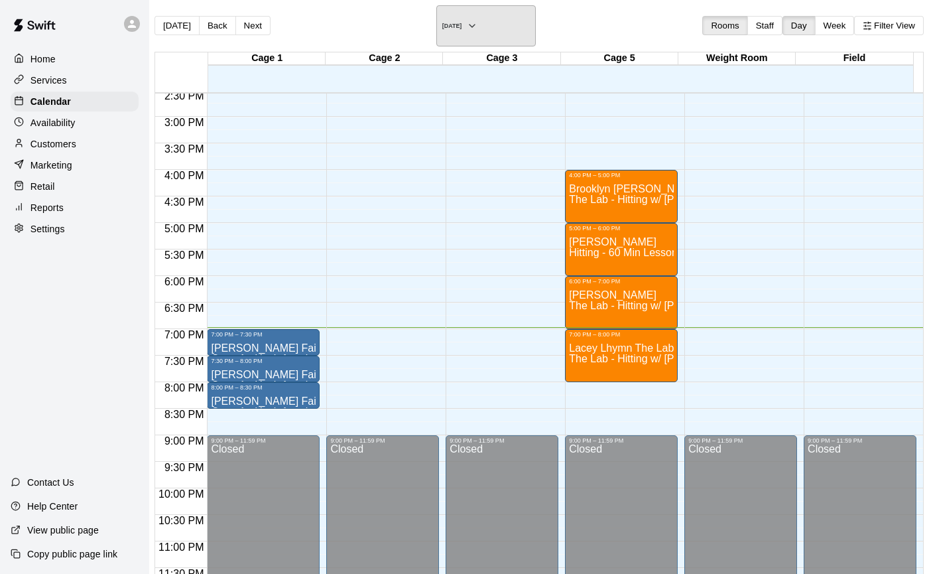
scroll to position [0, 0]
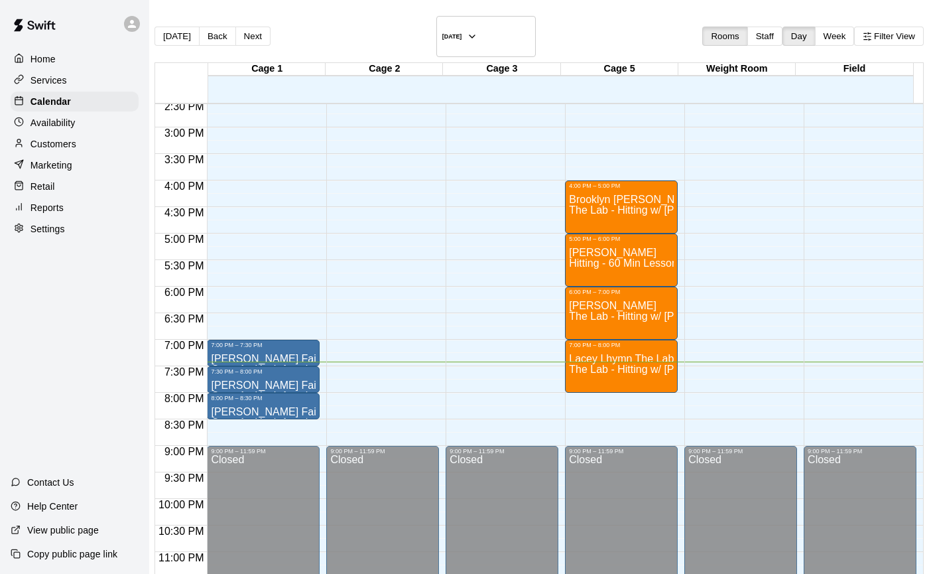
click at [90, 161] on div "Marketing" at bounding box center [75, 165] width 128 height 20
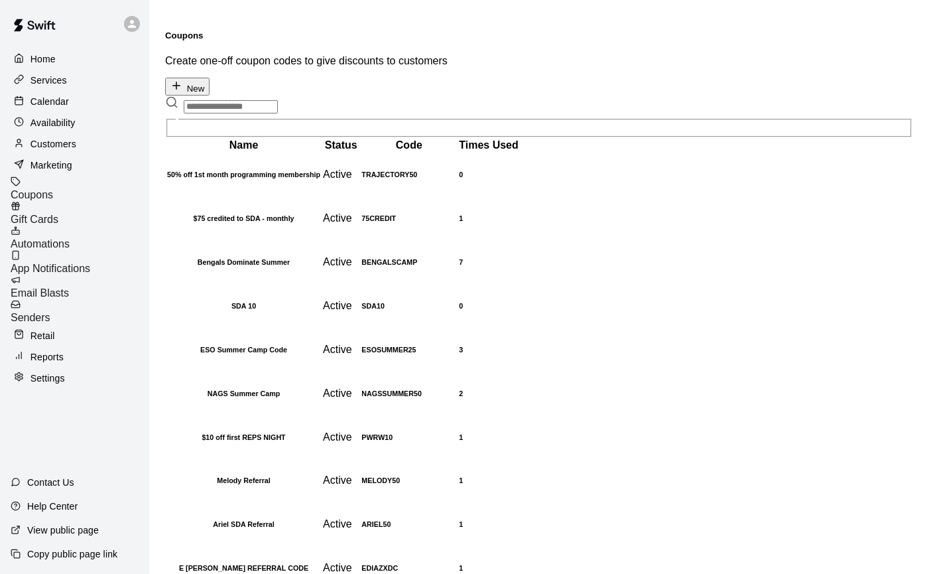
click at [70, 326] on div "Retail" at bounding box center [75, 336] width 128 height 20
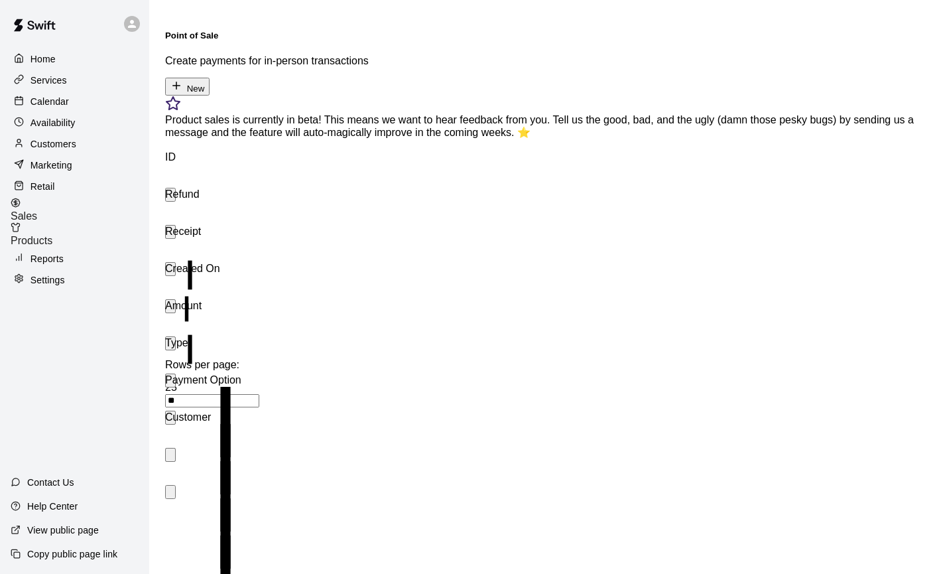
type input "***"
click at [50, 118] on p "Availability" at bounding box center [53, 122] width 45 height 13
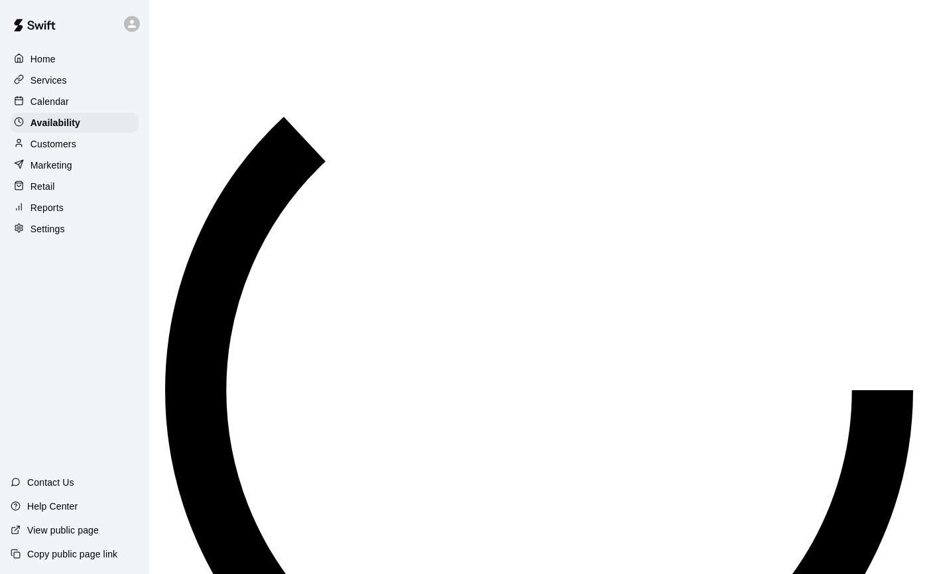
scroll to position [772, 0]
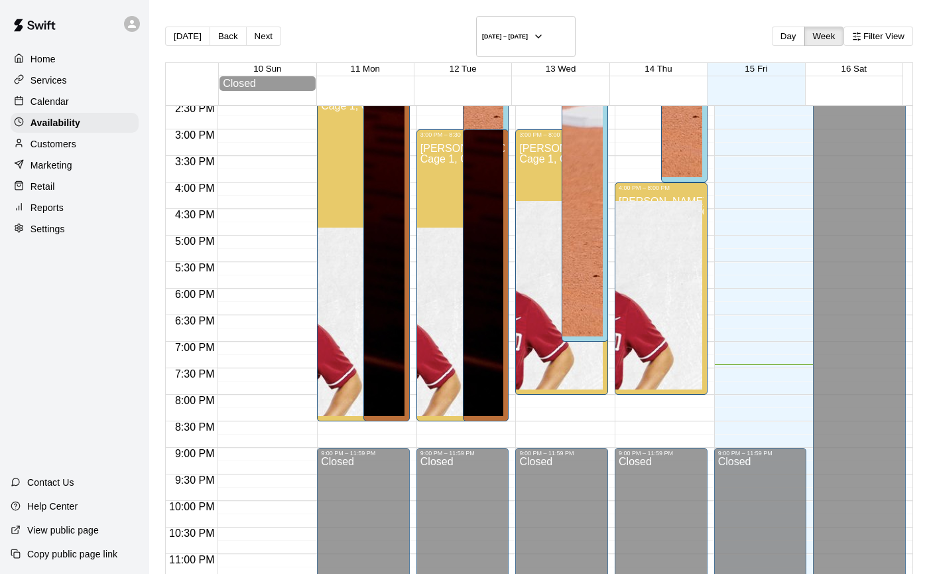
click at [62, 137] on p "Customers" at bounding box center [54, 143] width 46 height 13
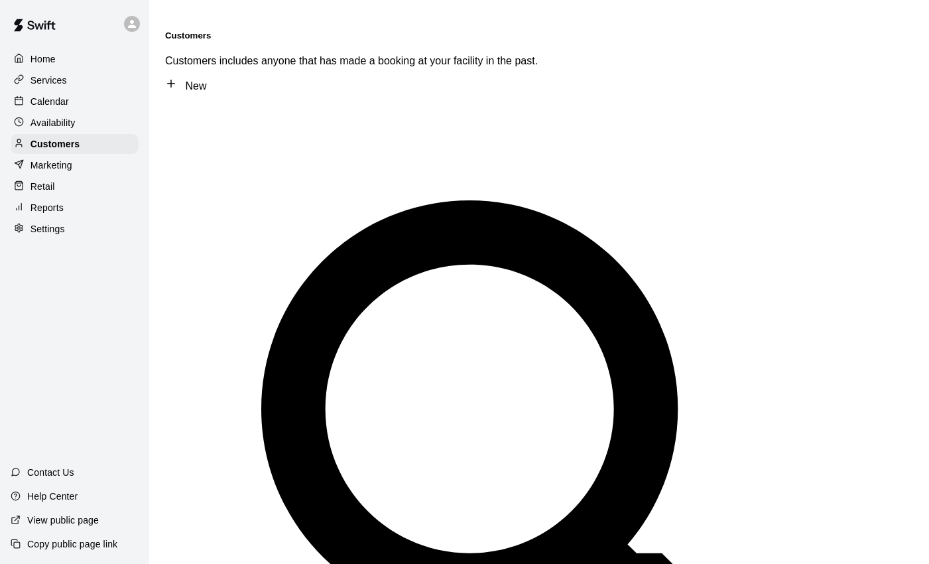
type input "*******"
click at [76, 99] on div "Calendar" at bounding box center [75, 102] width 128 height 20
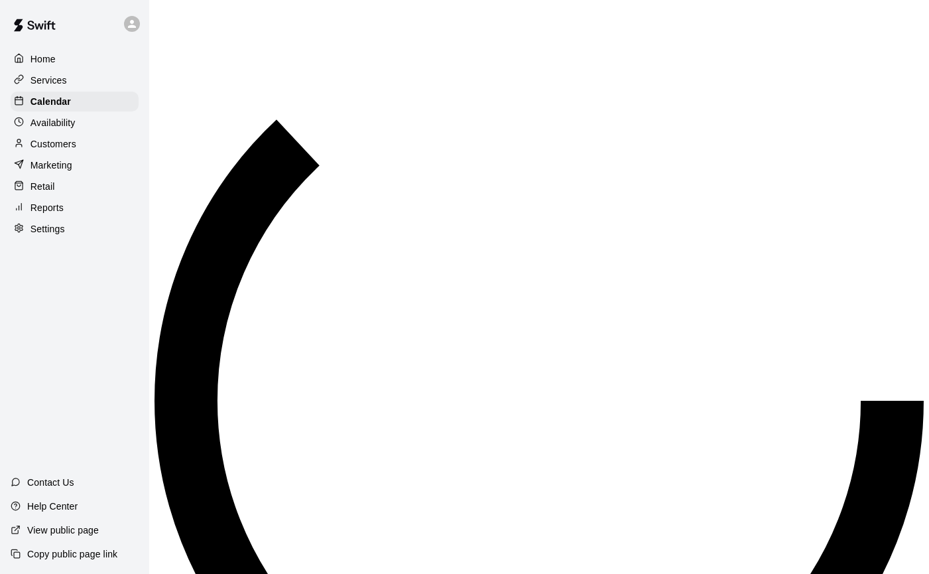
scroll to position [733, 0]
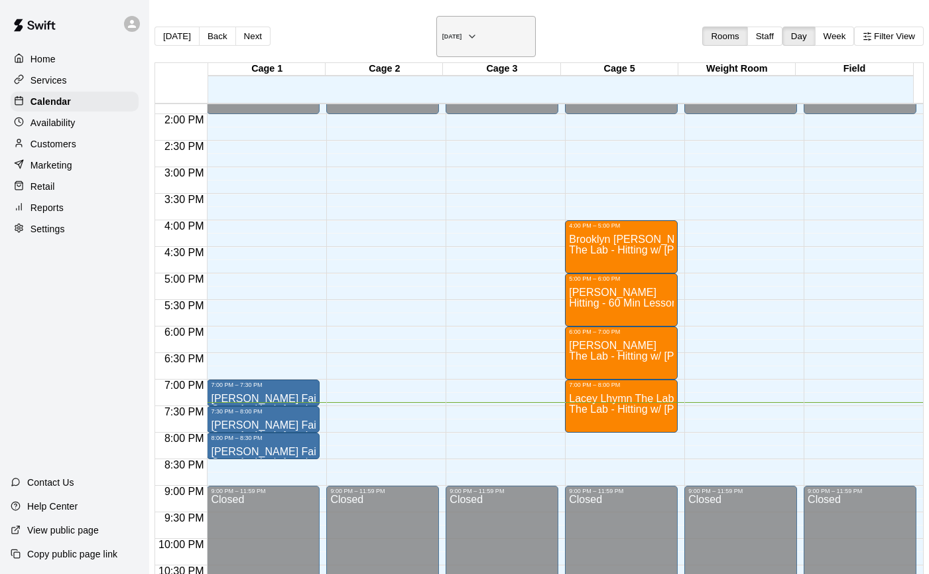
click at [462, 33] on h6 "[DATE]" at bounding box center [452, 36] width 20 height 7
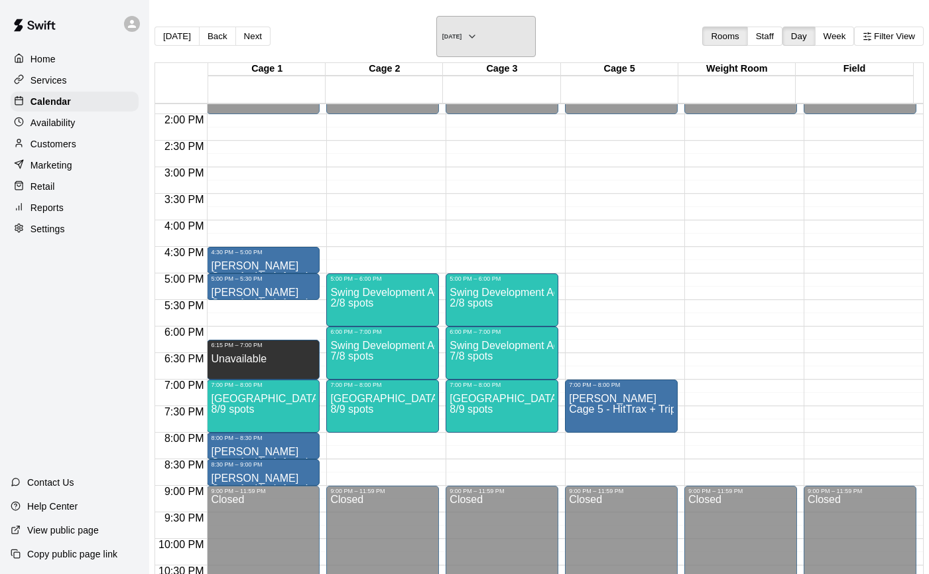
click at [462, 33] on h6 "[DATE]" at bounding box center [452, 36] width 20 height 7
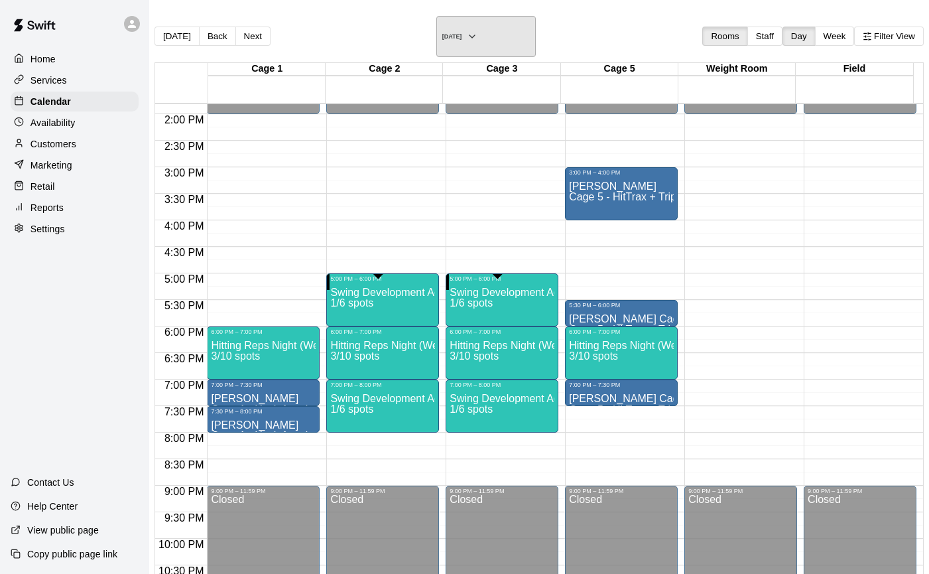
click at [462, 33] on h6 "Wednesday Aug 13" at bounding box center [452, 36] width 20 height 7
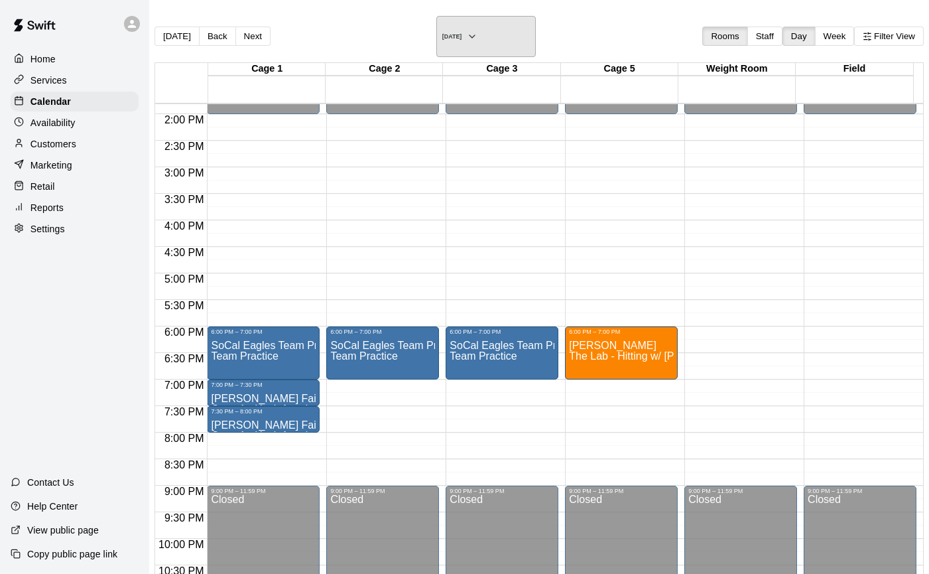
click at [477, 29] on icon "button" at bounding box center [472, 37] width 11 height 16
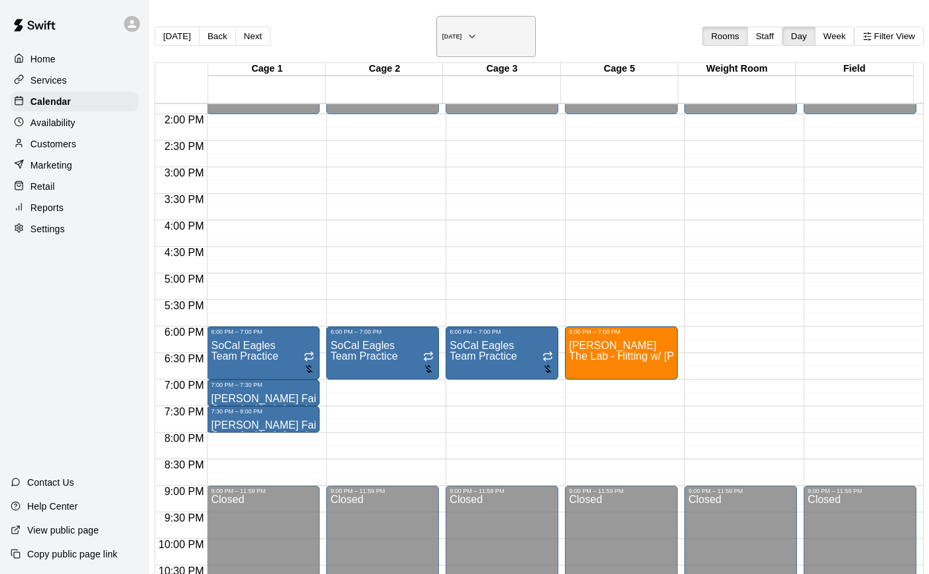
click at [458, 33] on h6 "Friday Aug 29" at bounding box center [452, 36] width 20 height 7
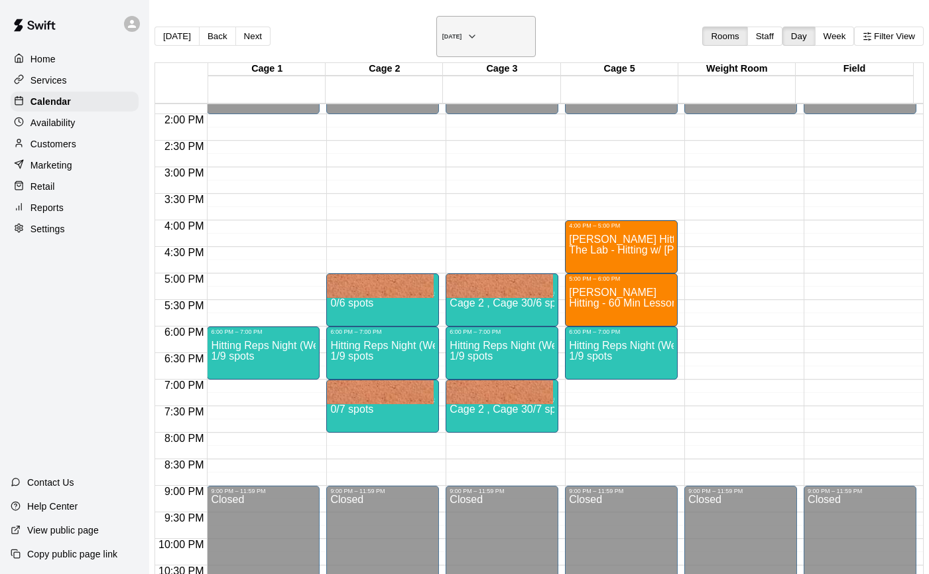
click at [499, 38] on button "Wednesday Aug 27" at bounding box center [485, 36] width 99 height 41
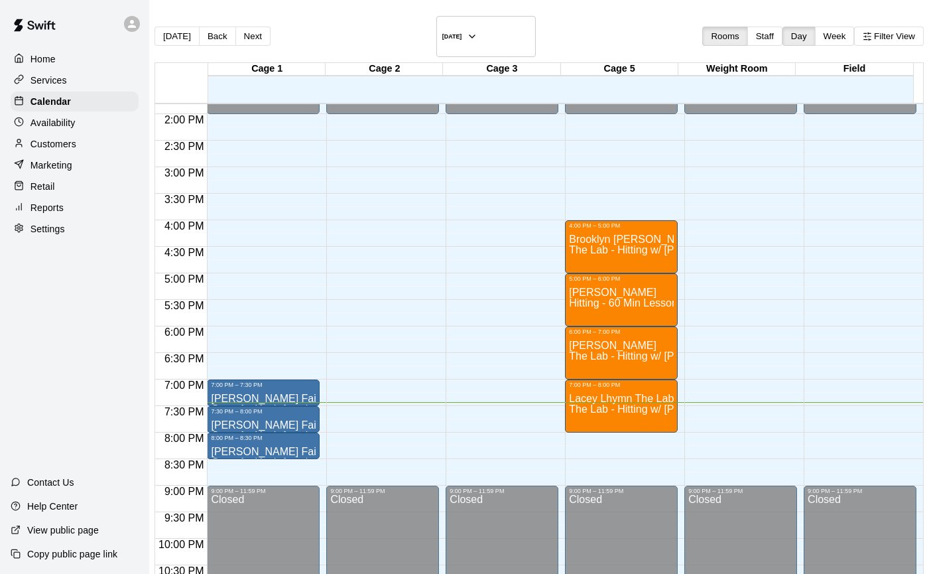
click at [282, 399] on p "[PERSON_NAME] Fair" at bounding box center [263, 399] width 105 height 0
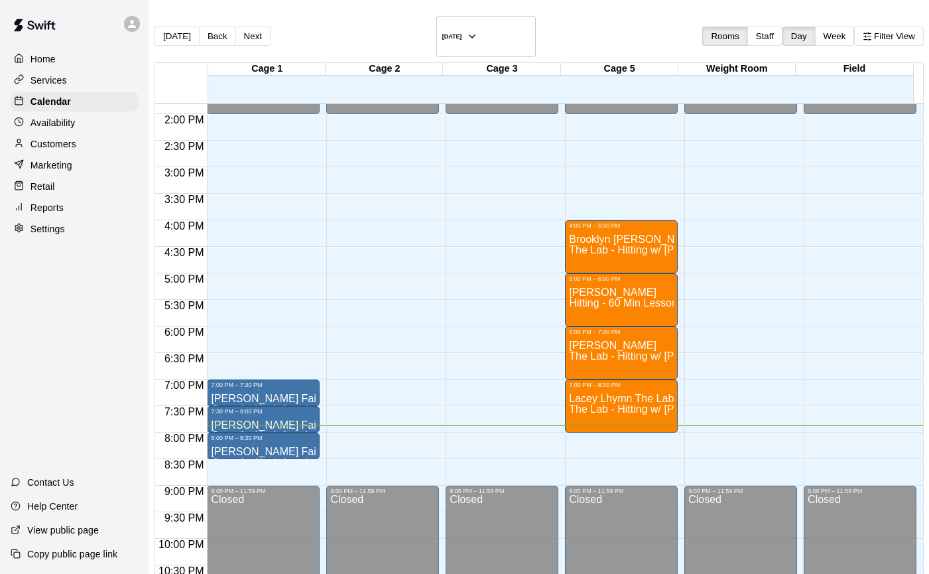
click at [381, 336] on div "12:00 AM – 2:00 PM Closed 9:00 PM – 11:59 PM Closed" at bounding box center [382, 7] width 113 height 1273
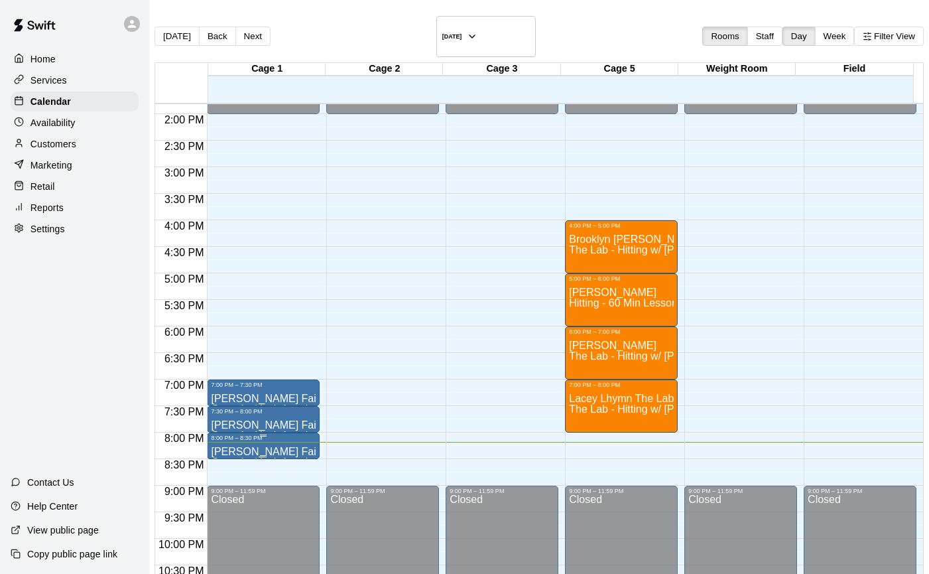
click at [286, 456] on span "Cage 1 - Hack Attack (Automatic)" at bounding box center [289, 461] width 157 height 11
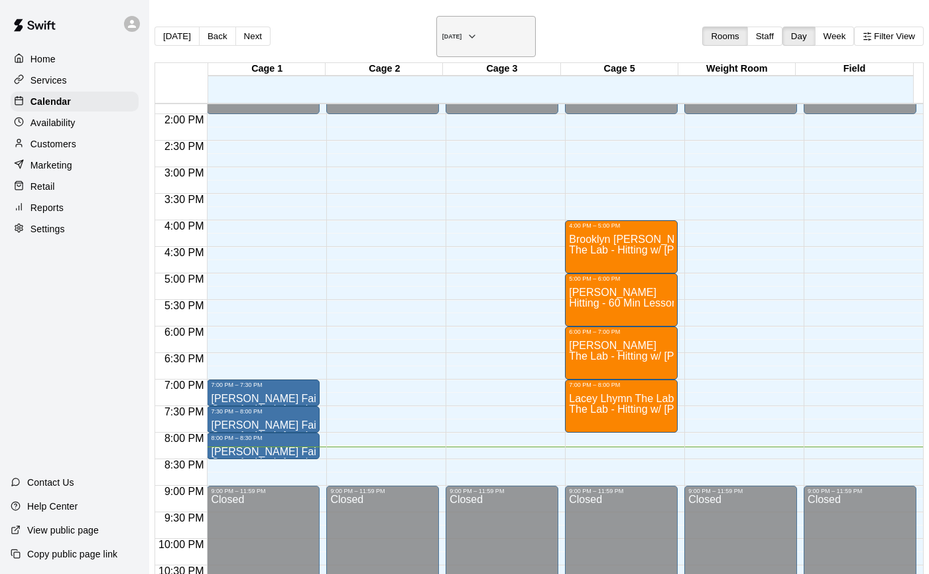
click at [504, 29] on button "[DATE]" at bounding box center [485, 36] width 99 height 41
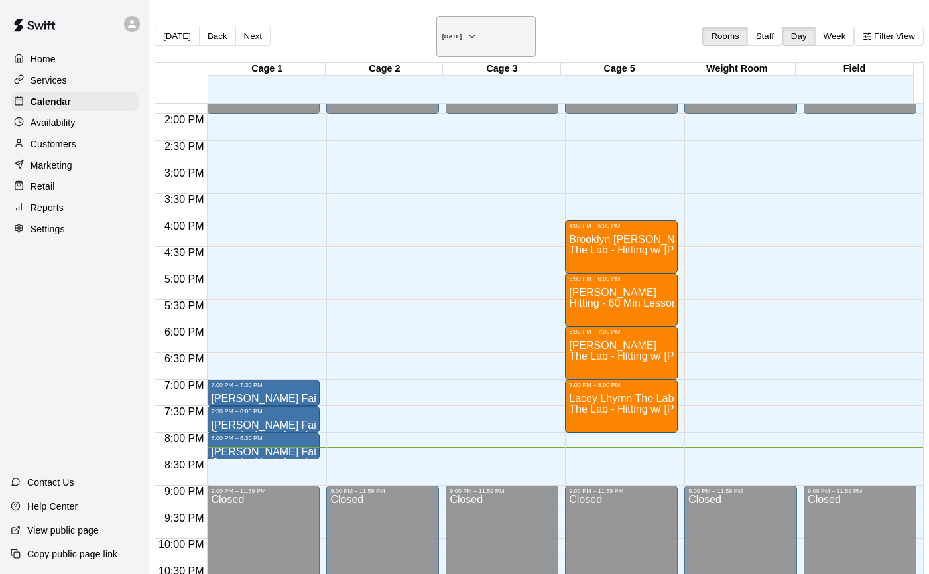
click at [462, 33] on h6 "[DATE]" at bounding box center [452, 36] width 20 height 7
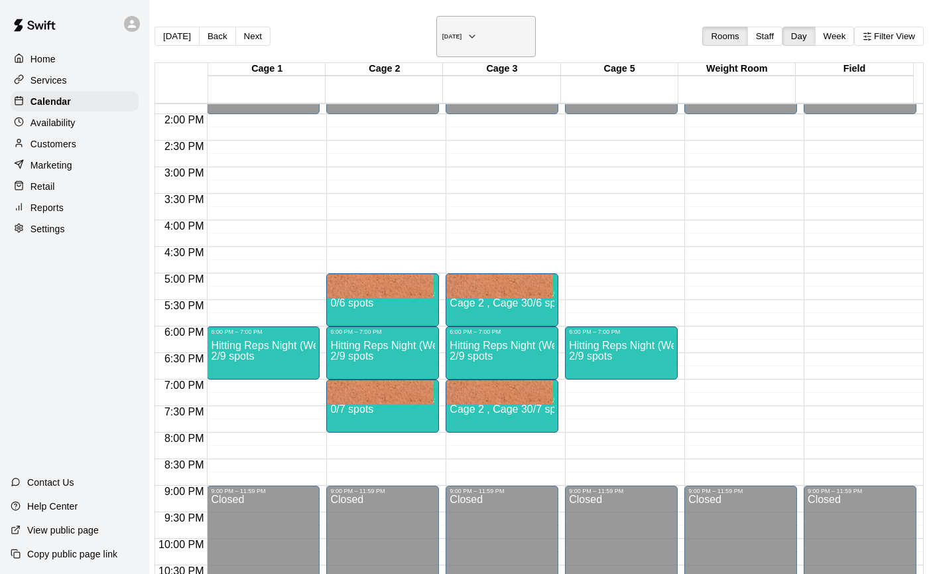
click at [442, 33] on h6 "Wednesday Aug 20" at bounding box center [452, 36] width 20 height 7
